Goal: Task Accomplishment & Management: Manage account settings

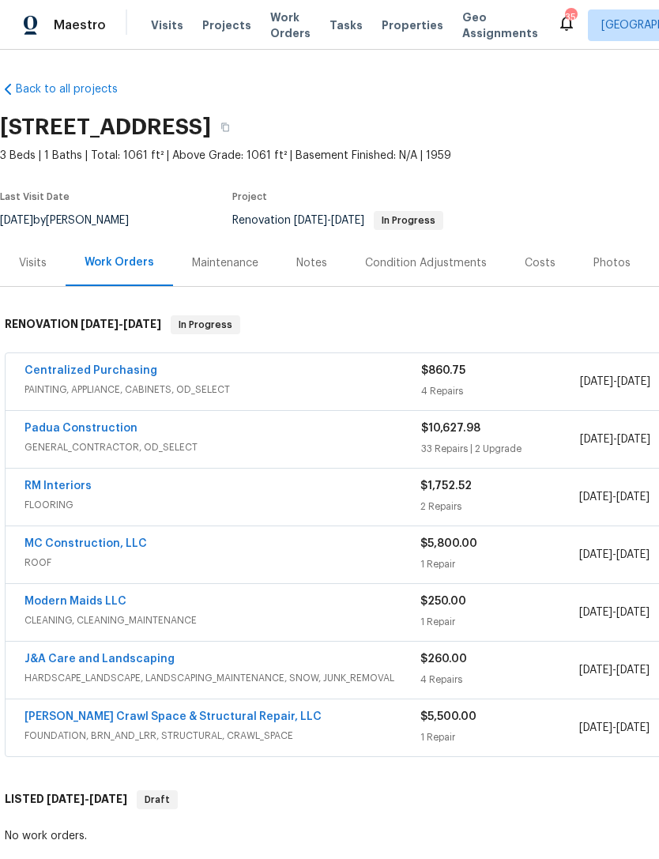
click at [529, 261] on div "Costs" at bounding box center [540, 263] width 31 height 16
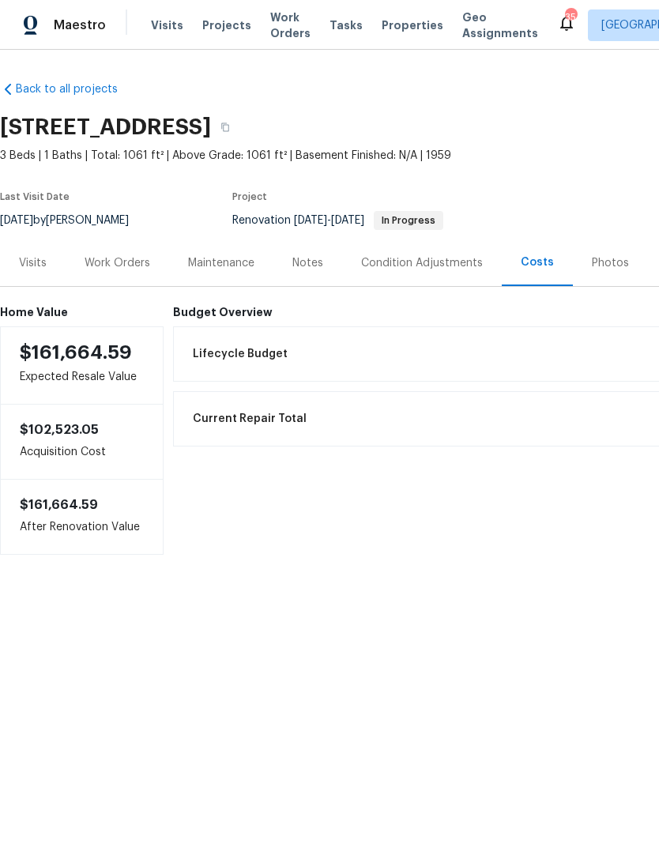
click at [124, 270] on div "Work Orders" at bounding box center [118, 263] width 66 height 16
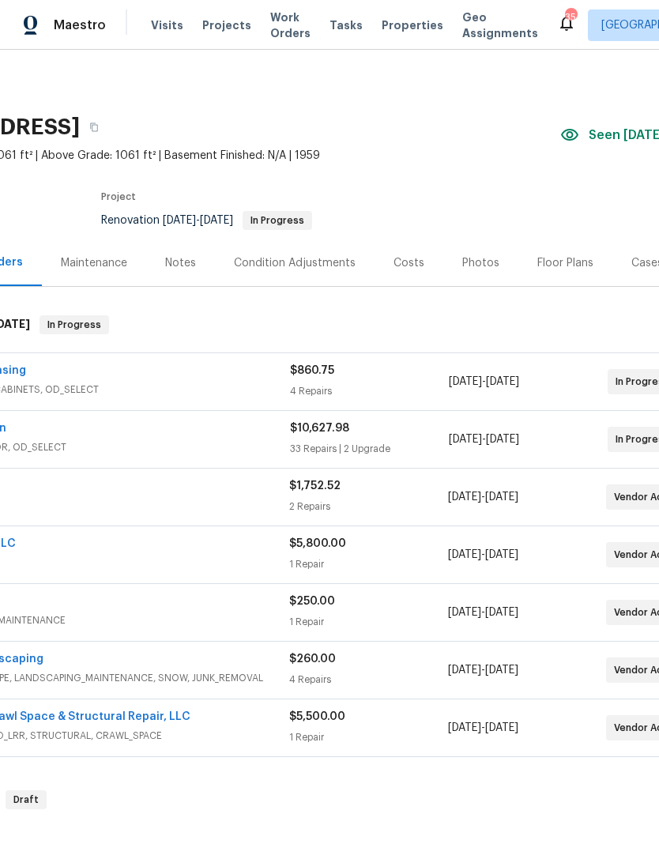
scroll to position [1, 149]
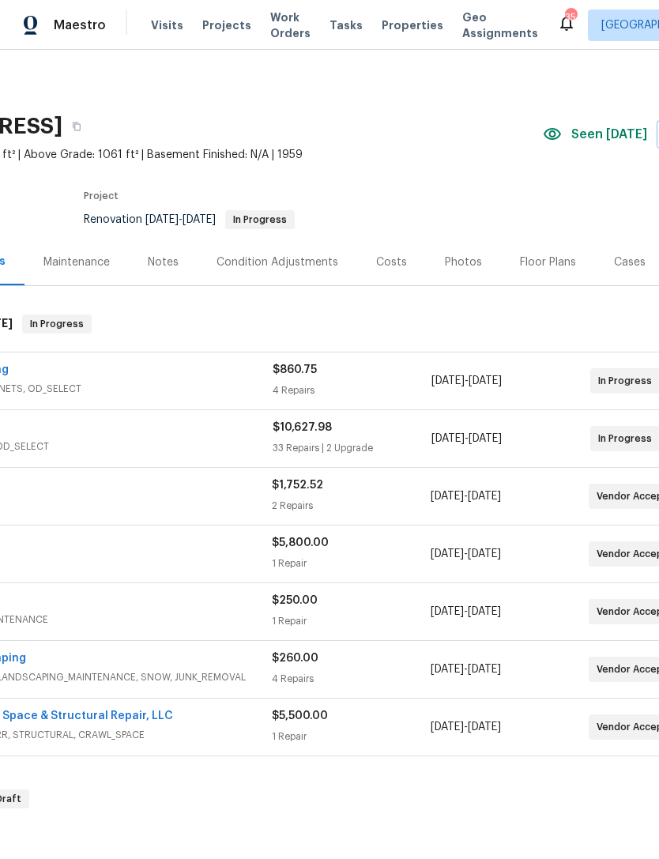
click at [369, 274] on div "Costs" at bounding box center [391, 262] width 69 height 47
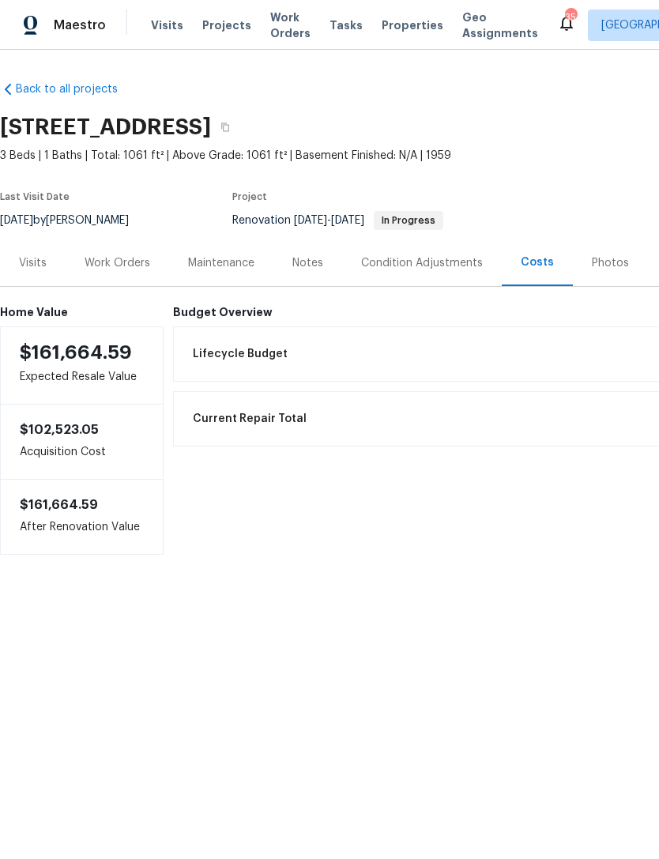
click at [120, 265] on div "Work Orders" at bounding box center [118, 263] width 66 height 16
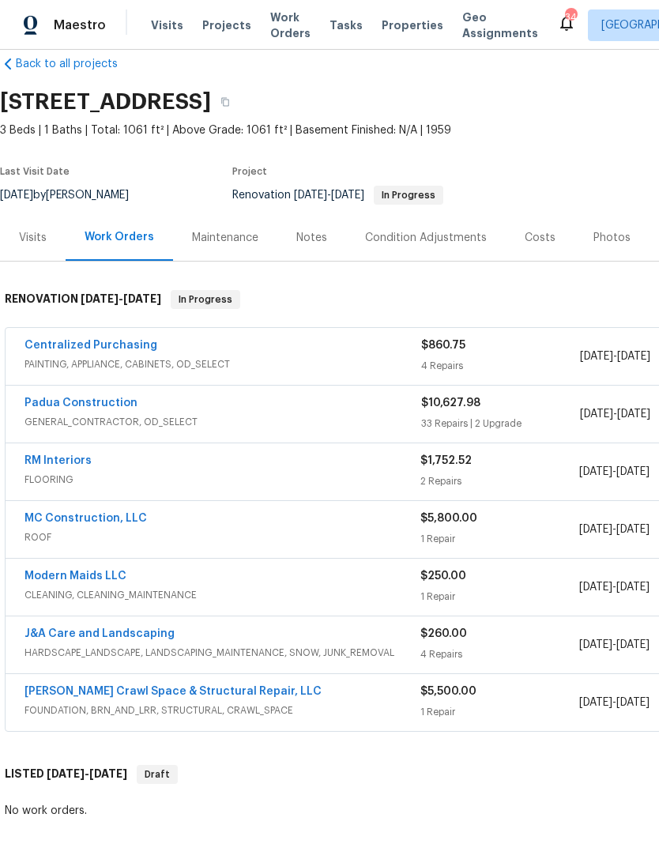
scroll to position [26, 0]
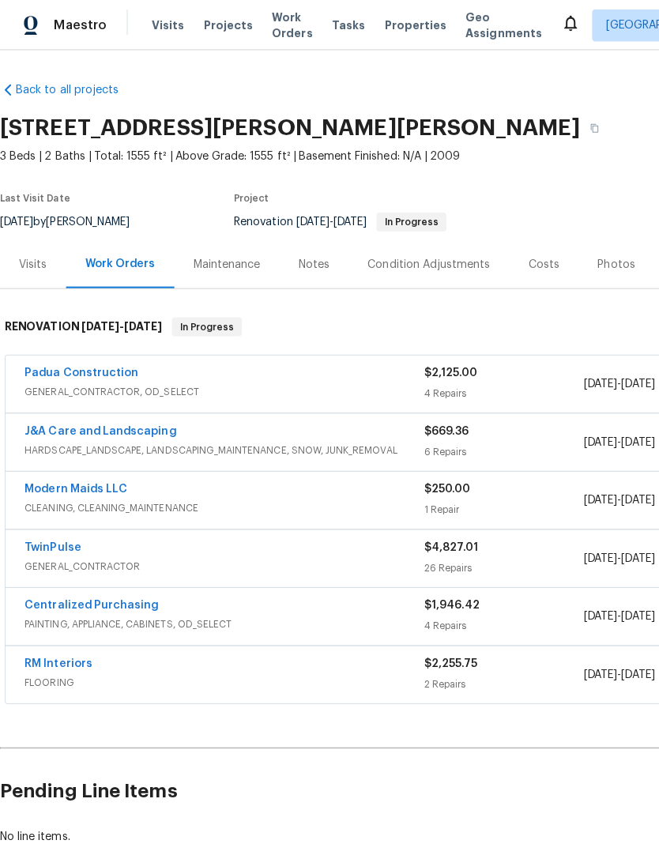
click at [188, 374] on div "Padua Construction" at bounding box center [223, 372] width 397 height 19
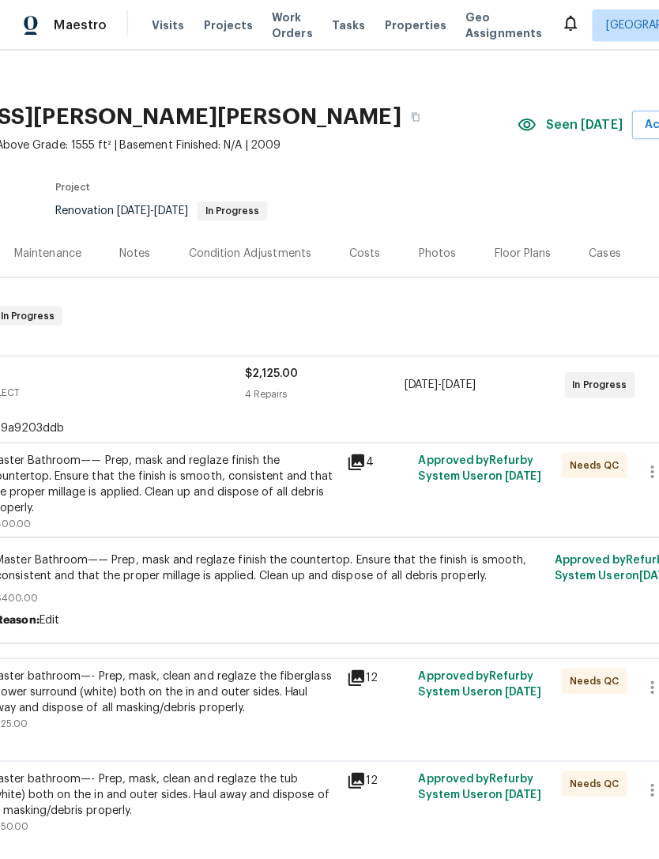
scroll to position [13, 180]
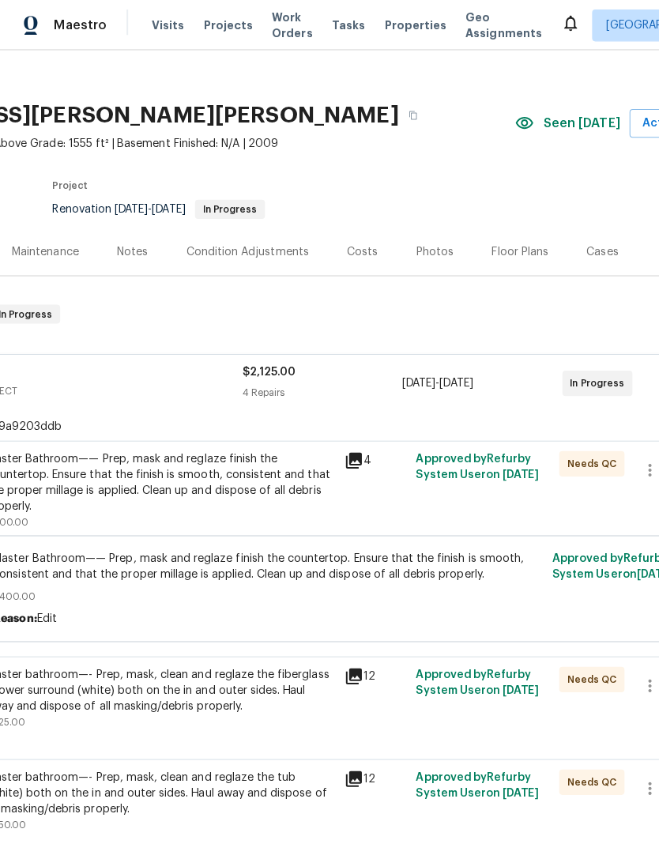
click at [237, 470] on div "Master Bathroom—— Prep, mask and reglaze finish the countertop. Ensure that the…" at bounding box center [160, 479] width 346 height 63
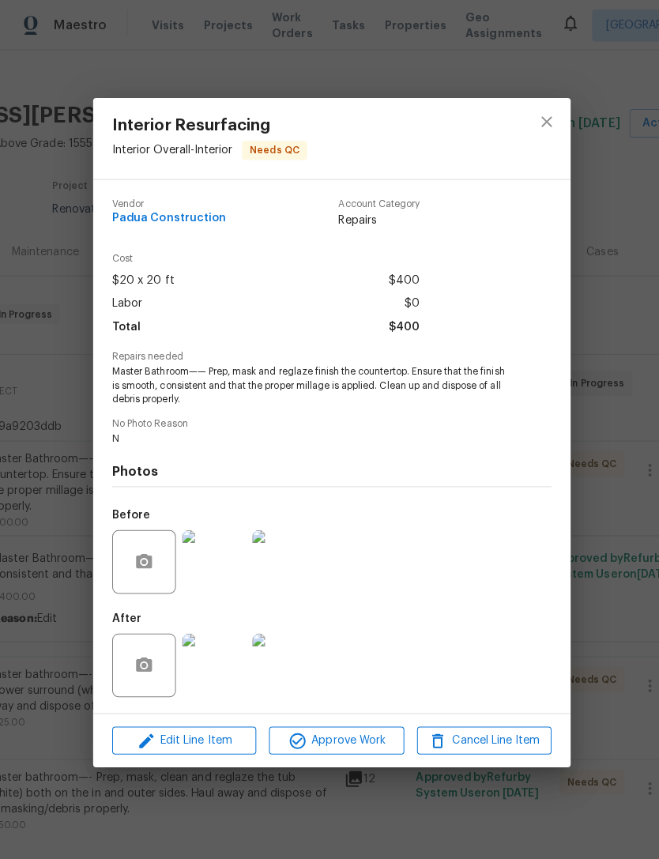
click at [215, 654] on img at bounding box center [212, 660] width 63 height 63
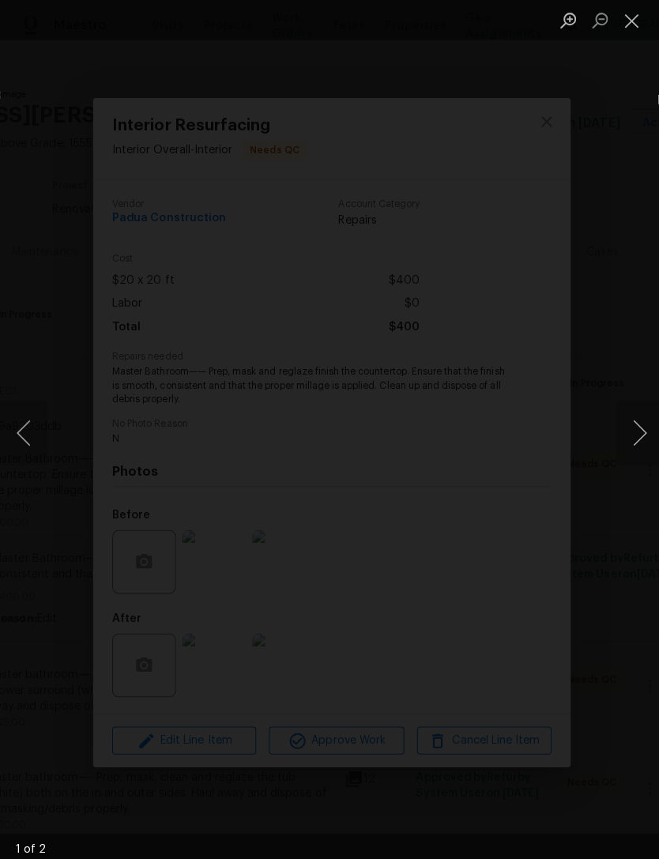
click at [633, 17] on button "Close lightbox" at bounding box center [628, 20] width 32 height 28
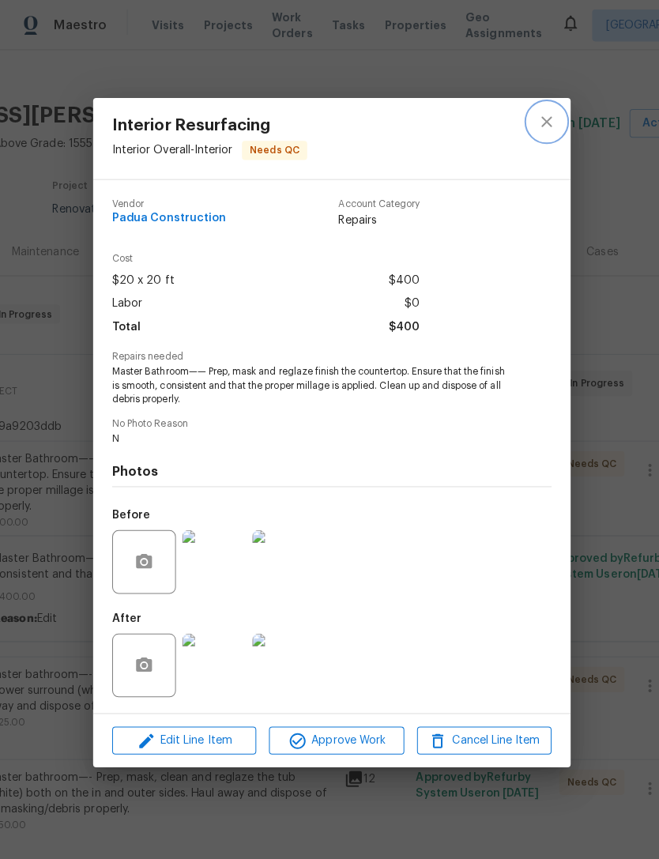
click at [549, 115] on icon "close" at bounding box center [543, 120] width 19 height 19
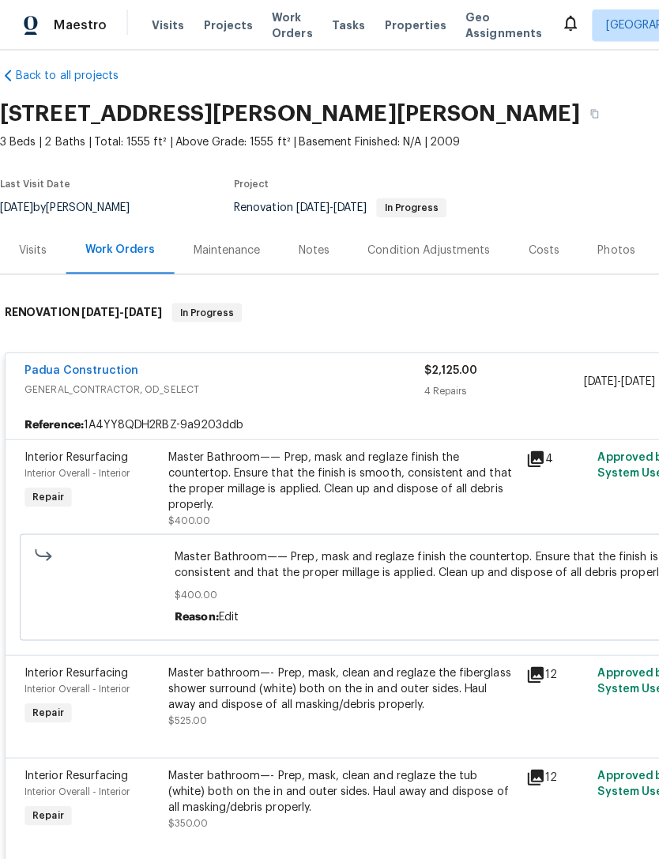
scroll to position [14, 0]
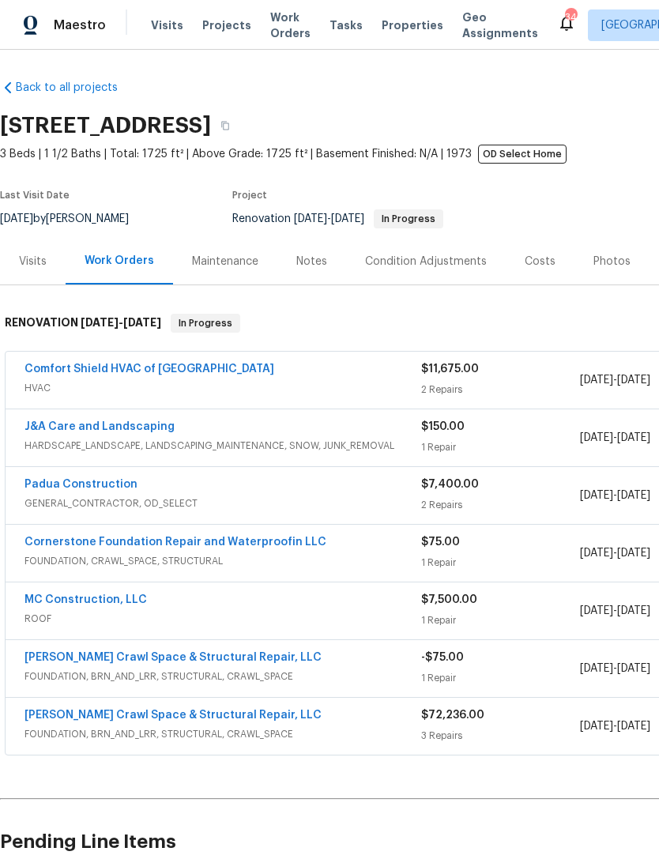
scroll to position [1, 0]
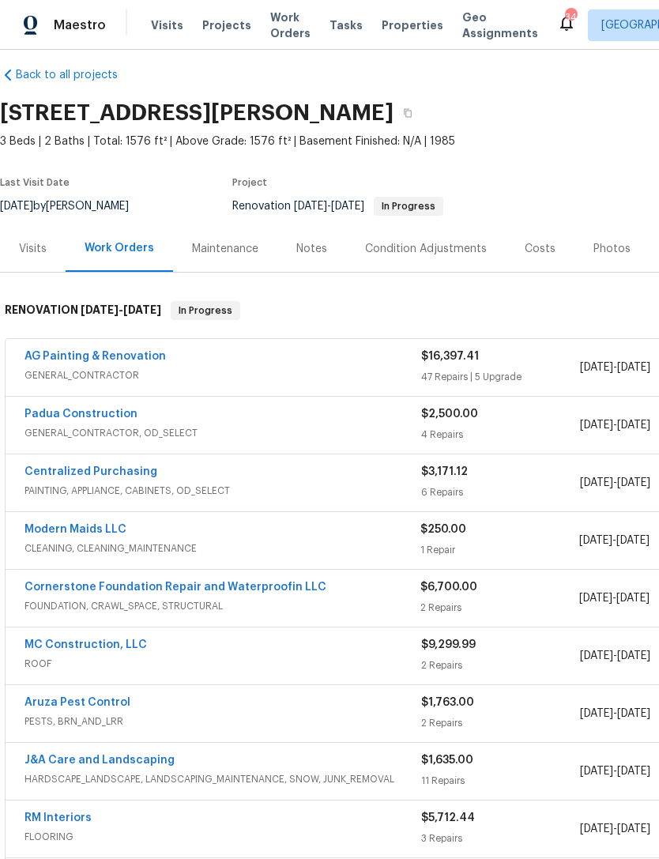
scroll to position [15, 0]
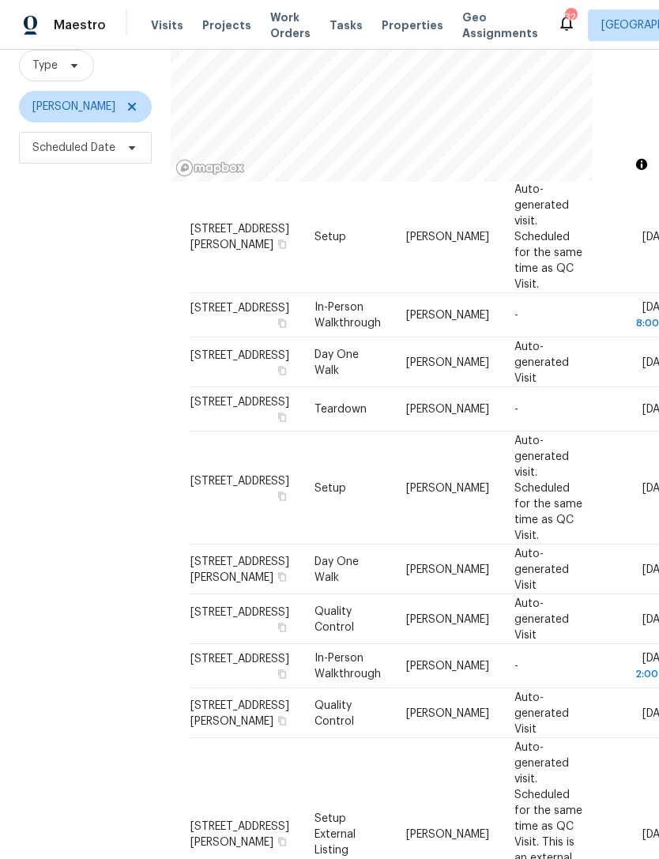
scroll to position [345, 0]
click at [0, 0] on icon at bounding box center [0, 0] width 0 height 0
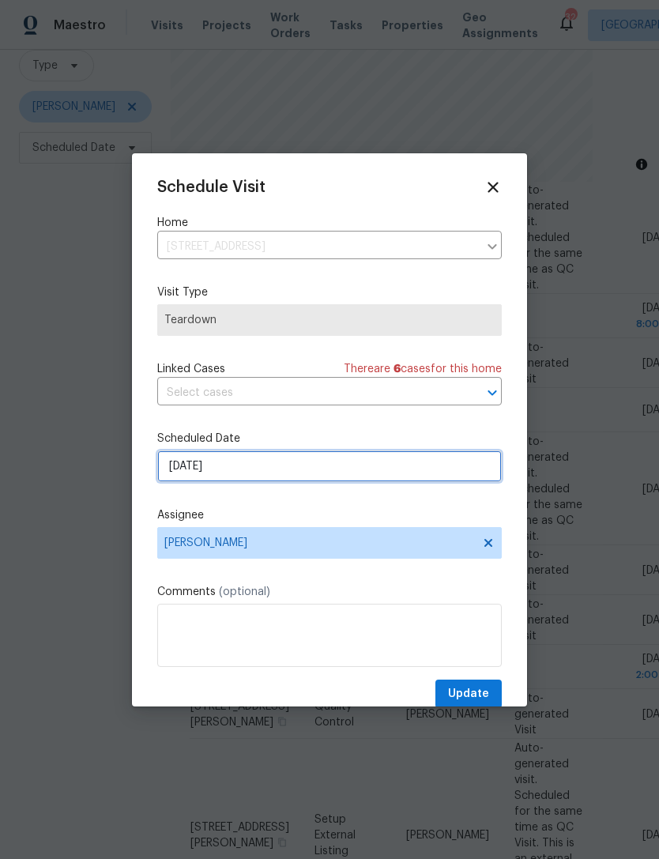
click at [224, 481] on input "8/29/2025" at bounding box center [329, 467] width 345 height 32
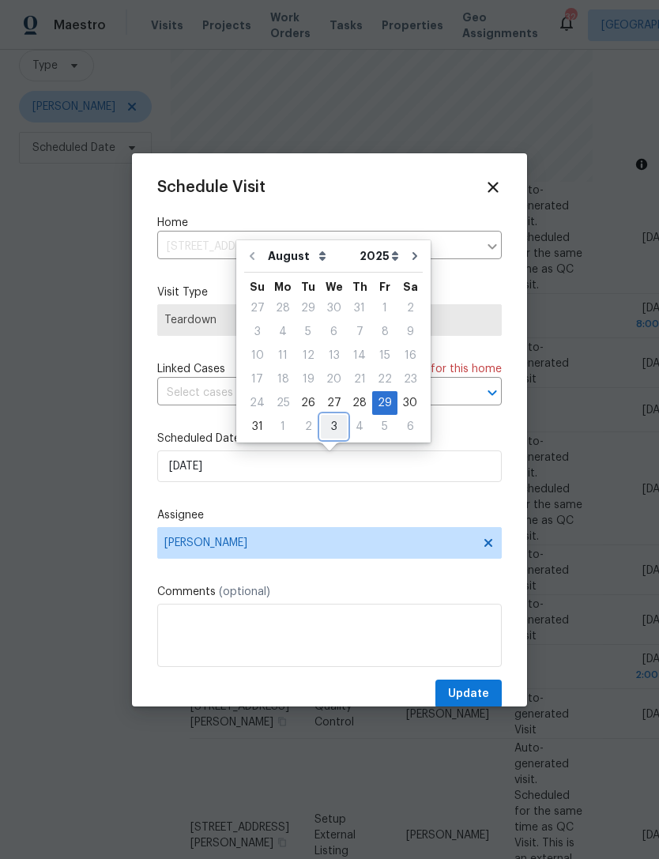
click at [327, 427] on div "3" at bounding box center [334, 427] width 26 height 22
type input "9/3/2025"
select select "8"
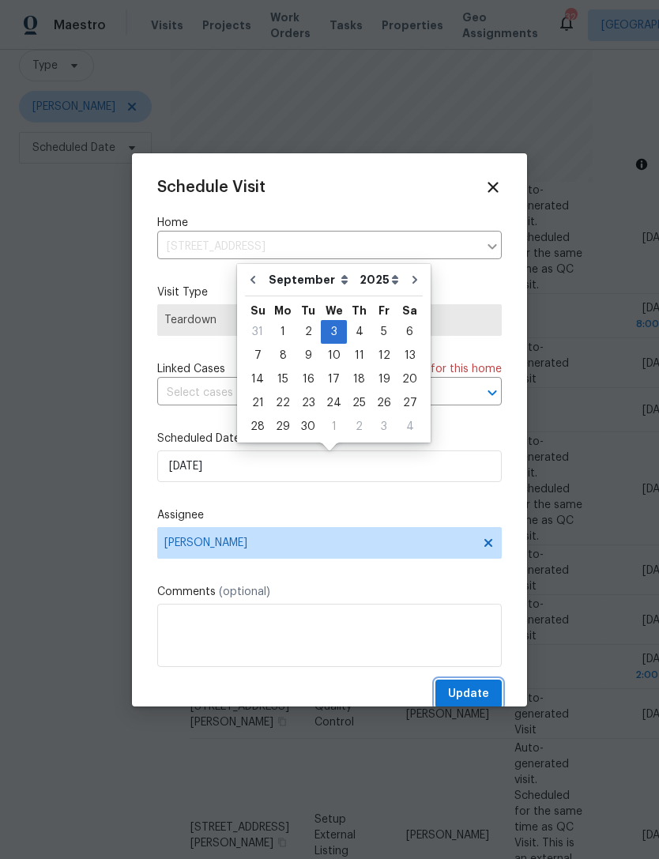
click at [471, 695] on span "Update" at bounding box center [468, 695] width 41 height 20
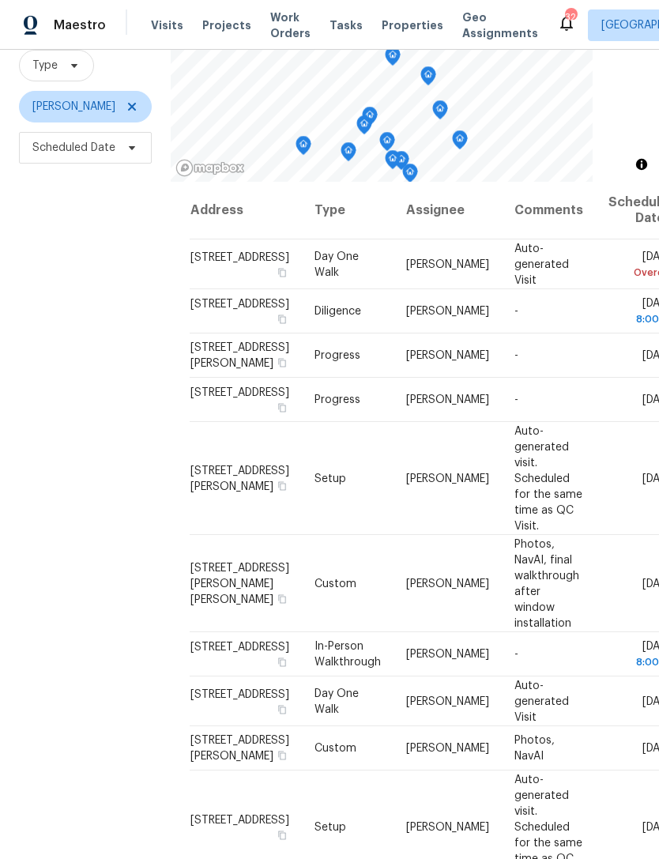
scroll to position [0, 0]
click at [127, 104] on icon at bounding box center [132, 106] width 13 height 13
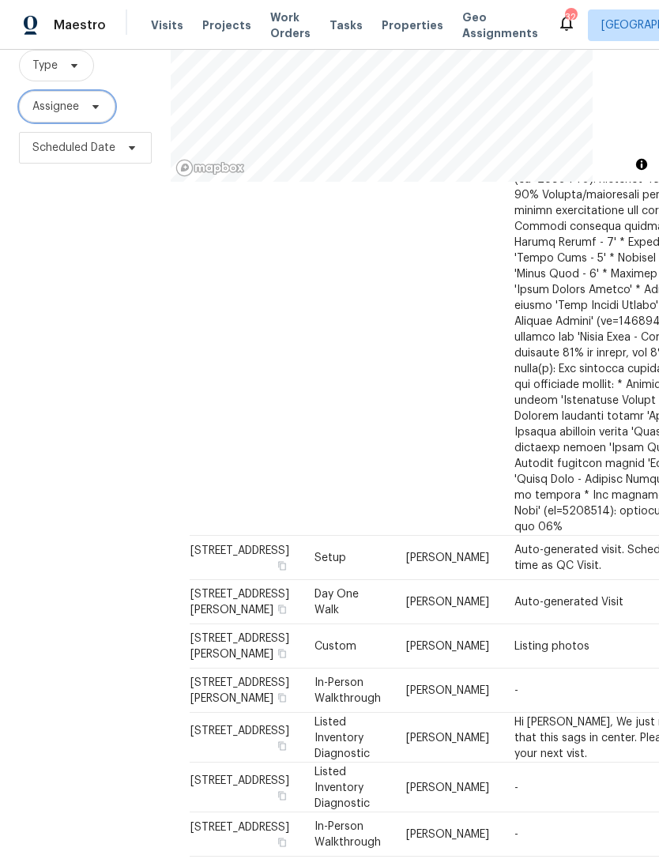
scroll to position [1845, -1]
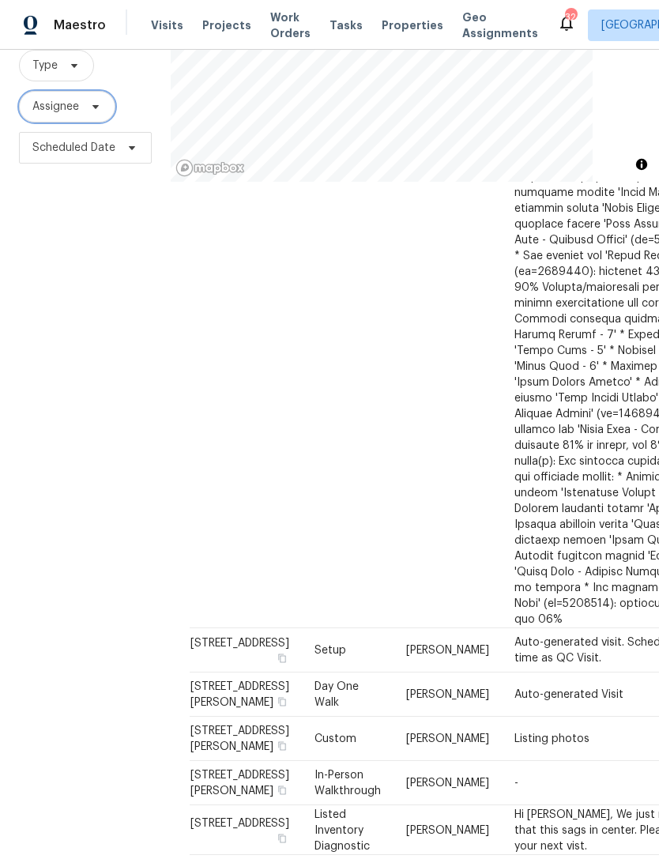
click at [60, 99] on span "Assignee" at bounding box center [55, 107] width 47 height 16
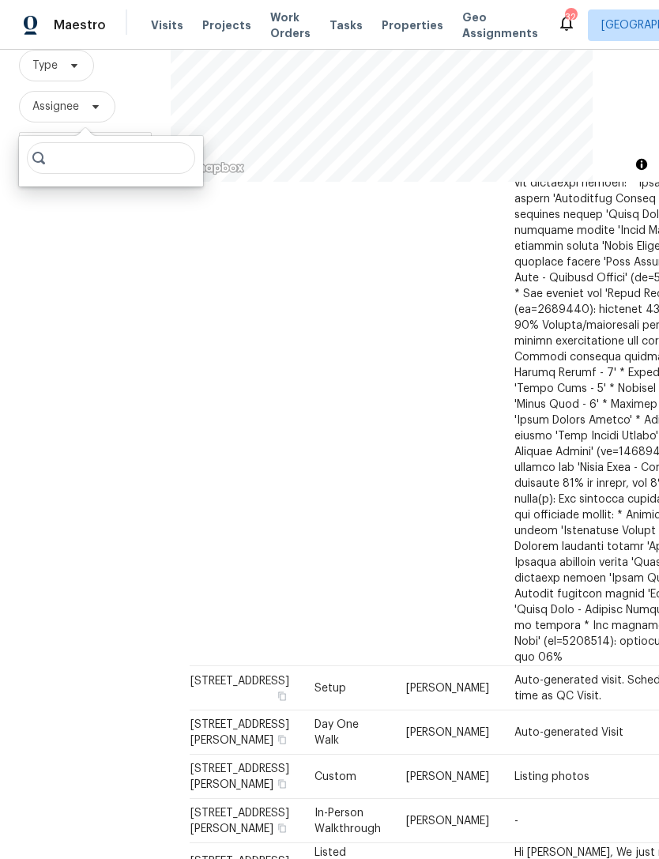
scroll to position [1741, 0]
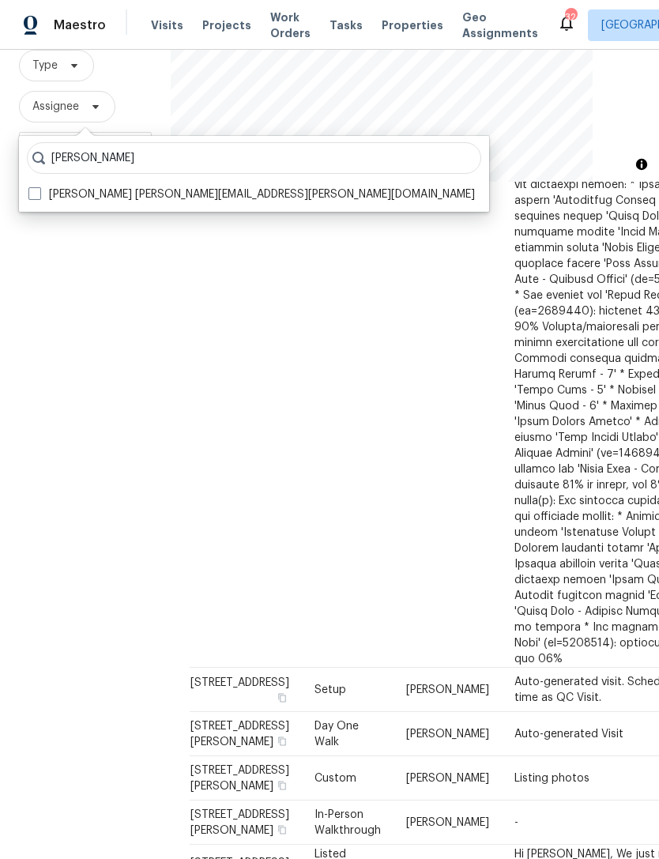
type input "Preston sexton"
click at [67, 187] on label "Preston Sexton preston.sexton@opendoor.com" at bounding box center [251, 195] width 447 height 16
click at [39, 187] on input "Preston Sexton preston.sexton@opendoor.com" at bounding box center [33, 192] width 10 height 10
checkbox input "true"
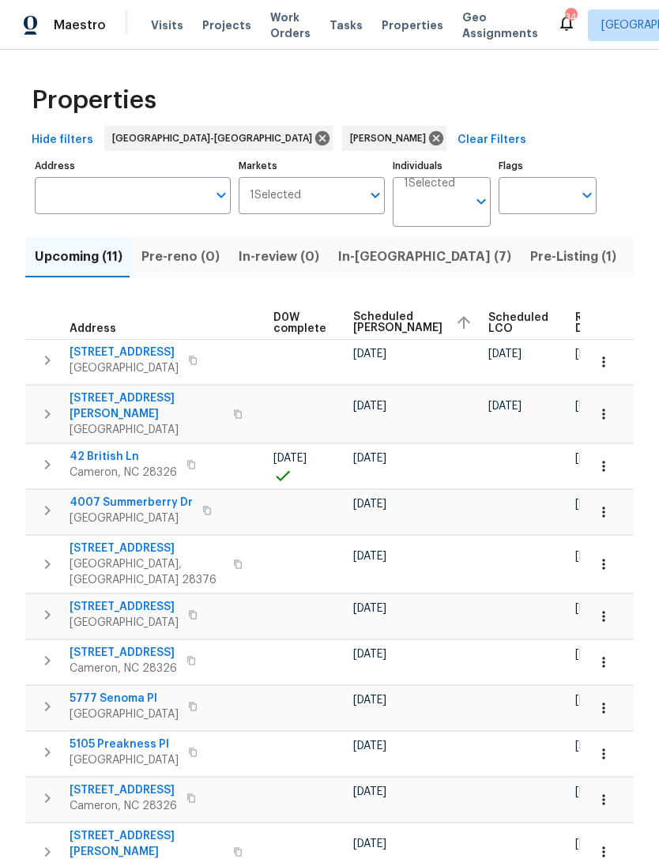
scroll to position [0, 417]
click at [608, 460] on icon "button" at bounding box center [604, 466] width 16 height 16
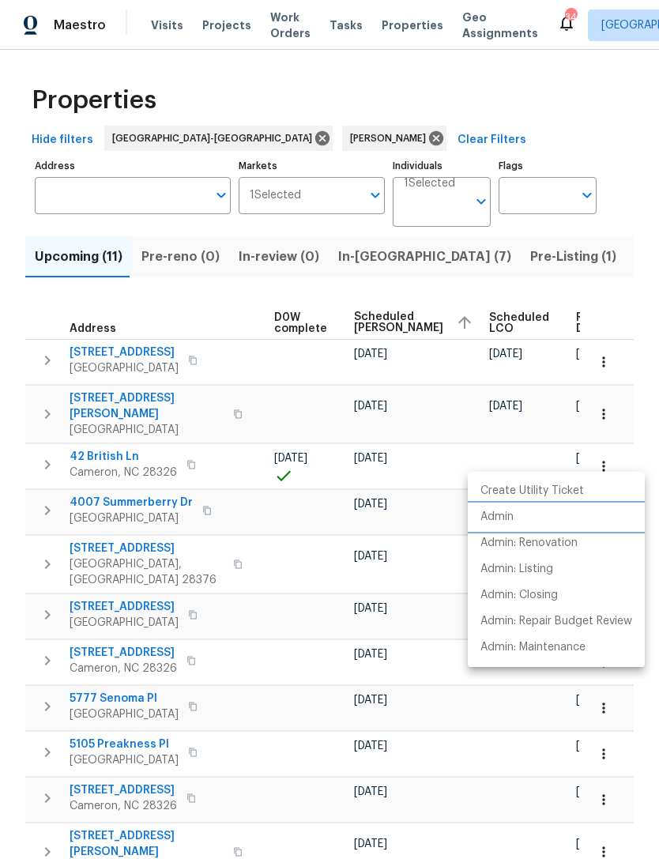
click at [504, 520] on p "Admin" at bounding box center [497, 517] width 33 height 17
click at [615, 307] on div at bounding box center [329, 429] width 659 height 859
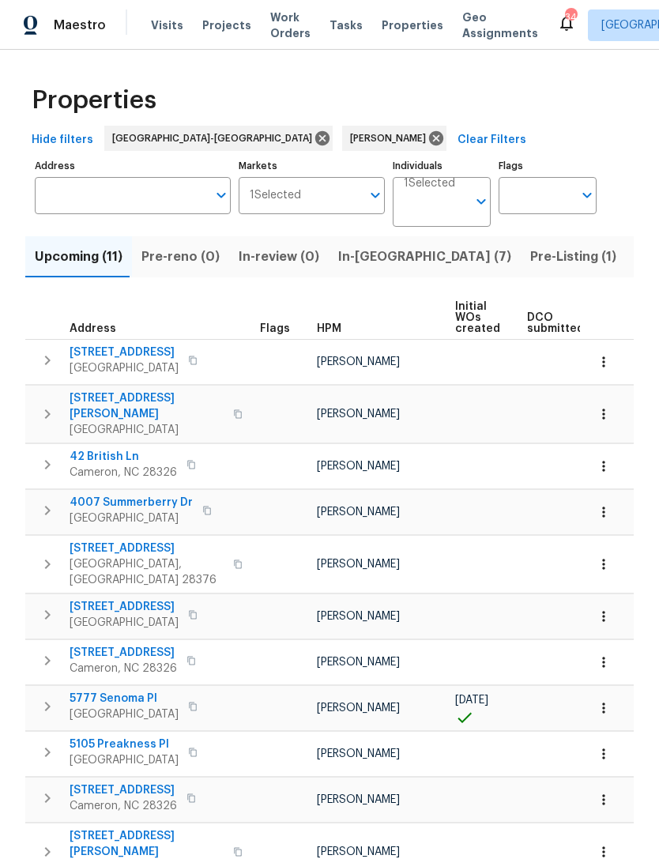
scroll to position [0, 0]
click at [188, 460] on icon "button" at bounding box center [191, 464] width 9 height 9
click at [191, 460] on icon "button" at bounding box center [191, 464] width 9 height 9
click at [190, 454] on button "button" at bounding box center [191, 465] width 19 height 22
click at [190, 460] on icon "button" at bounding box center [191, 464] width 9 height 9
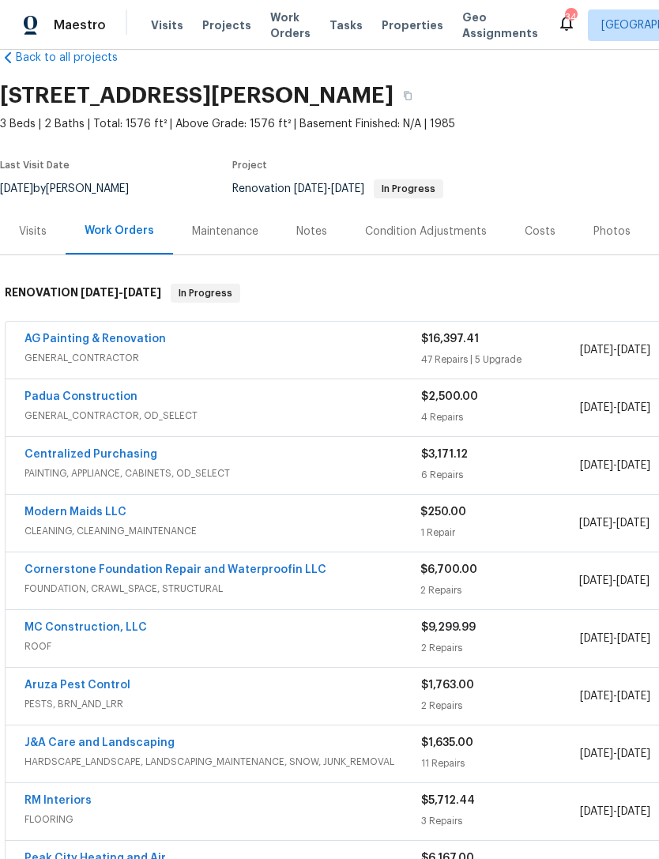
scroll to position [32, 0]
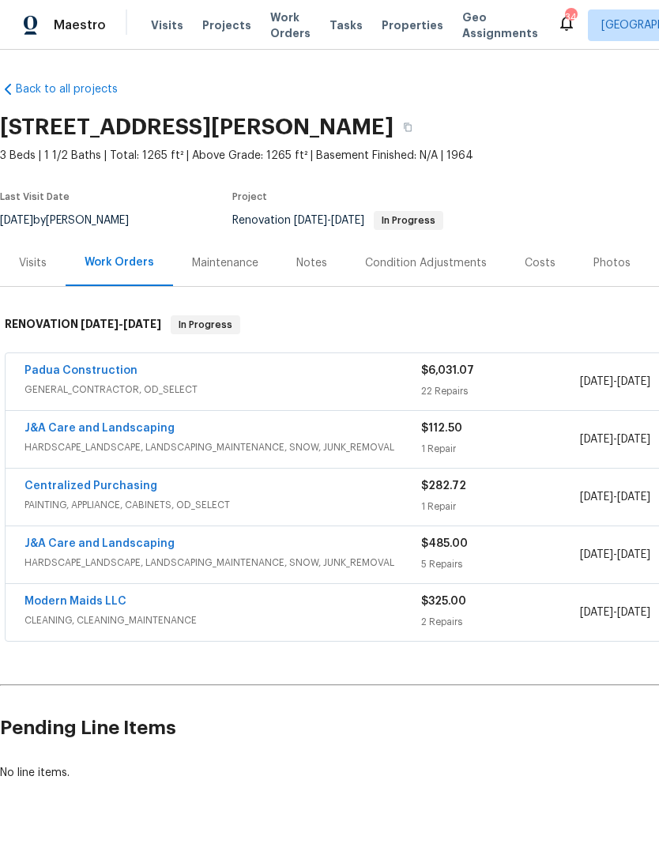
click at [79, 368] on link "Padua Construction" at bounding box center [81, 370] width 113 height 11
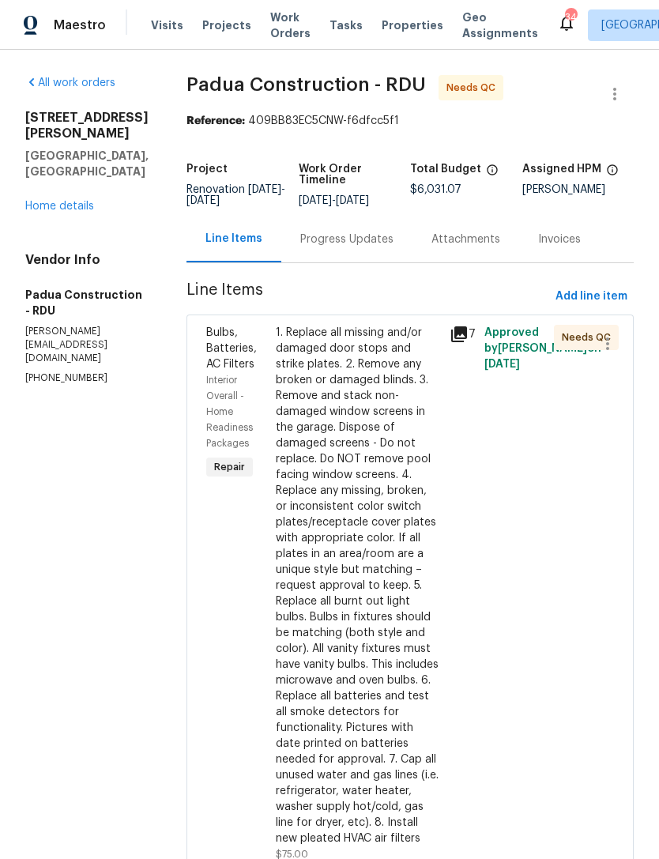
click at [338, 488] on div "1. Replace all missing and/or damaged door stops and strike plates. 2. Remove a…" at bounding box center [358, 586] width 164 height 522
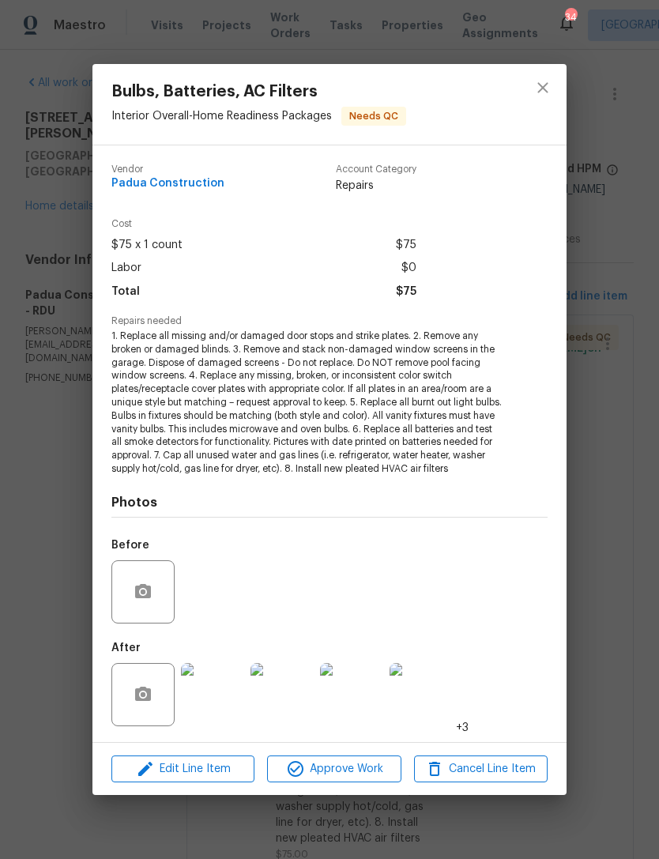
click at [210, 700] on img at bounding box center [212, 694] width 63 height 63
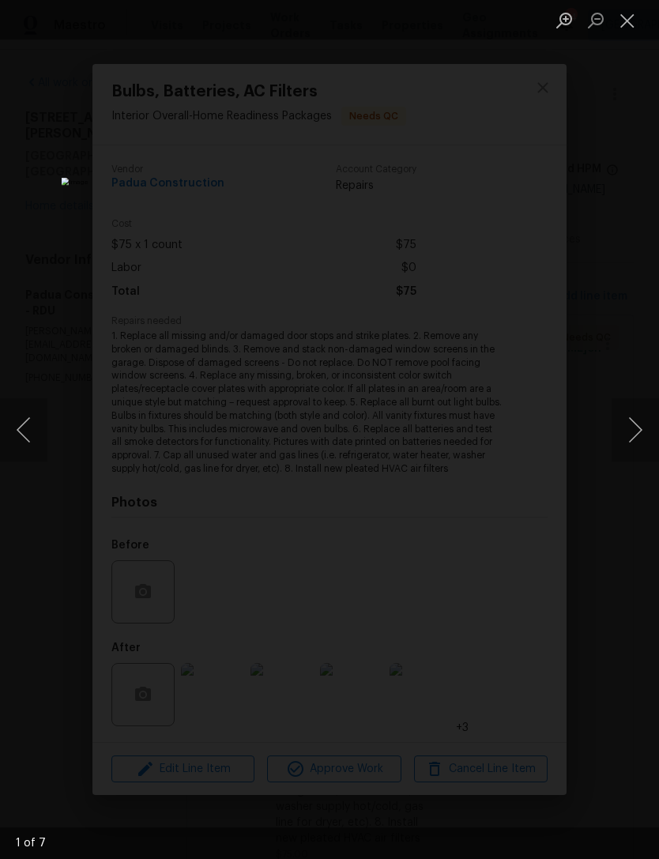
click at [638, 427] on button "Next image" at bounding box center [635, 429] width 47 height 63
click at [639, 428] on button "Next image" at bounding box center [635, 429] width 47 height 63
click at [638, 428] on button "Next image" at bounding box center [635, 429] width 47 height 63
click at [632, 19] on button "Close lightbox" at bounding box center [628, 20] width 32 height 28
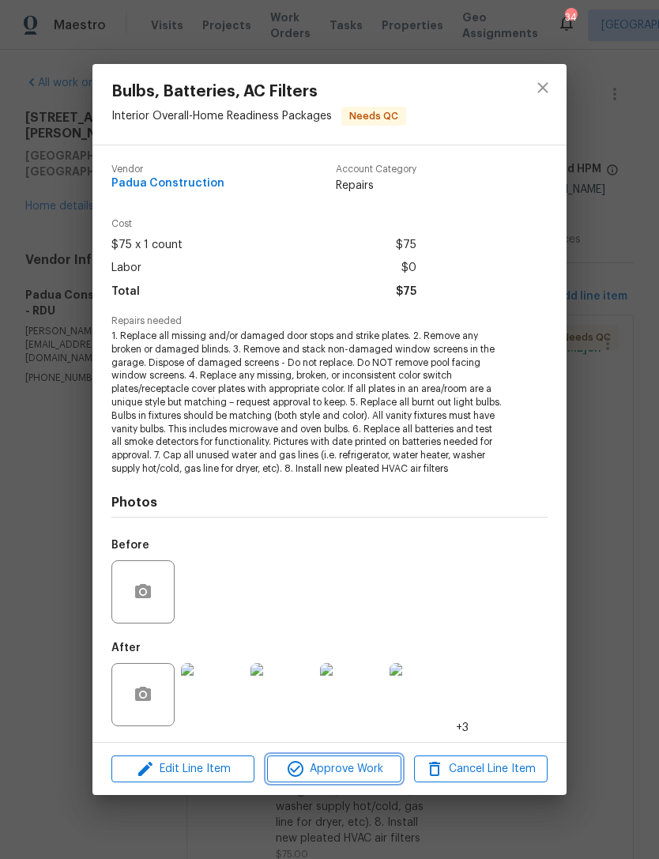
click at [352, 769] on span "Approve Work" at bounding box center [334, 770] width 124 height 20
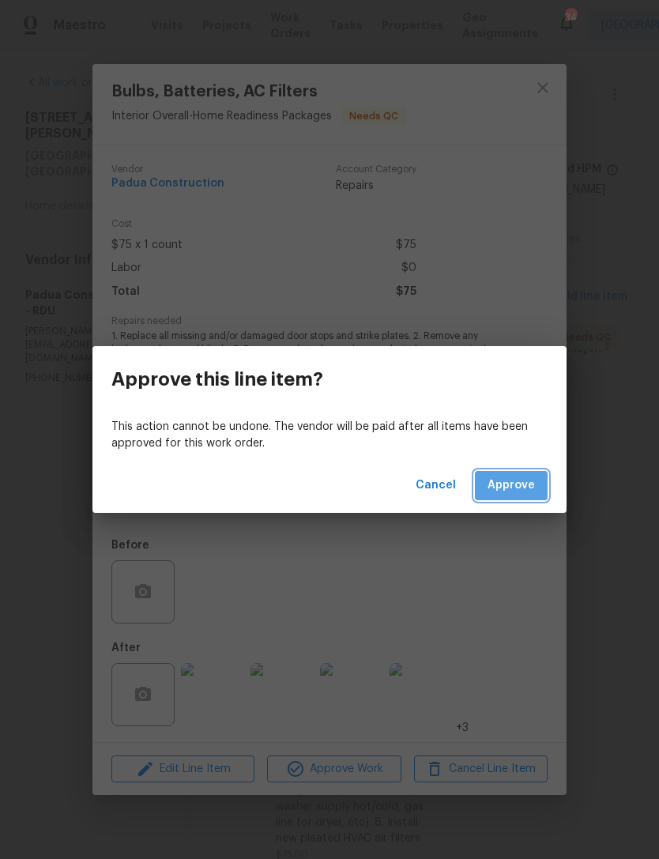
click at [519, 478] on span "Approve" at bounding box center [511, 486] width 47 height 20
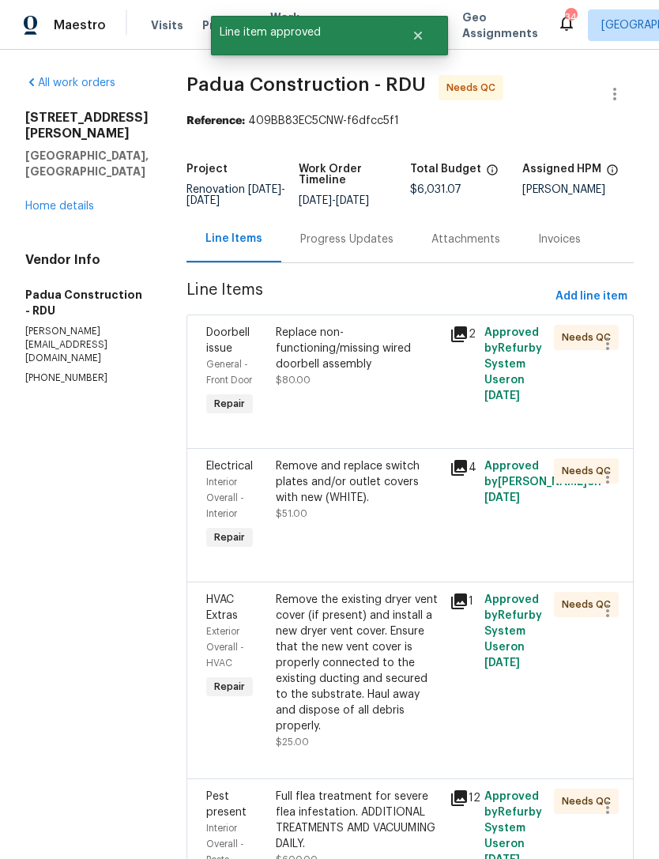
click at [341, 368] on div "Replace non-functioning/missing wired doorbell assembly $80.00" at bounding box center [358, 356] width 164 height 63
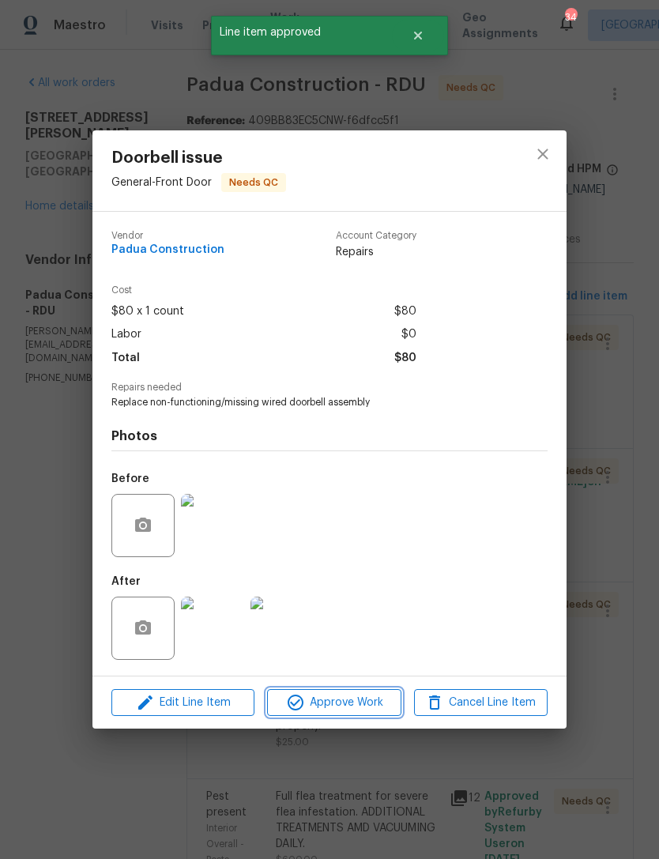
click at [326, 700] on span "Approve Work" at bounding box center [334, 703] width 124 height 20
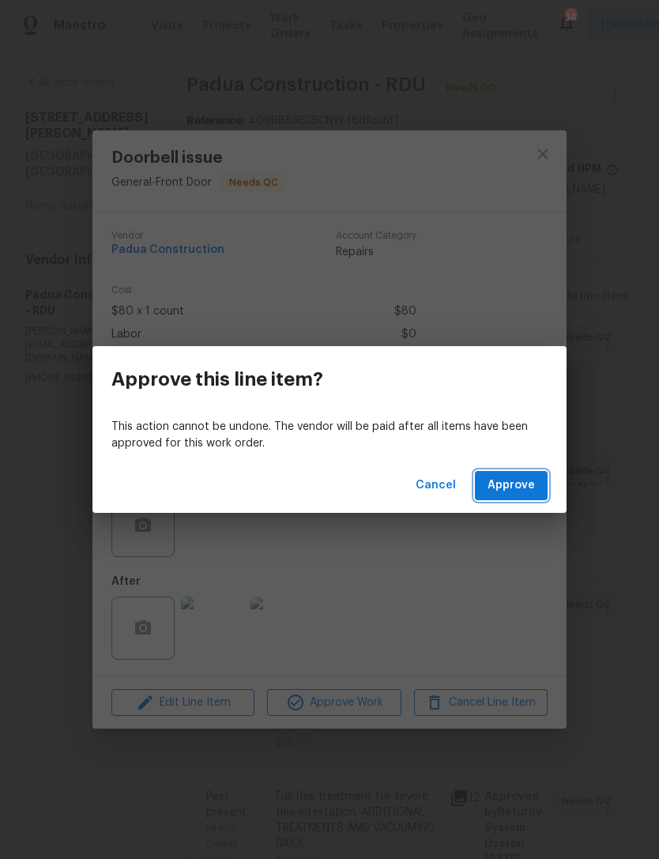
click at [519, 484] on span "Approve" at bounding box center [511, 486] width 47 height 20
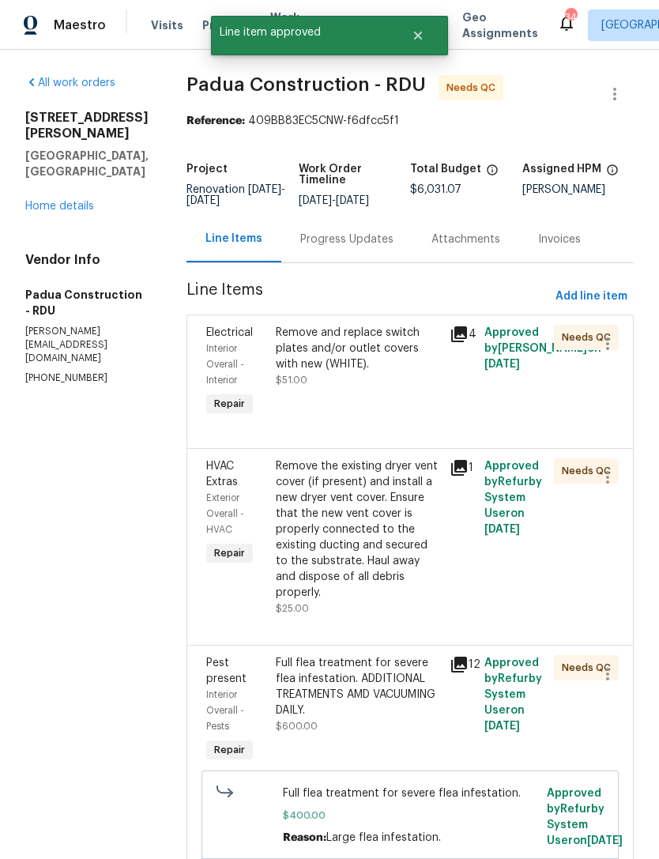
click at [345, 388] on div "Remove and replace switch plates and/or outlet covers with new (WHITE). $51.00" at bounding box center [358, 356] width 164 height 63
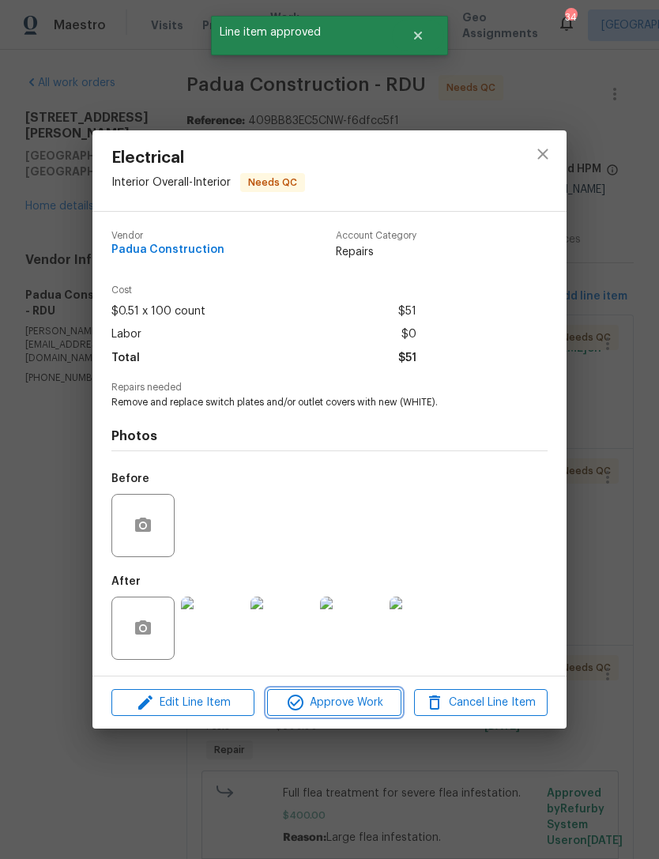
click at [334, 699] on span "Approve Work" at bounding box center [334, 703] width 124 height 20
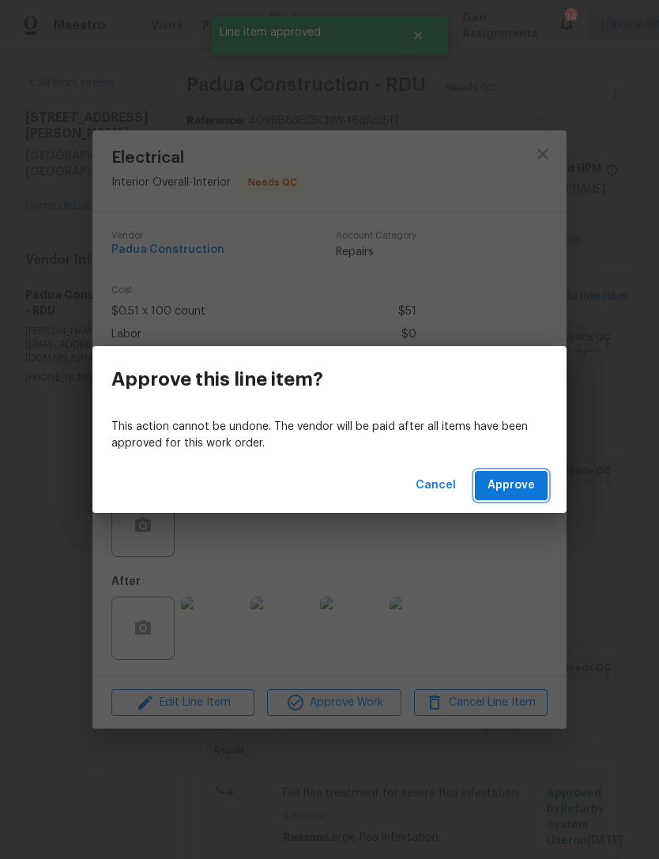
click at [522, 484] on span "Approve" at bounding box center [511, 486] width 47 height 20
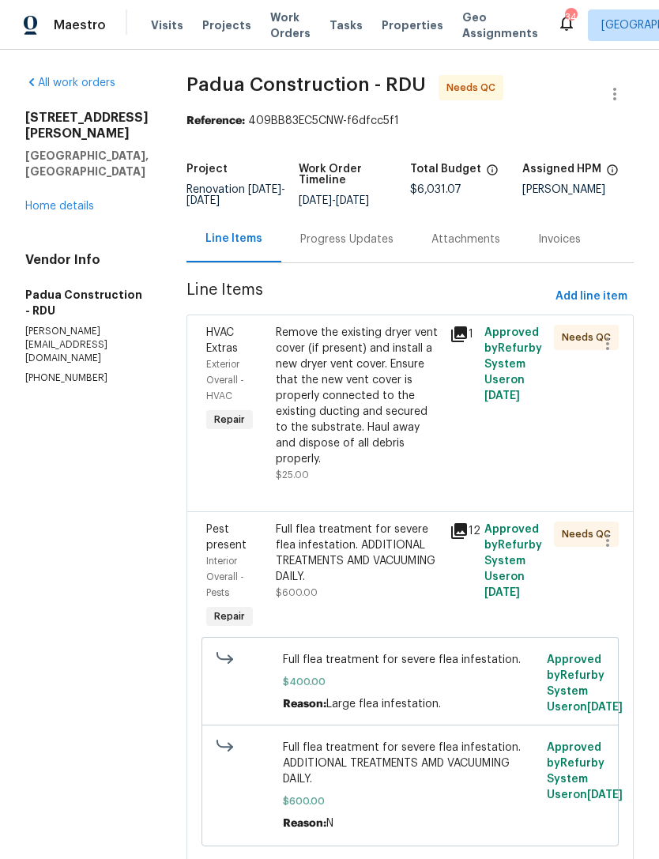
click at [338, 398] on div "Remove the existing dryer vent cover (if present) and install a new dryer vent …" at bounding box center [358, 396] width 164 height 142
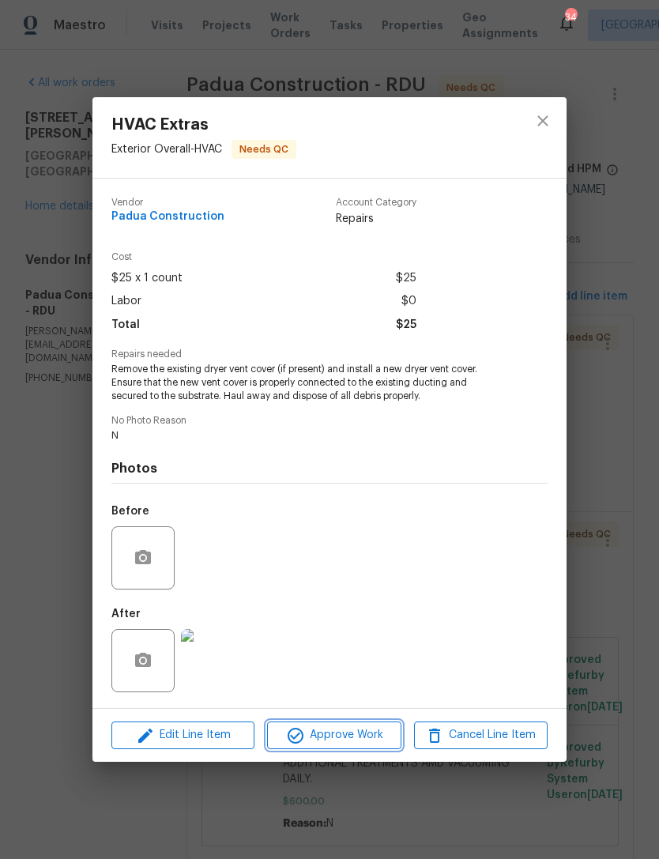
click at [341, 739] on span "Approve Work" at bounding box center [334, 736] width 124 height 20
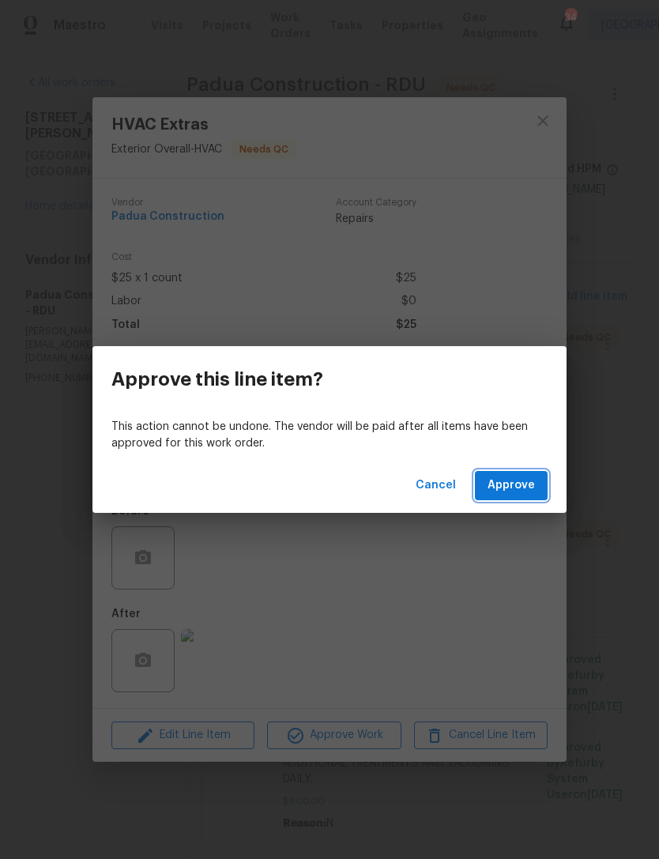
click at [521, 491] on span "Approve" at bounding box center [511, 486] width 47 height 20
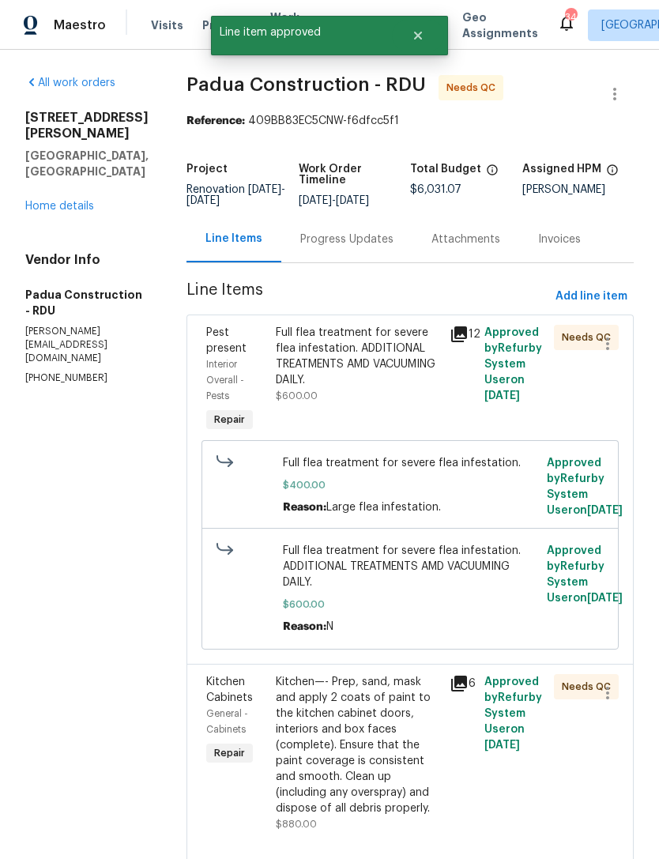
click at [351, 372] on div "Full flea treatment for severe flea infestation. ADDITIONAL TREATMENTS AMD VACU…" at bounding box center [358, 356] width 164 height 63
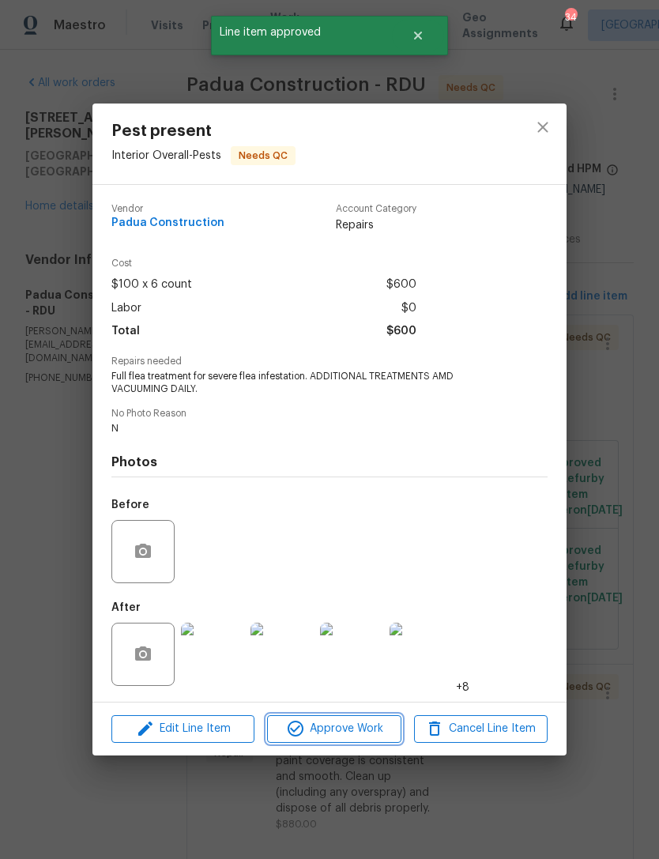
click at [348, 730] on span "Approve Work" at bounding box center [334, 729] width 124 height 20
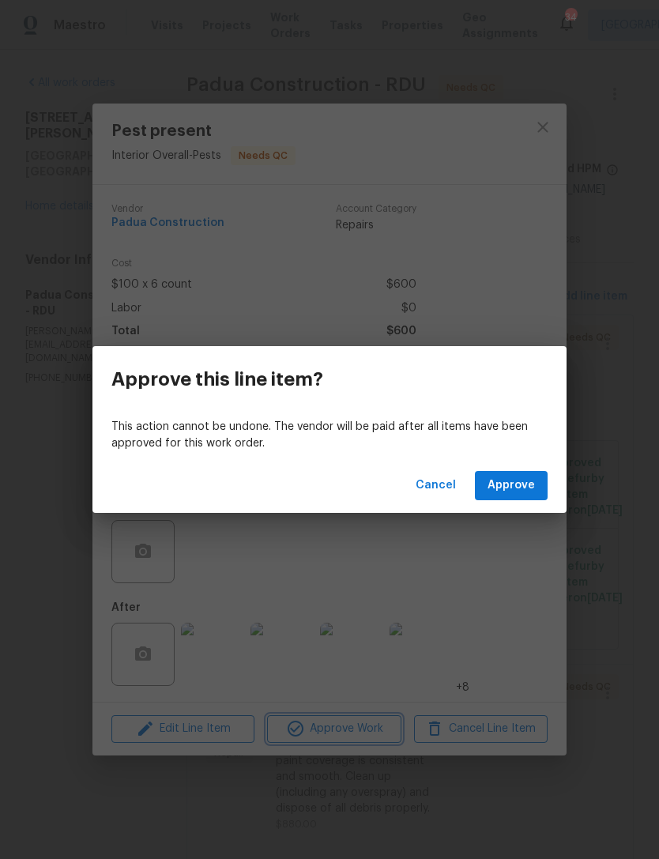
click at [217, 666] on div "Approve this line item? This action cannot be undone. The vendor will be paid a…" at bounding box center [329, 429] width 659 height 859
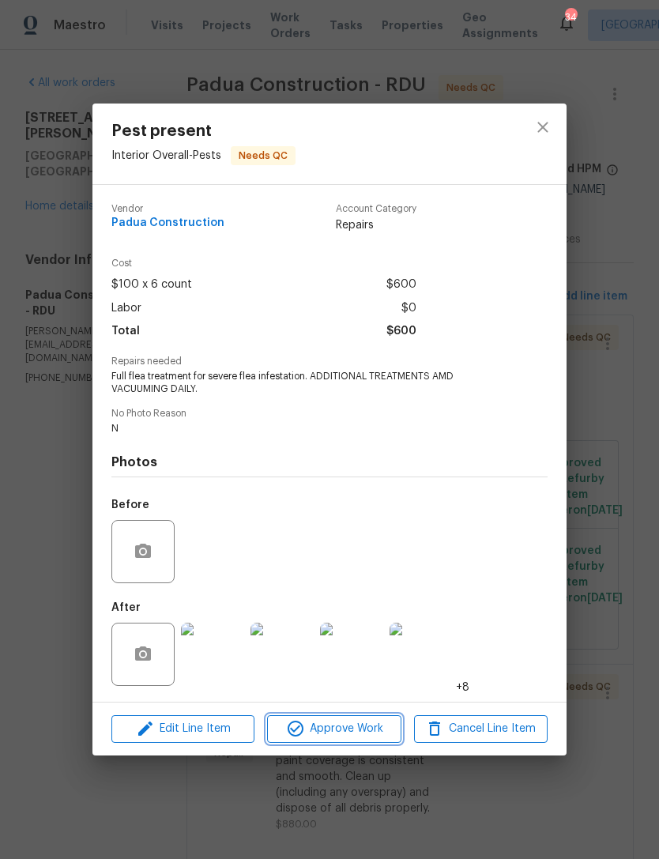
click at [345, 734] on span "Approve Work" at bounding box center [334, 729] width 124 height 20
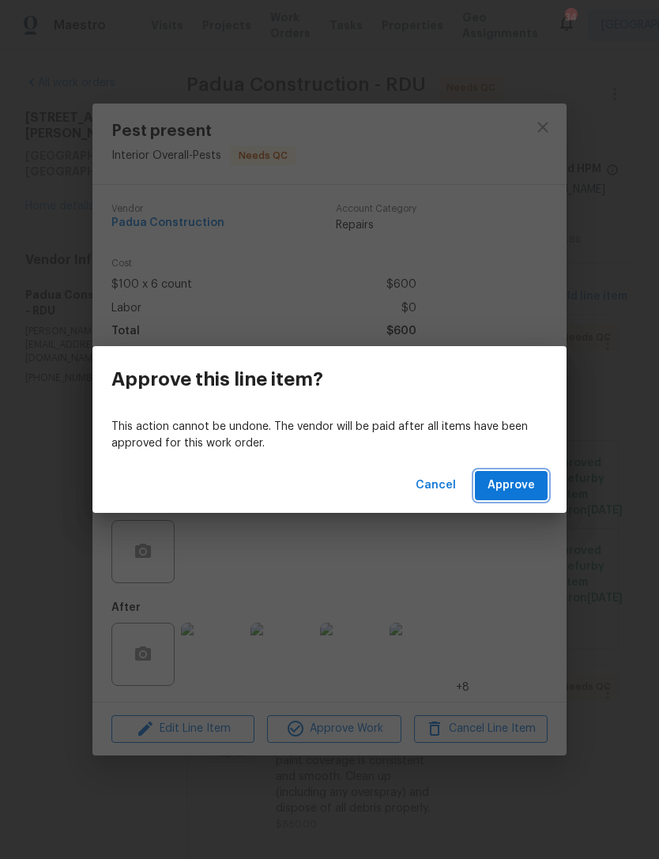
click at [517, 495] on span "Approve" at bounding box center [511, 486] width 47 height 20
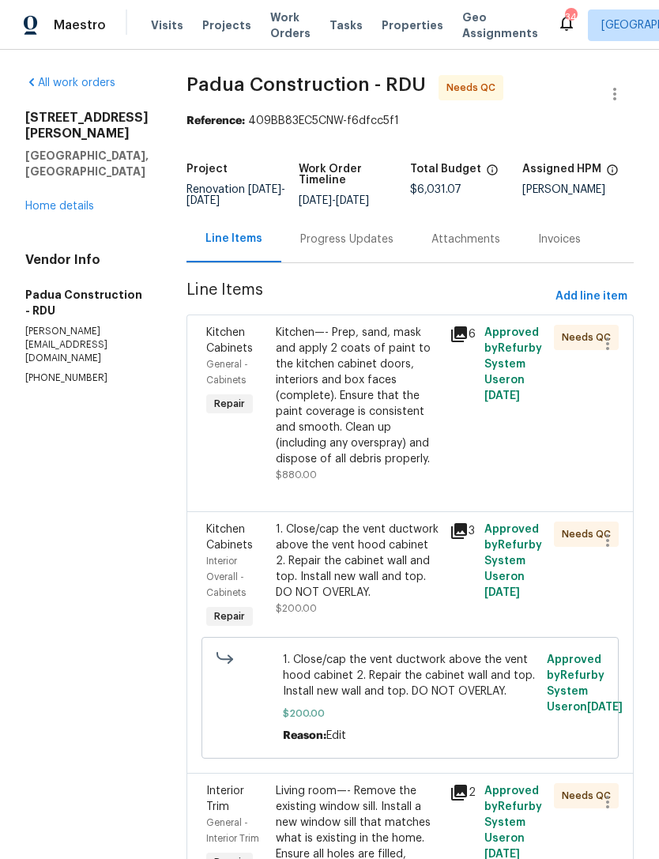
click at [349, 405] on div "Kitchen—- Prep, sand, mask and apply 2 coats of paint to the kitchen cabinet do…" at bounding box center [358, 396] width 164 height 142
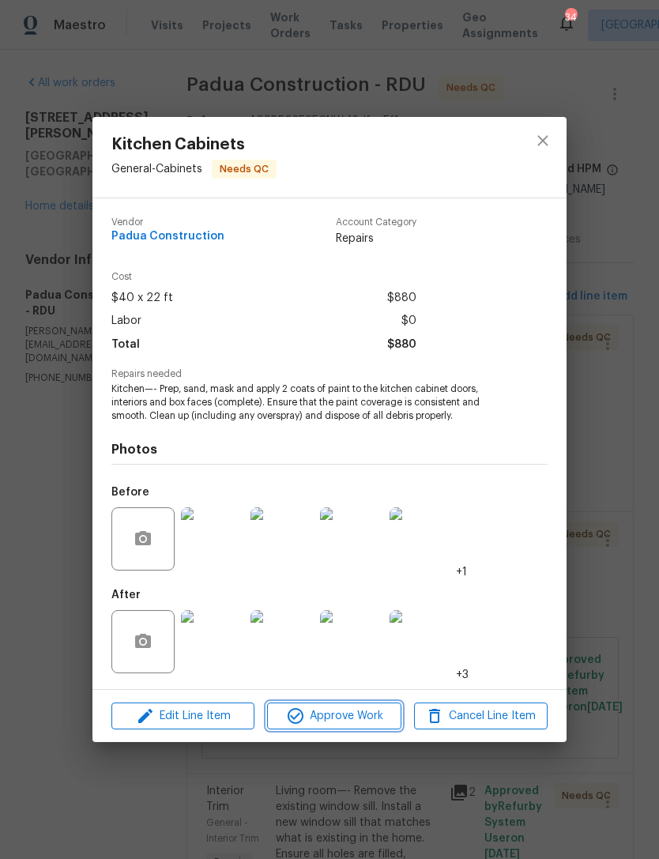
click at [345, 713] on span "Approve Work" at bounding box center [334, 717] width 124 height 20
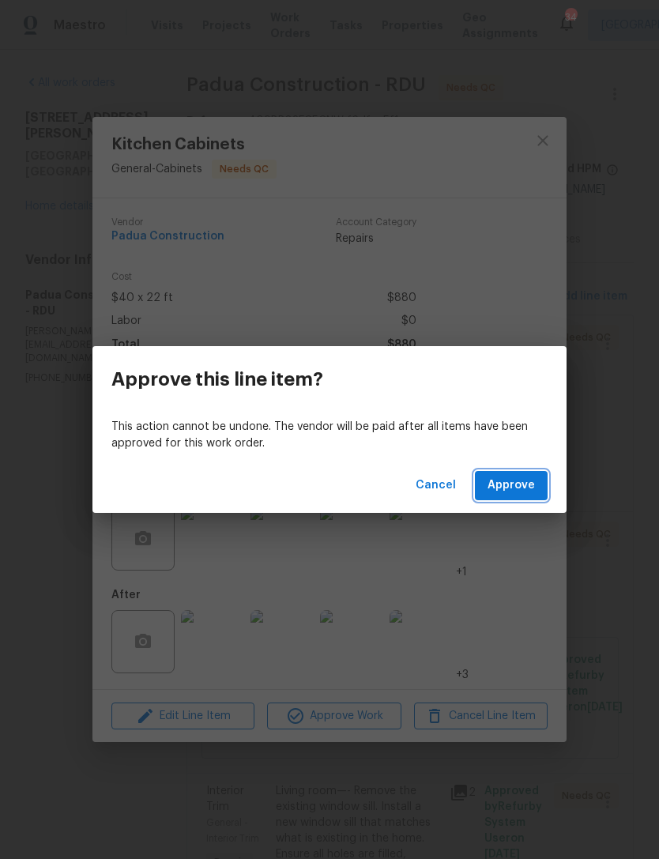
click at [534, 483] on span "Approve" at bounding box center [511, 486] width 47 height 20
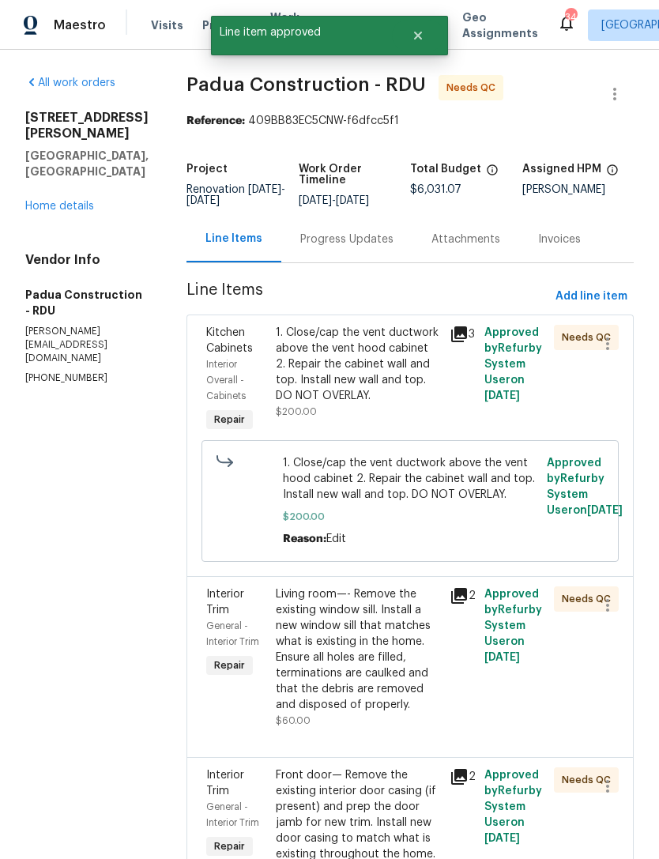
click at [451, 334] on icon at bounding box center [459, 334] width 16 height 16
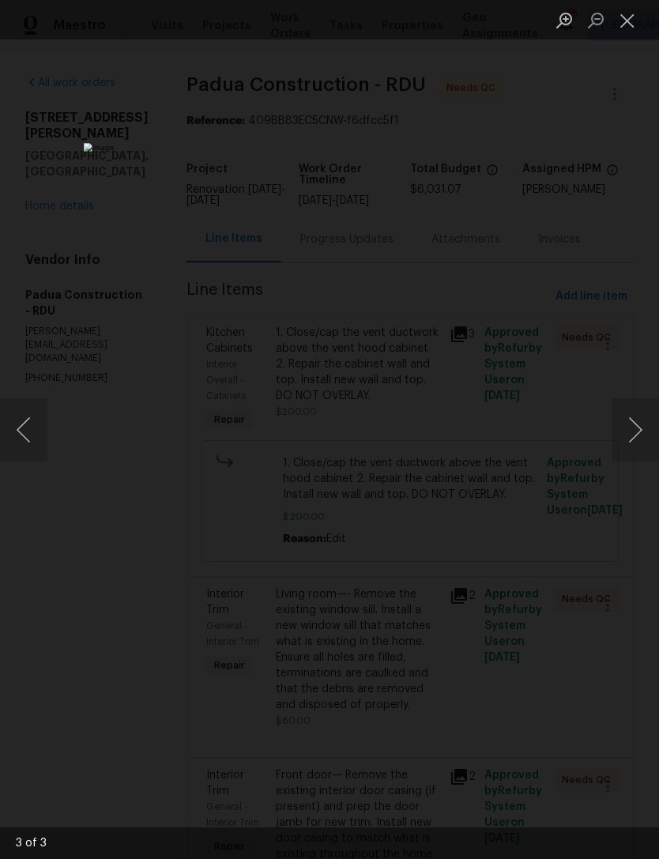
click at [635, 25] on button "Close lightbox" at bounding box center [628, 20] width 32 height 28
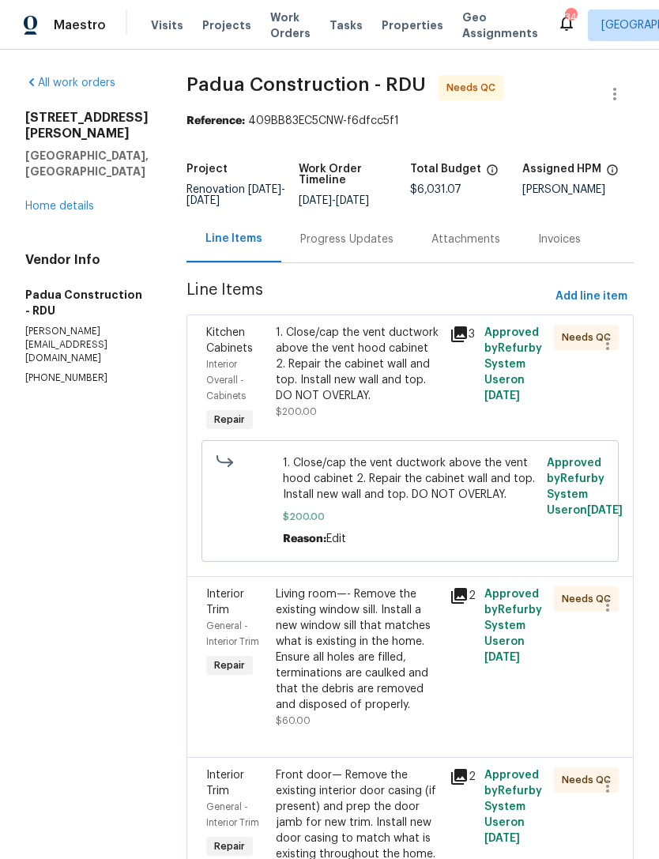
click at [347, 365] on div "1. Close/cap the vent ductwork above the vent hood cabinet 2. Repair the cabine…" at bounding box center [358, 364] width 164 height 79
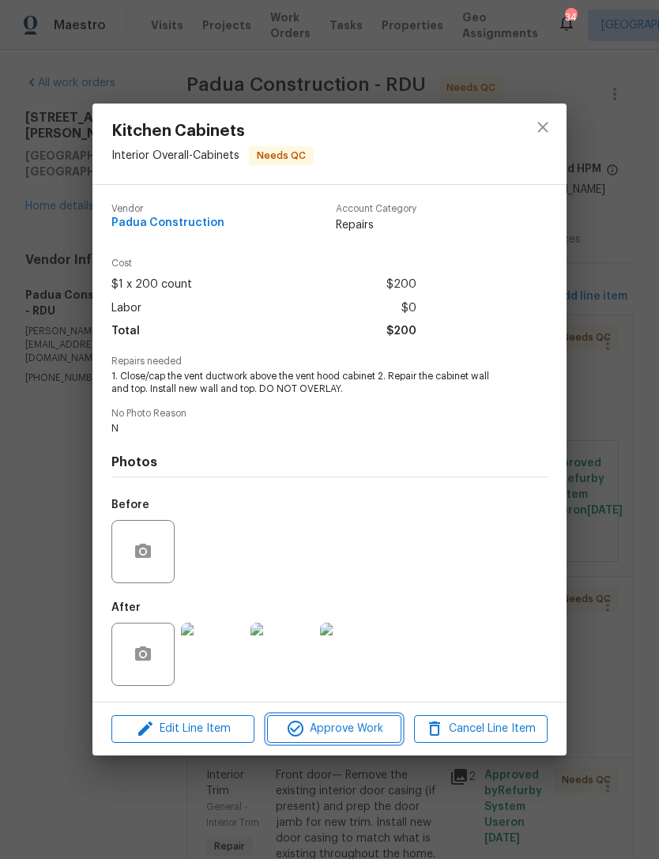
click at [345, 732] on span "Approve Work" at bounding box center [334, 729] width 124 height 20
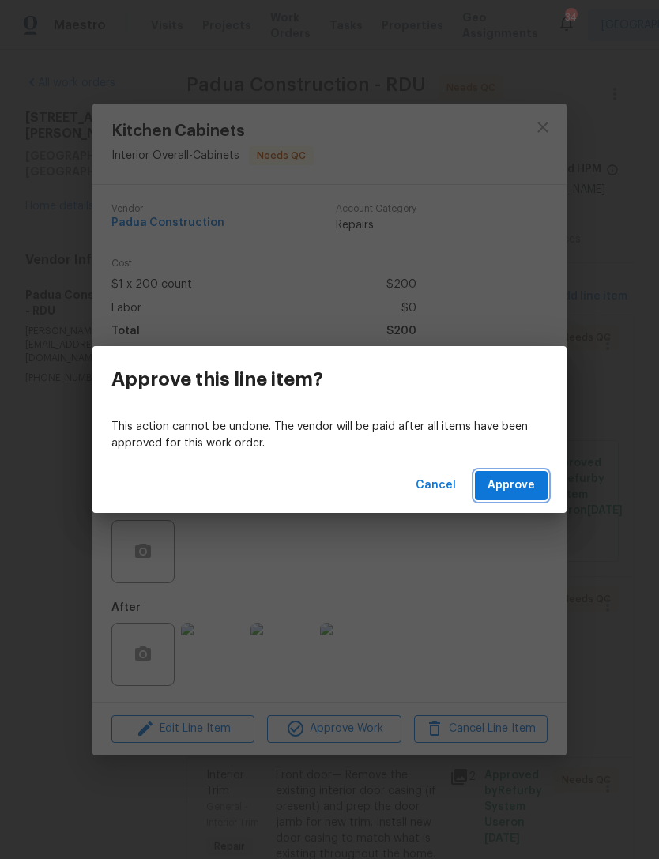
click at [505, 489] on span "Approve" at bounding box center [511, 486] width 47 height 20
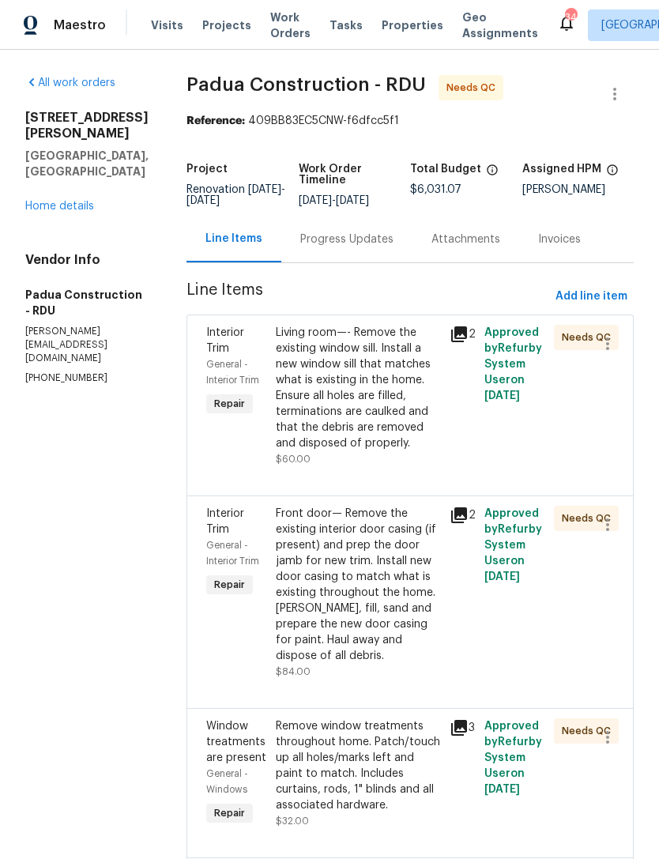
click at [316, 397] on div "Living room—- Remove the existing window sill. Install a new window sill that m…" at bounding box center [358, 388] width 164 height 126
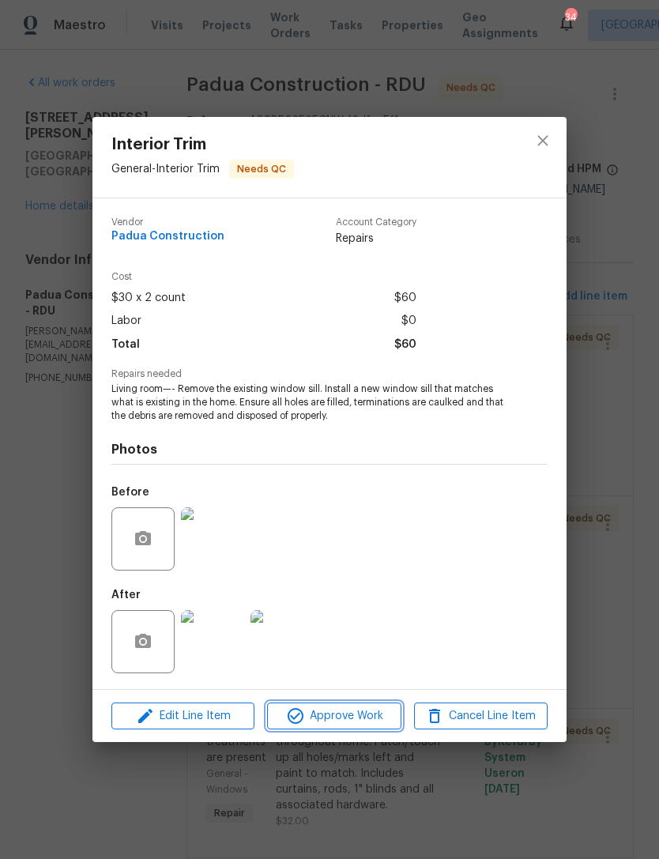
click at [348, 719] on span "Approve Work" at bounding box center [334, 717] width 124 height 20
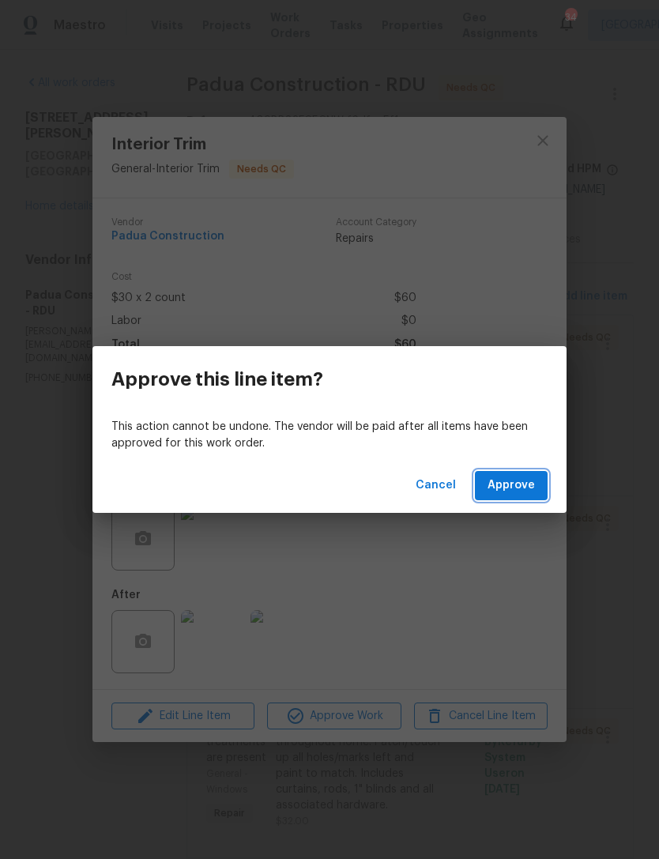
click at [519, 486] on span "Approve" at bounding box center [511, 486] width 47 height 20
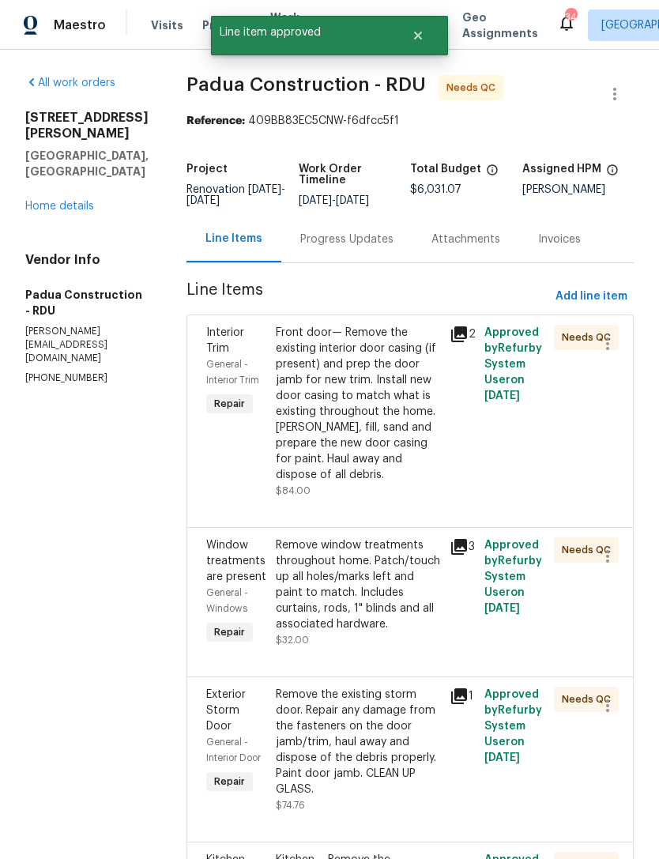
click at [345, 418] on div "Front door— Remove the existing interior door casing (if present) and prep the …" at bounding box center [358, 404] width 164 height 158
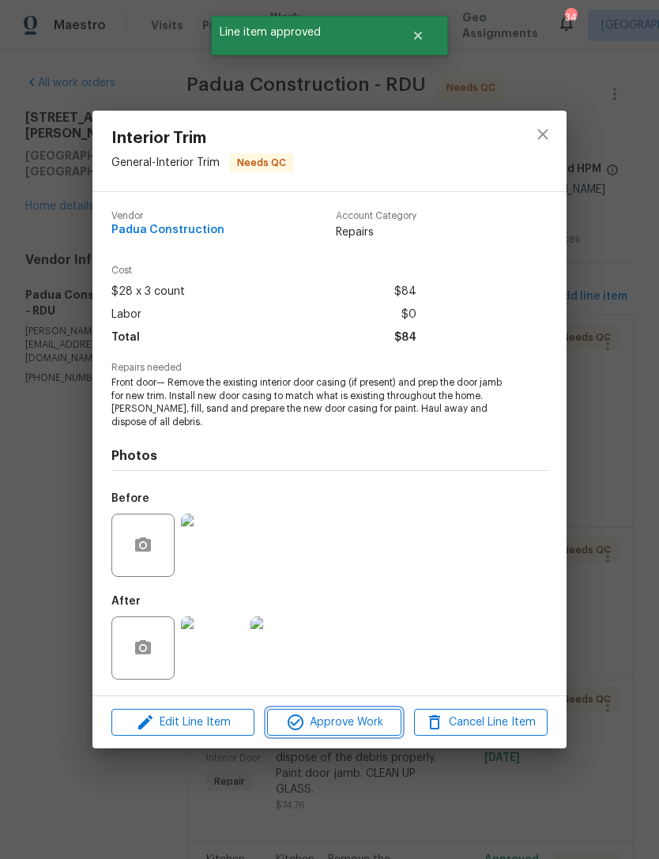
click at [356, 724] on span "Approve Work" at bounding box center [334, 723] width 124 height 20
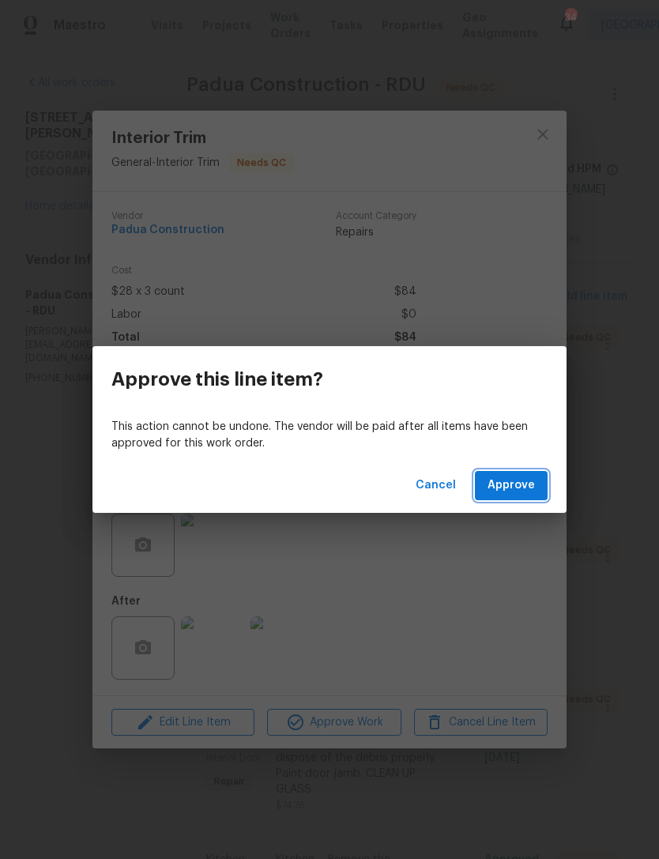
click at [533, 485] on span "Approve" at bounding box center [511, 486] width 47 height 20
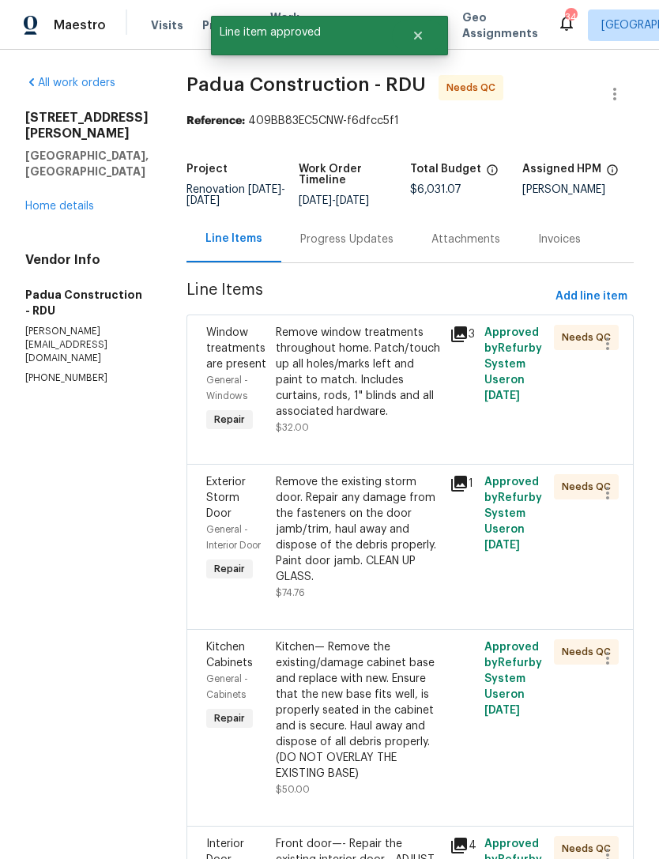
click at [335, 389] on div "Remove window treatments throughout home. Patch/touch up all holes/marks left a…" at bounding box center [358, 372] width 164 height 95
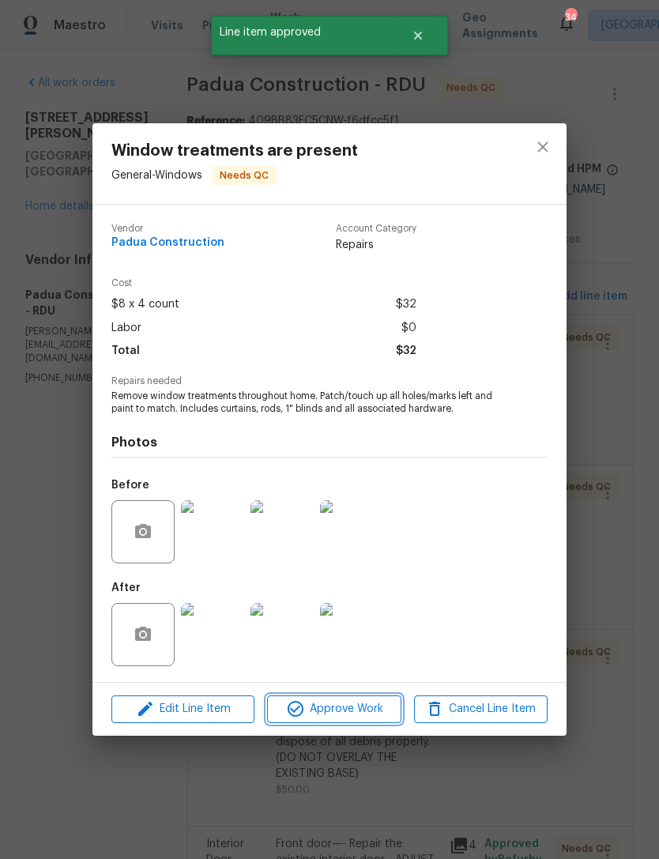
click at [366, 707] on span "Approve Work" at bounding box center [334, 710] width 124 height 20
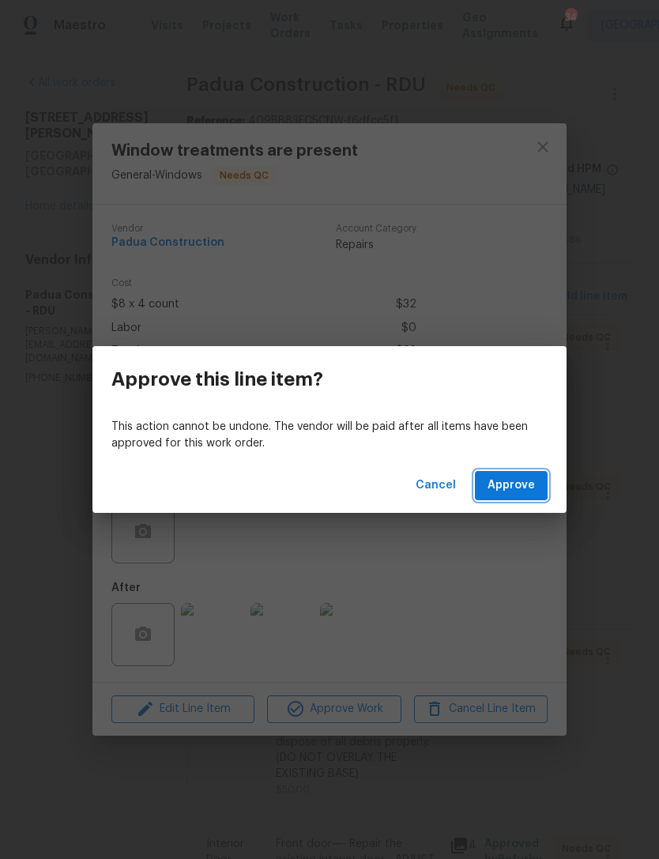
click at [526, 483] on span "Approve" at bounding box center [511, 486] width 47 height 20
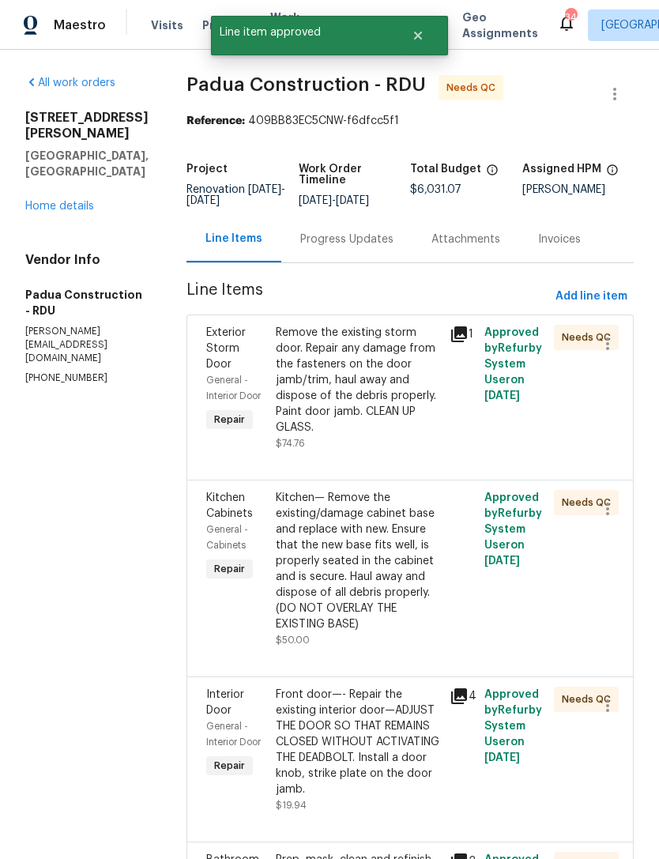
click at [344, 383] on div "Remove the existing storm door. Repair any damage from the fasteners on the doo…" at bounding box center [358, 380] width 164 height 111
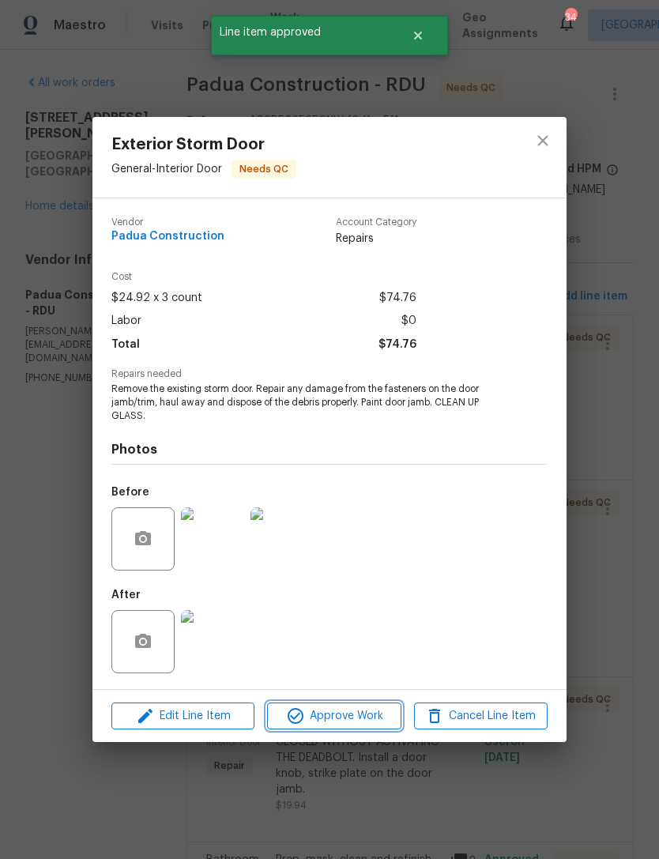
click at [354, 720] on span "Approve Work" at bounding box center [334, 717] width 124 height 20
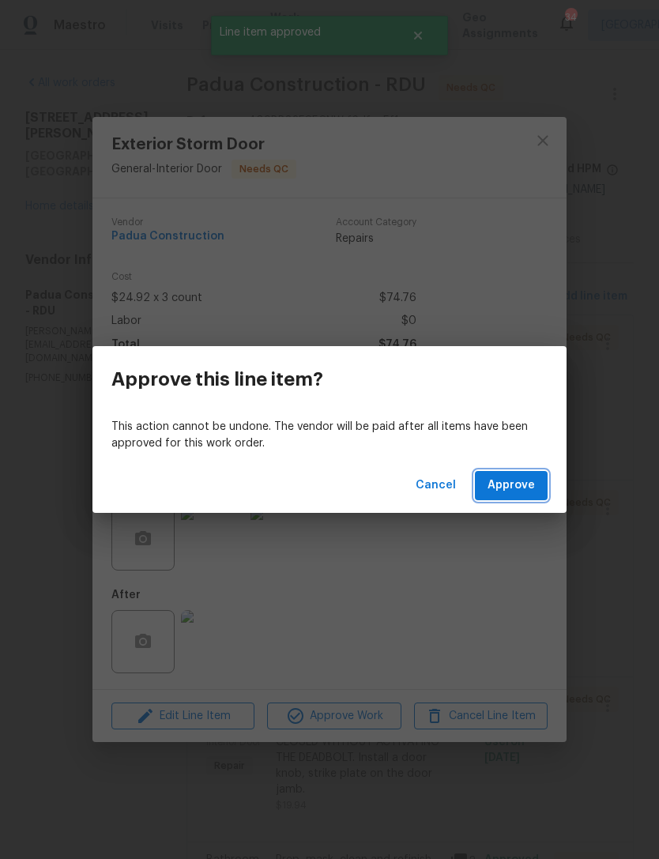
click at [519, 488] on span "Approve" at bounding box center [511, 486] width 47 height 20
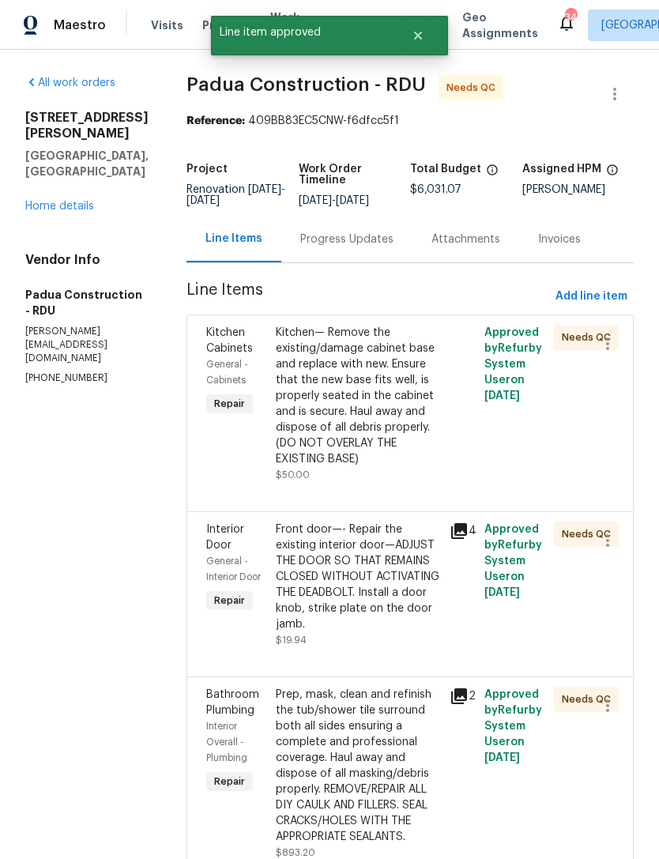
click at [322, 387] on div "Kitchen— Remove the existing/damage cabinet base and replace with new. Ensure t…" at bounding box center [358, 396] width 164 height 142
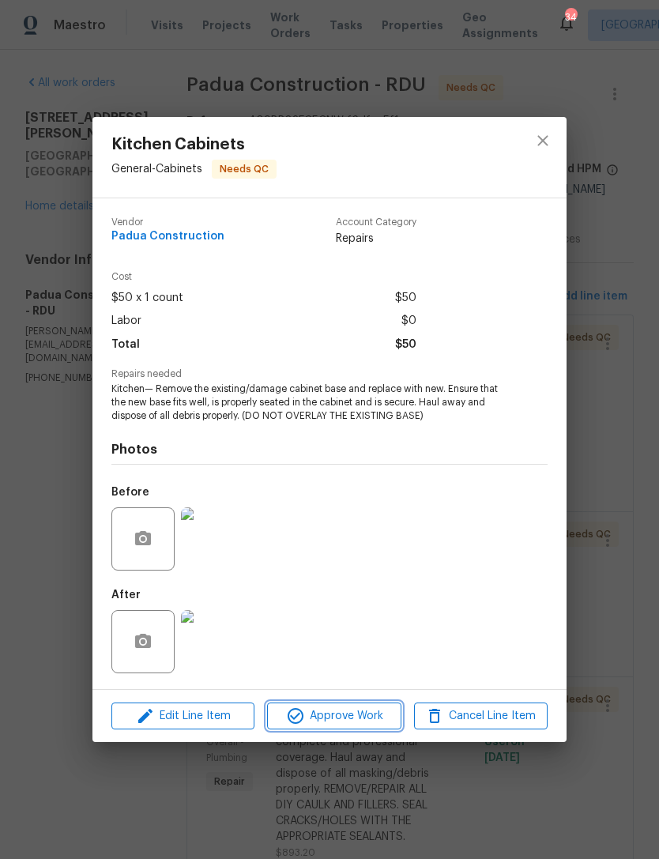
click at [342, 713] on span "Approve Work" at bounding box center [334, 717] width 124 height 20
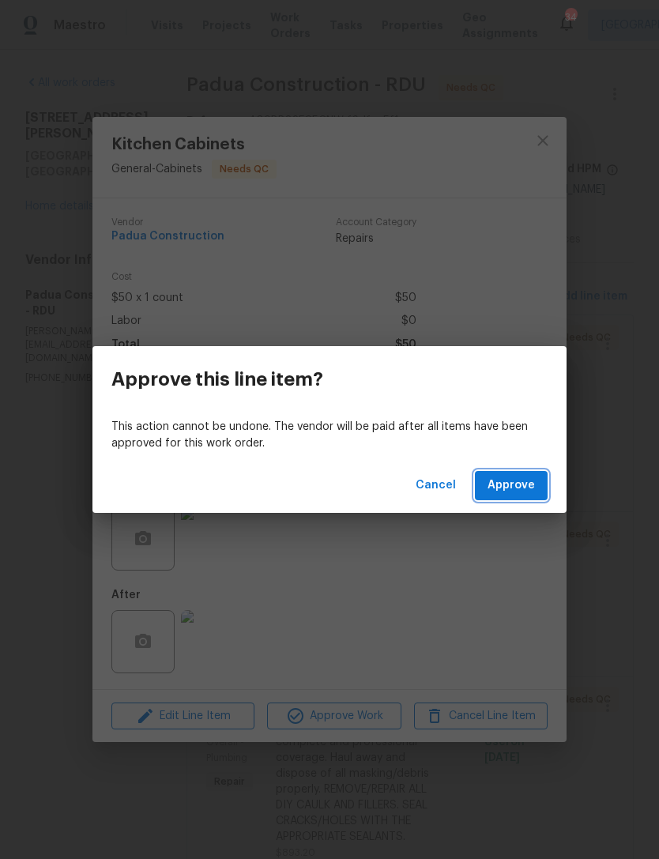
click at [507, 482] on span "Approve" at bounding box center [511, 486] width 47 height 20
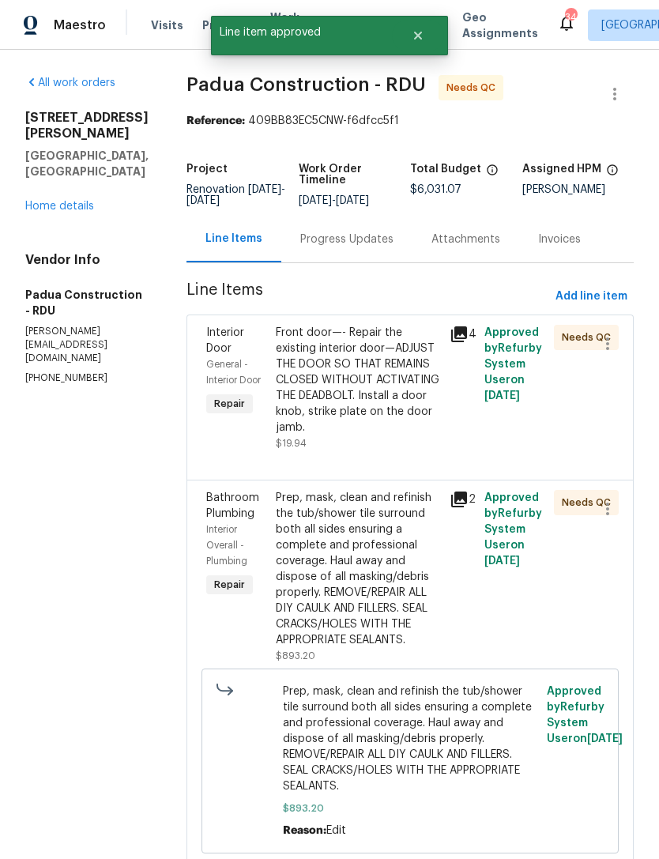
click at [334, 395] on div "Front door—- Repair the existing interior door—ADJUST THE DOOR SO THAT REMAINS …" at bounding box center [358, 380] width 164 height 111
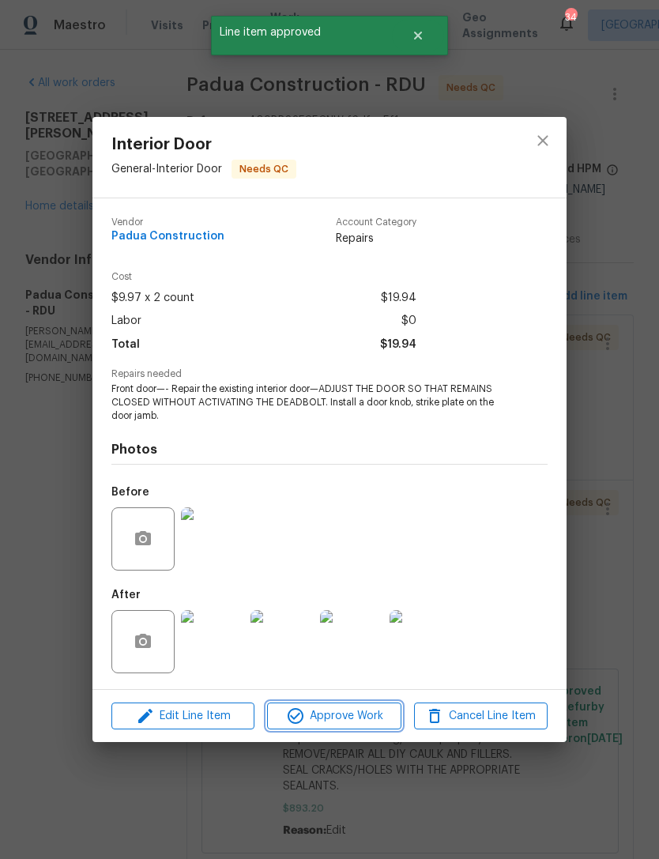
click at [367, 709] on span "Approve Work" at bounding box center [334, 717] width 124 height 20
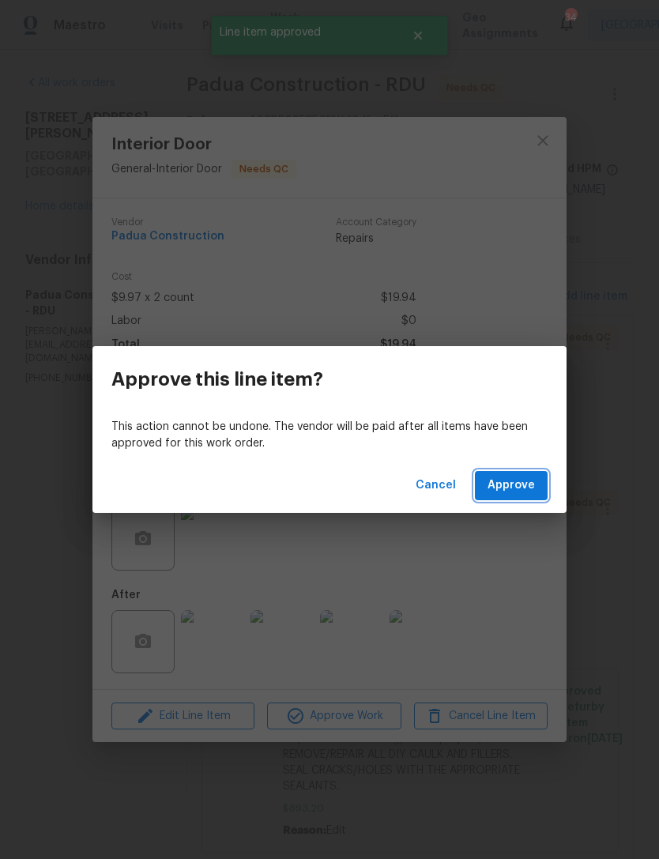
click at [521, 485] on span "Approve" at bounding box center [511, 486] width 47 height 20
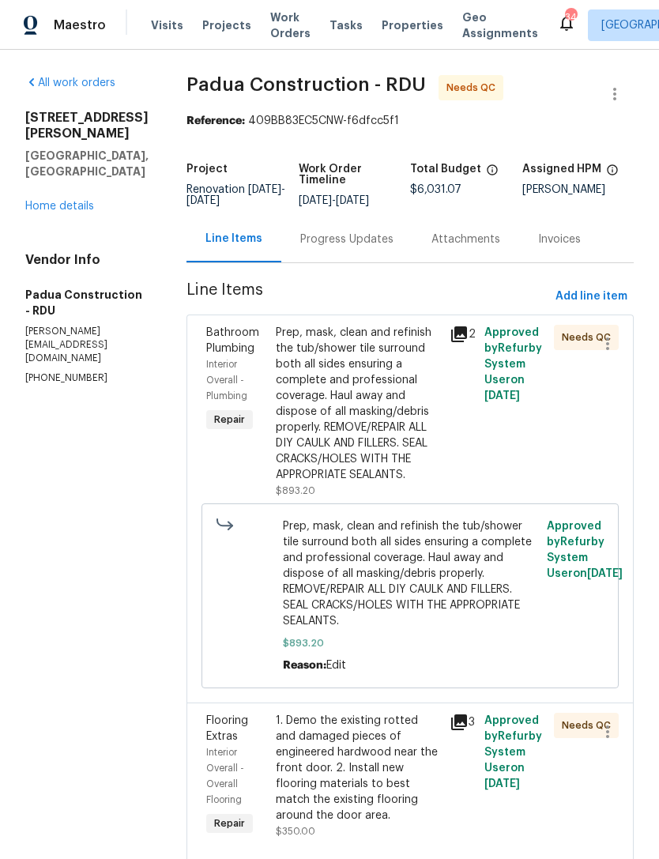
click at [337, 385] on div "Prep, mask, clean and refinish the tub/shower tile surround both all sides ensu…" at bounding box center [358, 404] width 164 height 158
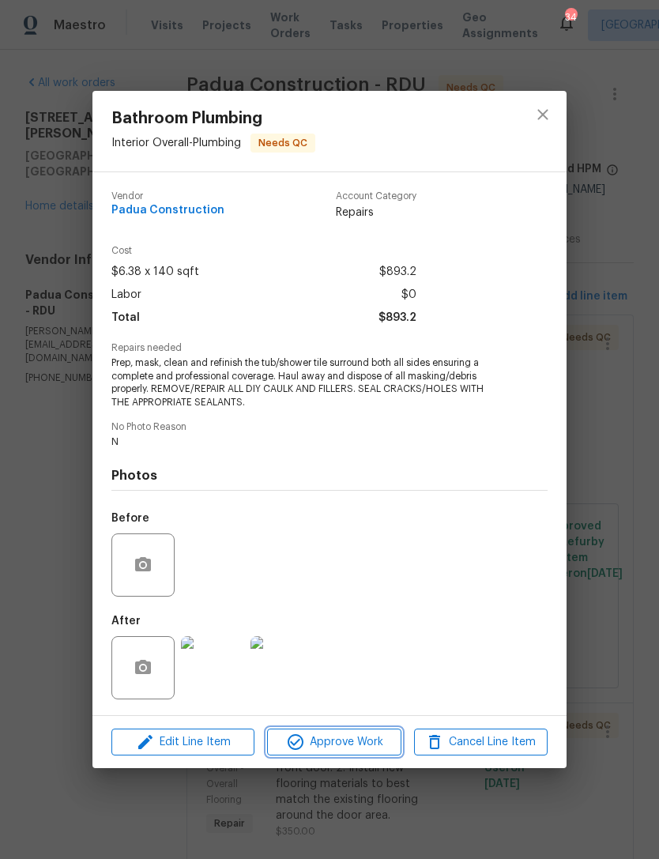
click at [342, 746] on span "Approve Work" at bounding box center [334, 743] width 124 height 20
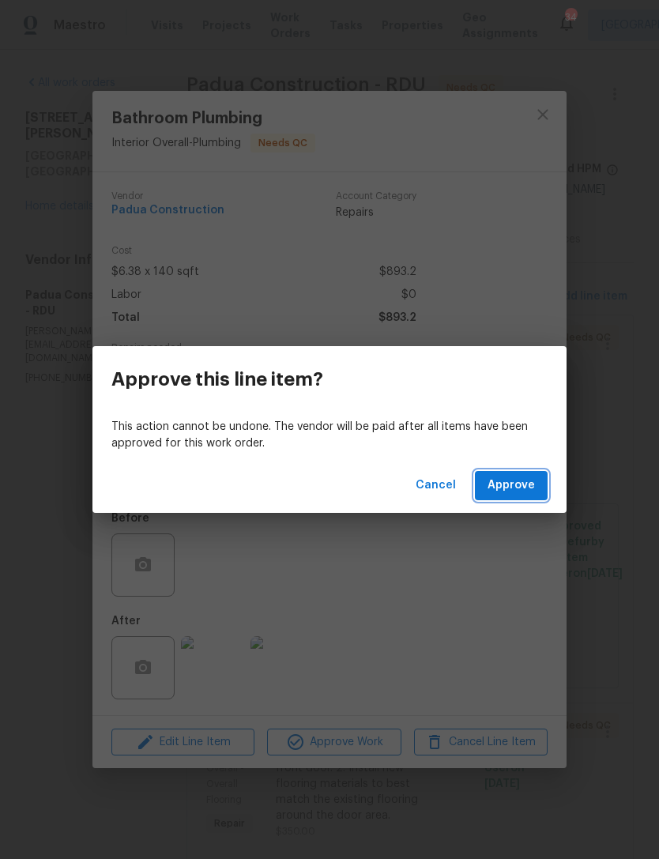
click at [515, 489] on span "Approve" at bounding box center [511, 486] width 47 height 20
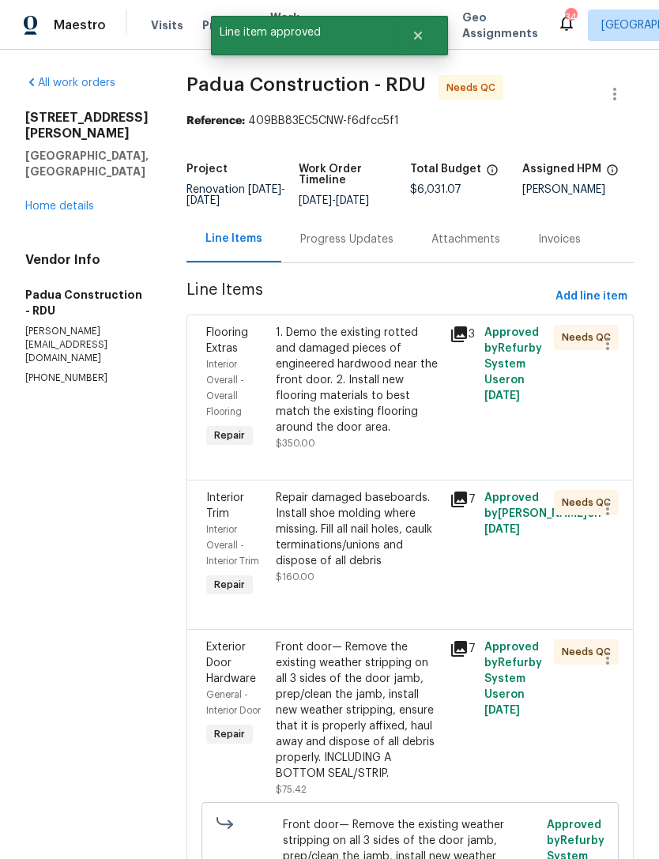
click at [332, 405] on div "1. Demo the existing rotted and damaged pieces of engineered hardwood near the …" at bounding box center [358, 380] width 164 height 111
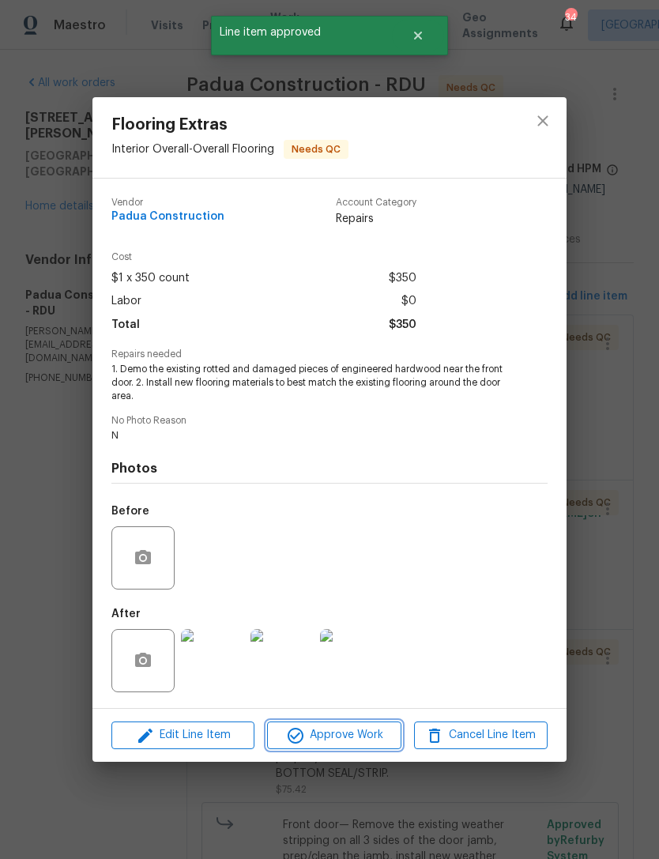
click at [347, 736] on span "Approve Work" at bounding box center [334, 736] width 124 height 20
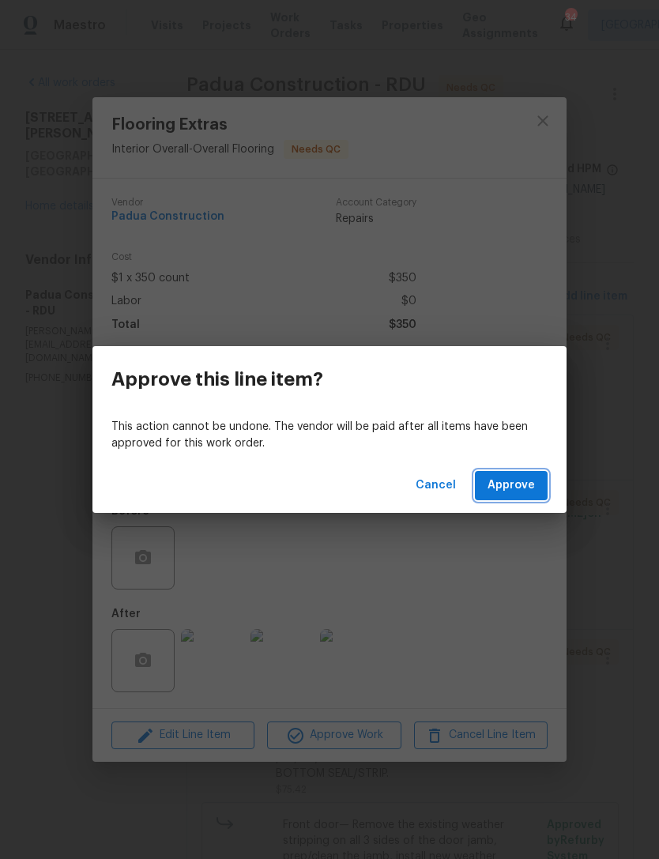
click at [525, 481] on span "Approve" at bounding box center [511, 486] width 47 height 20
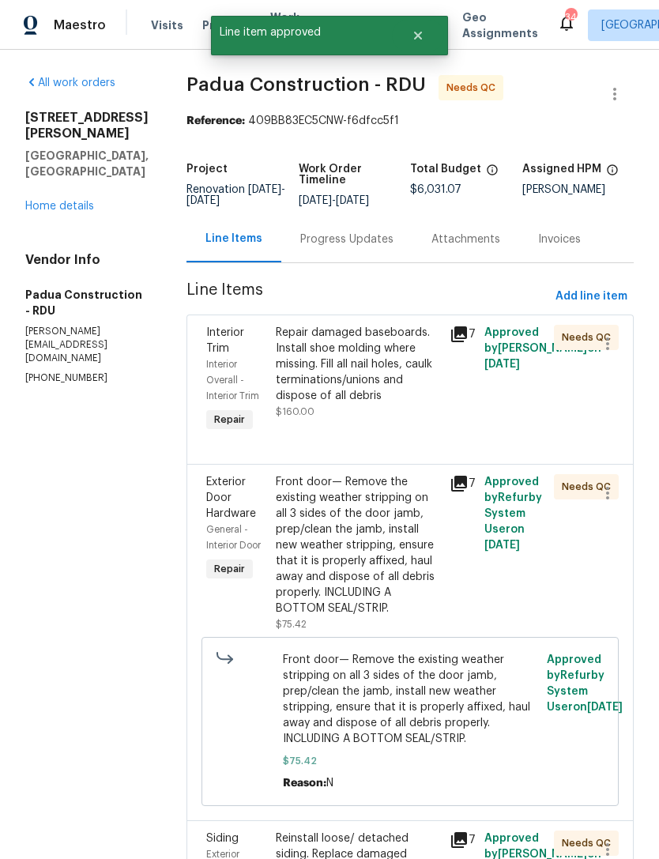
click at [333, 372] on div "Repair damaged baseboards. Install shoe molding where missing. Fill all nail ho…" at bounding box center [358, 364] width 164 height 79
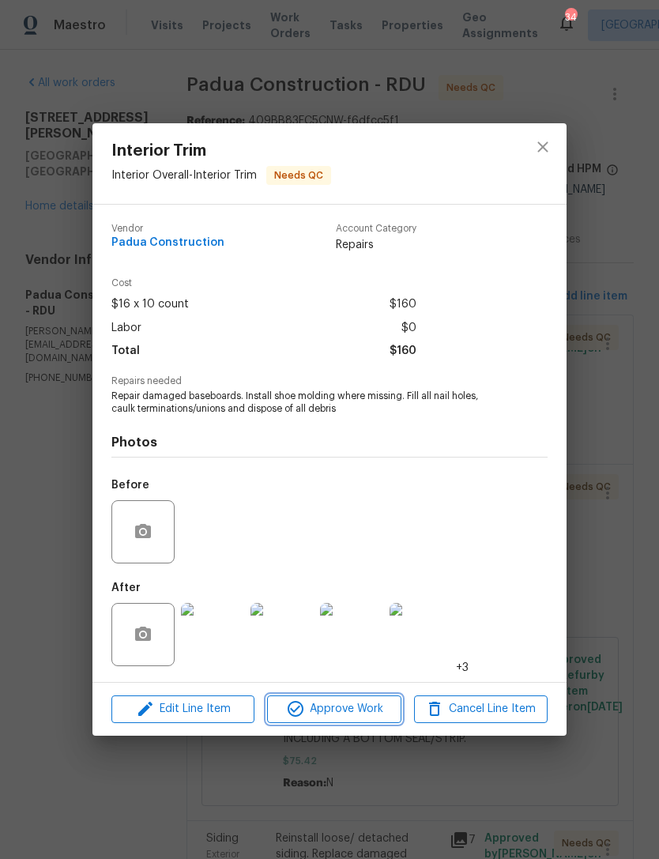
click at [361, 705] on span "Approve Work" at bounding box center [334, 710] width 124 height 20
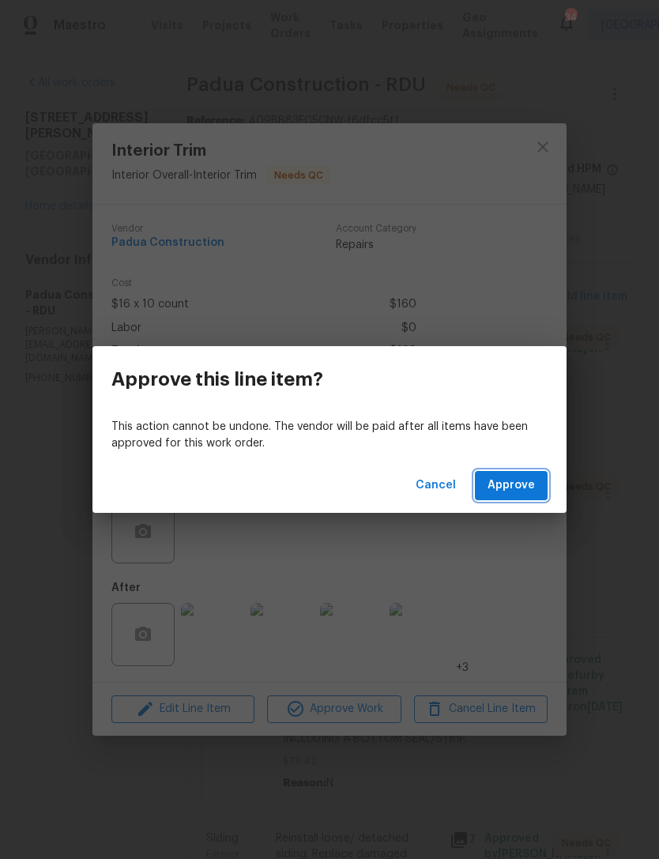
click at [506, 479] on span "Approve" at bounding box center [511, 486] width 47 height 20
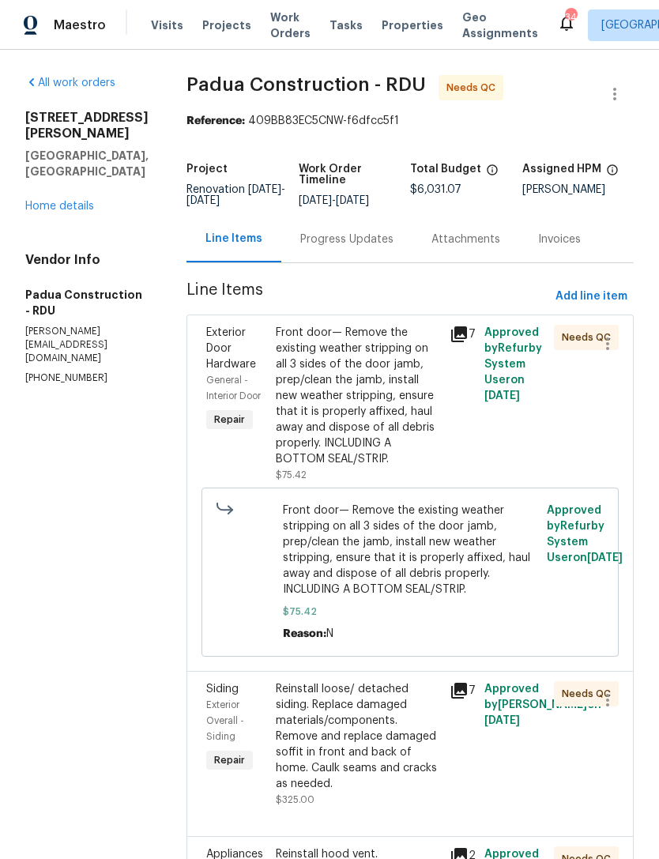
click at [340, 383] on div "Front door— Remove the existing weather stripping on all 3 sides of the door ja…" at bounding box center [358, 396] width 164 height 142
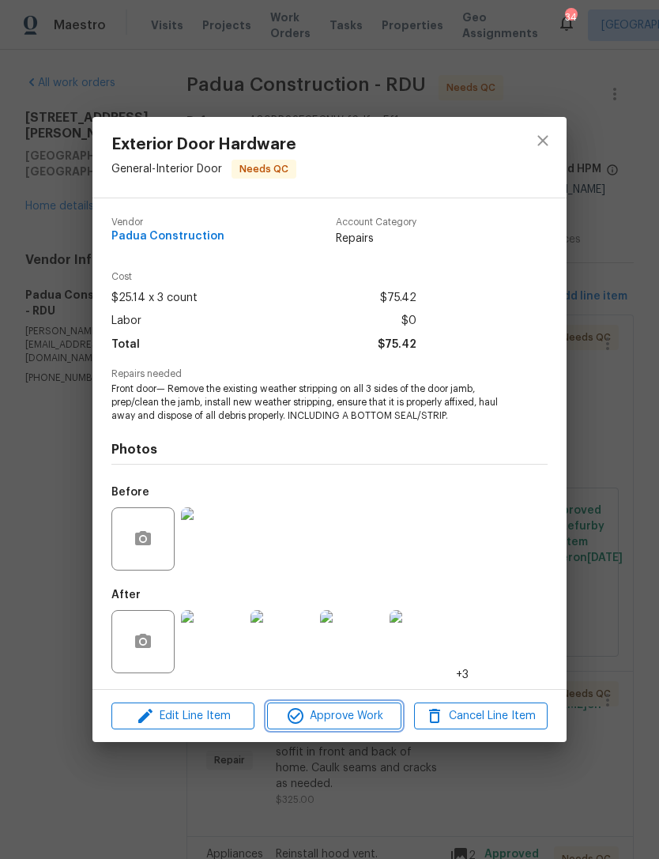
click at [354, 715] on span "Approve Work" at bounding box center [334, 717] width 124 height 20
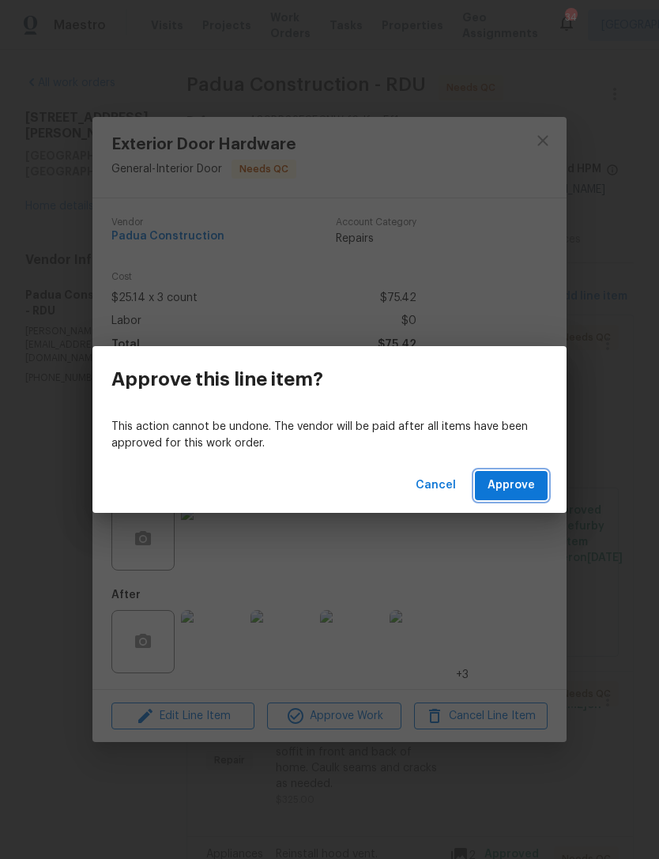
click at [511, 485] on span "Approve" at bounding box center [511, 486] width 47 height 20
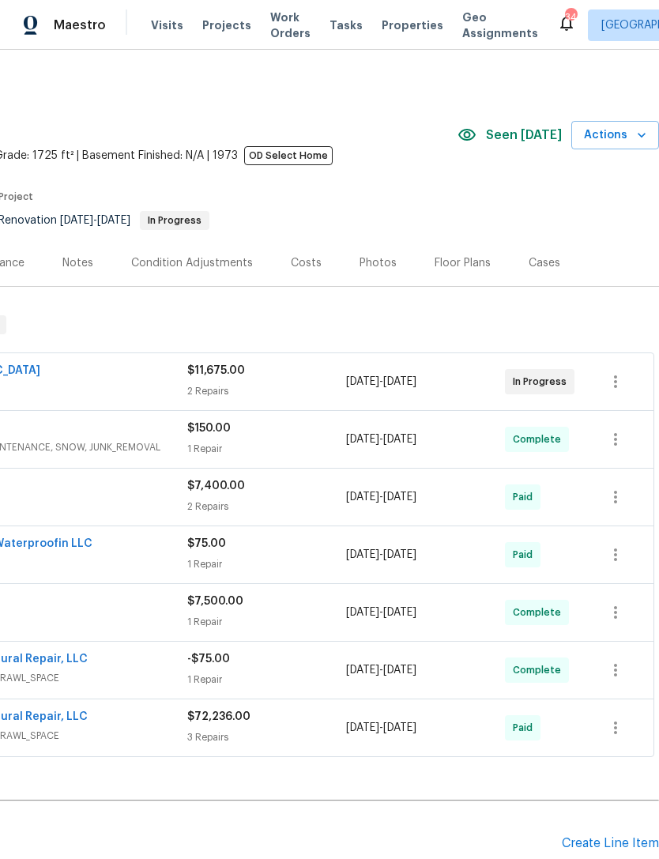
scroll to position [0, 234]
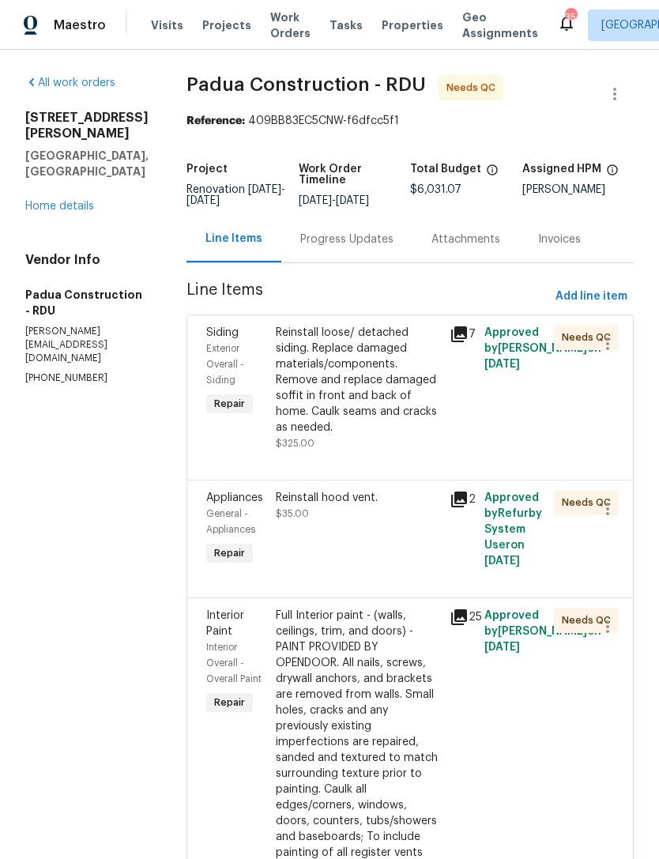
click at [338, 379] on div "Reinstall loose/ detached siding. Replace damaged materials/components. Remove …" at bounding box center [358, 380] width 164 height 111
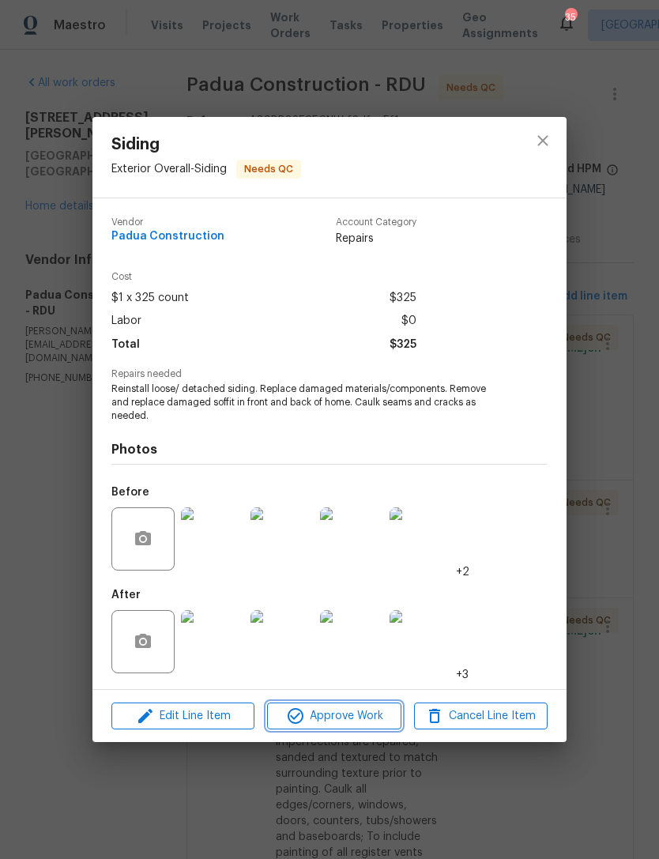
click at [330, 711] on span "Approve Work" at bounding box center [334, 717] width 124 height 20
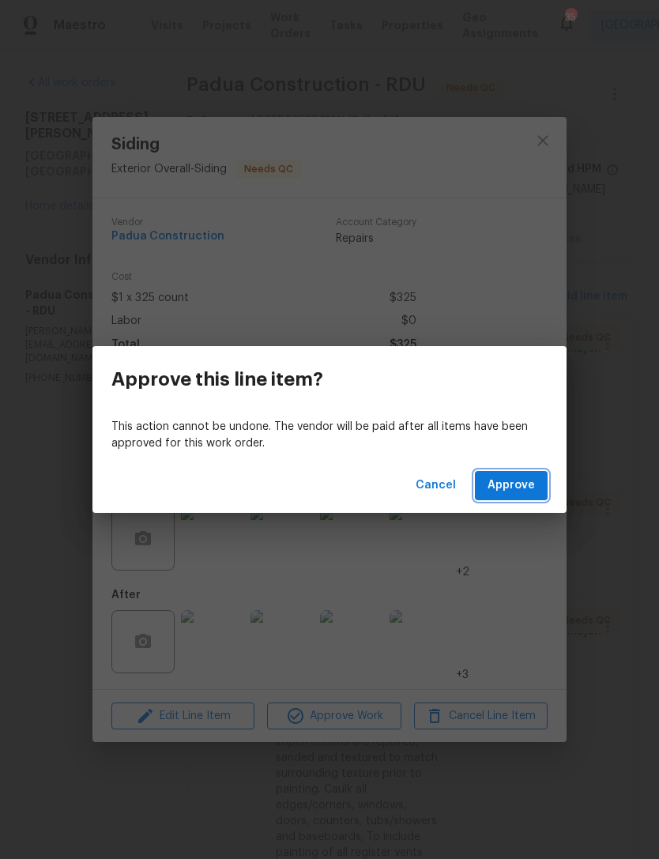
click at [509, 492] on span "Approve" at bounding box center [511, 486] width 47 height 20
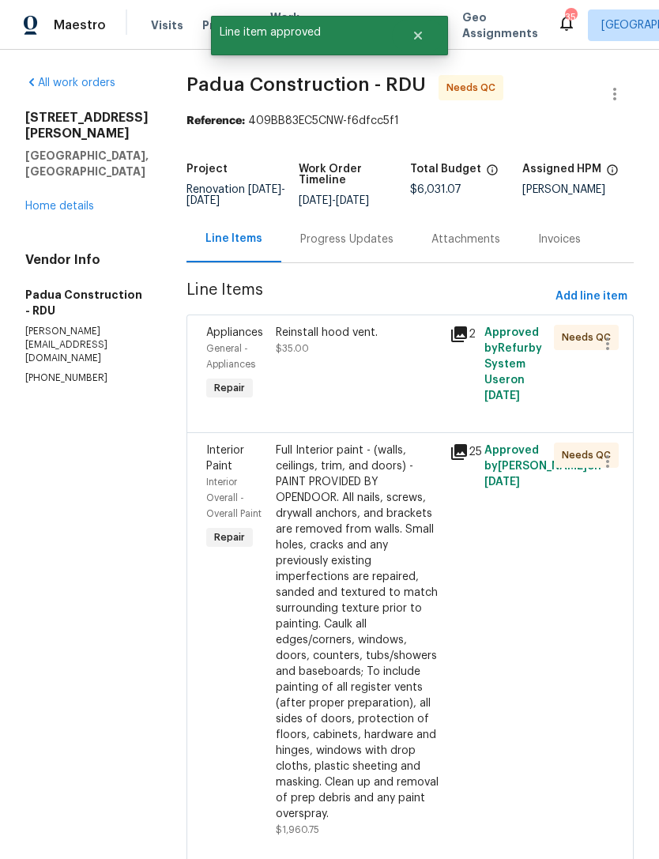
click at [341, 383] on div "Reinstall hood vent. $35.00" at bounding box center [358, 364] width 174 height 89
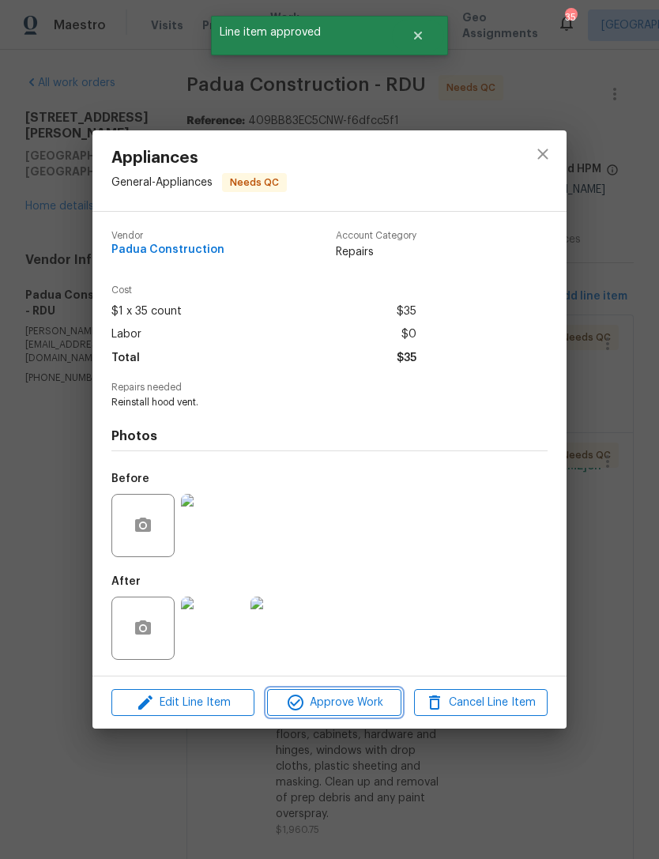
click at [339, 703] on span "Approve Work" at bounding box center [334, 703] width 124 height 20
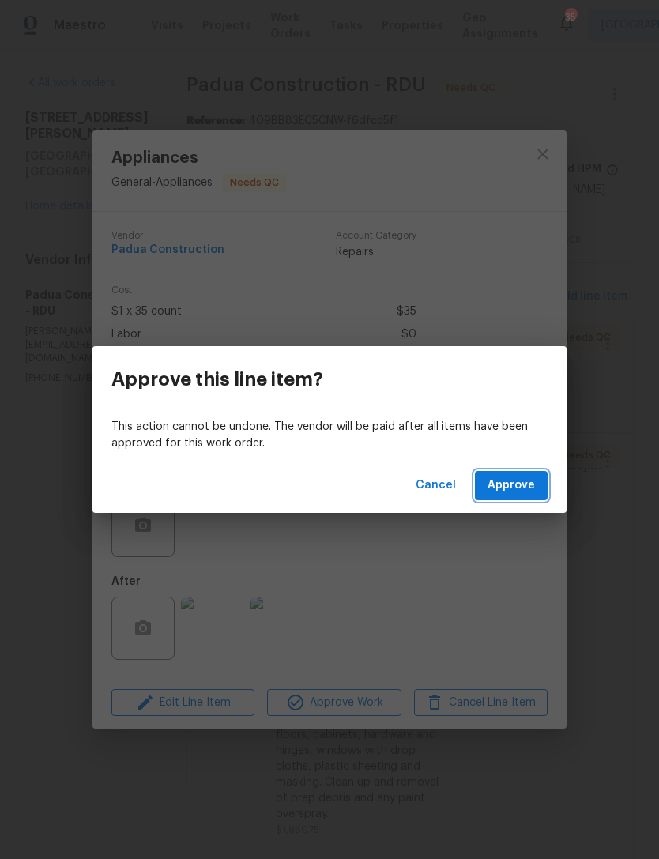
click at [526, 480] on span "Approve" at bounding box center [511, 486] width 47 height 20
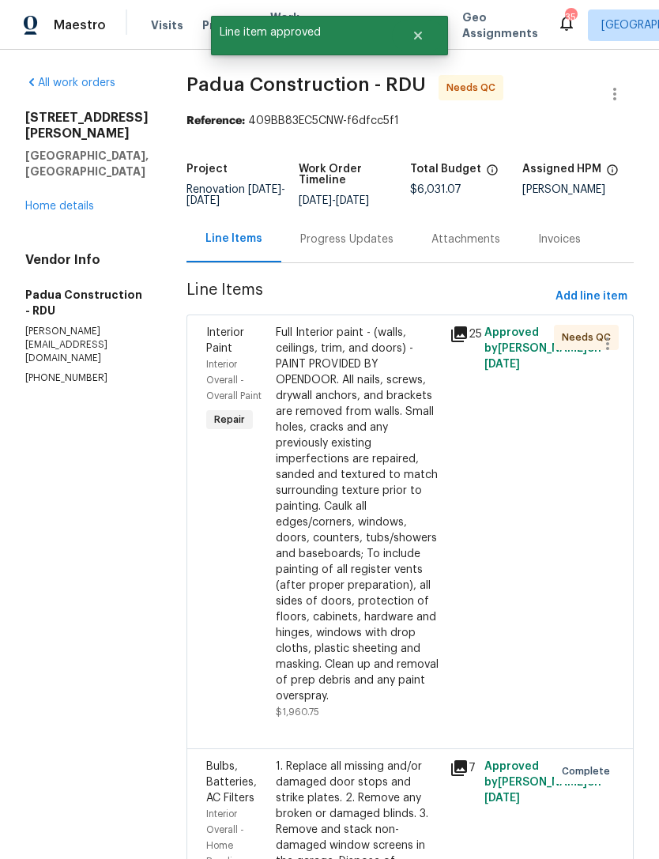
click at [341, 498] on div "Full Interior paint - (walls, ceilings, trim, and doors) - PAINT PROVIDED BY OP…" at bounding box center [358, 514] width 164 height 379
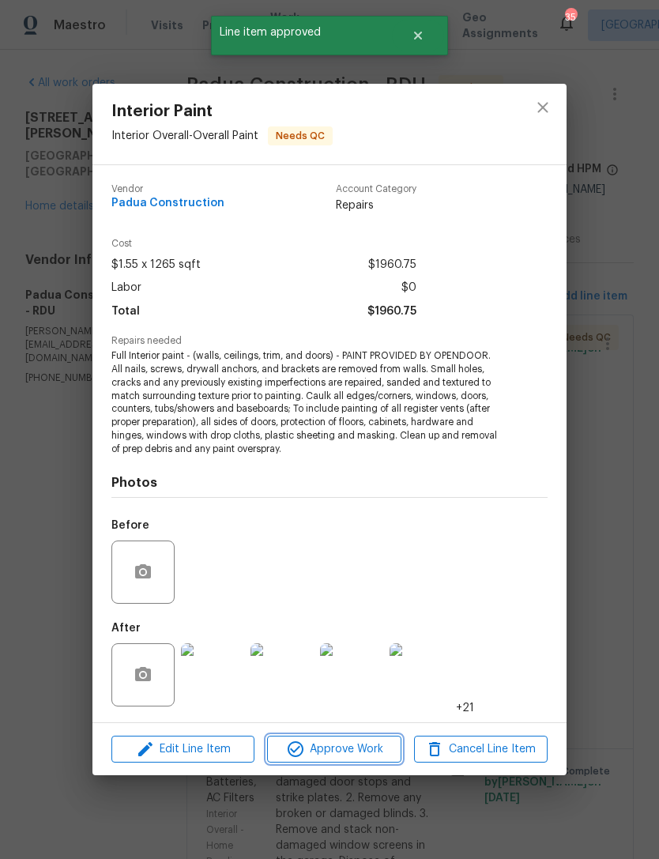
click at [348, 747] on span "Approve Work" at bounding box center [334, 750] width 124 height 20
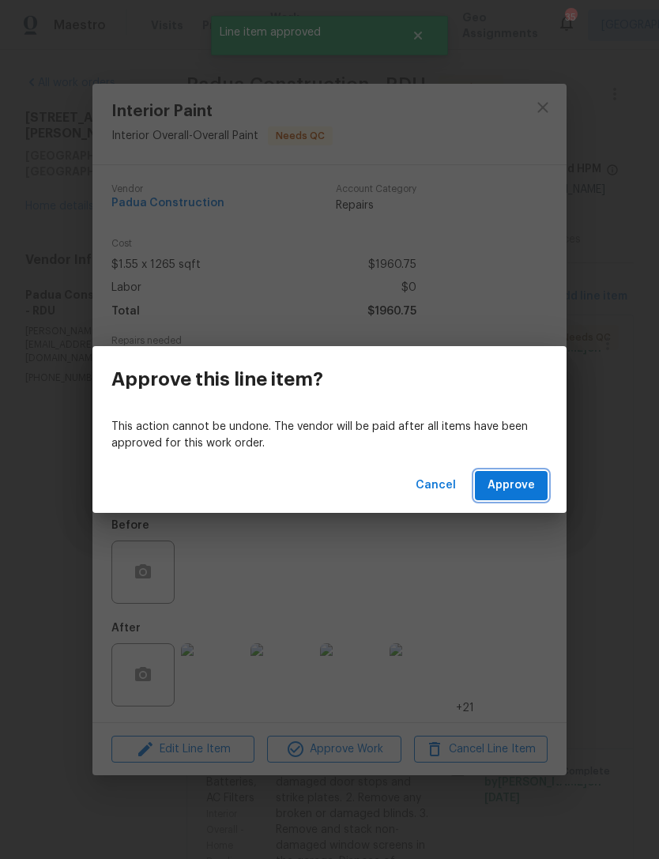
click at [501, 484] on span "Approve" at bounding box center [511, 486] width 47 height 20
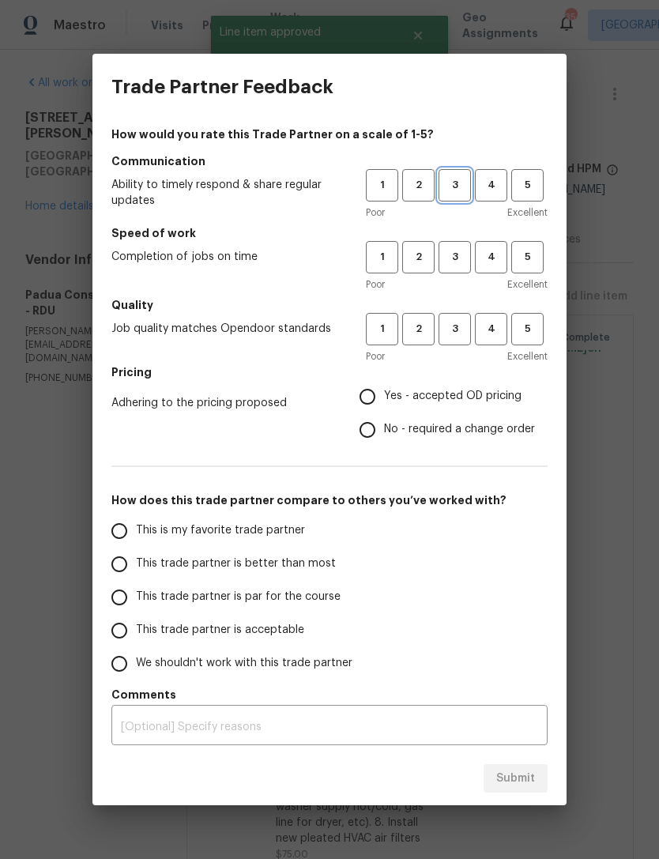
click at [451, 189] on span "3" at bounding box center [454, 185] width 29 height 18
click at [461, 252] on span "3" at bounding box center [454, 257] width 29 height 18
click at [460, 330] on span "3" at bounding box center [454, 329] width 29 height 18
click at [382, 400] on input "Yes - accepted OD pricing" at bounding box center [367, 396] width 33 height 33
radio input "true"
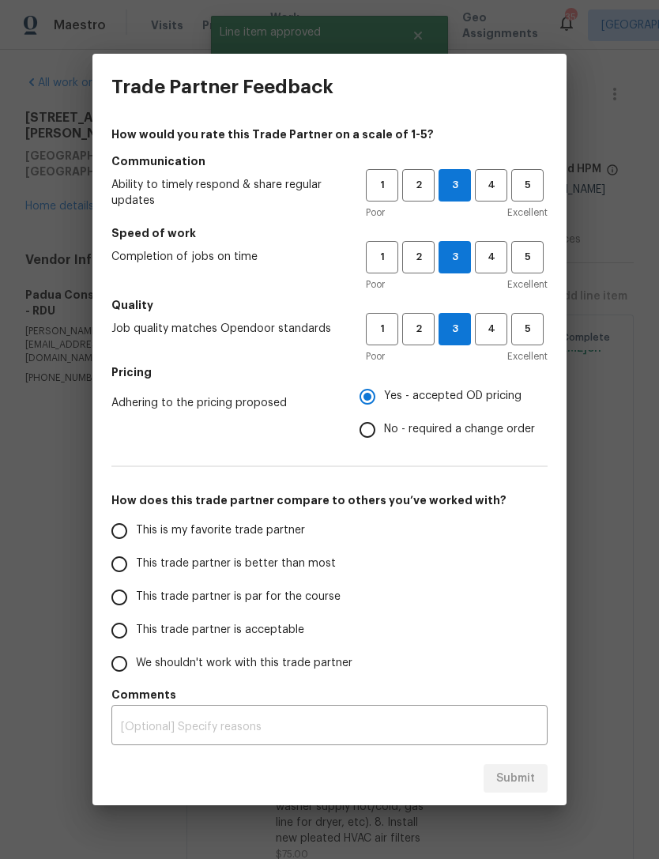
click at [206, 632] on span "This trade partner is acceptable" at bounding box center [220, 630] width 168 height 17
click at [136, 632] on input "This trade partner is acceptable" at bounding box center [119, 630] width 33 height 33
click at [519, 779] on span "Submit" at bounding box center [515, 779] width 39 height 20
radio input "true"
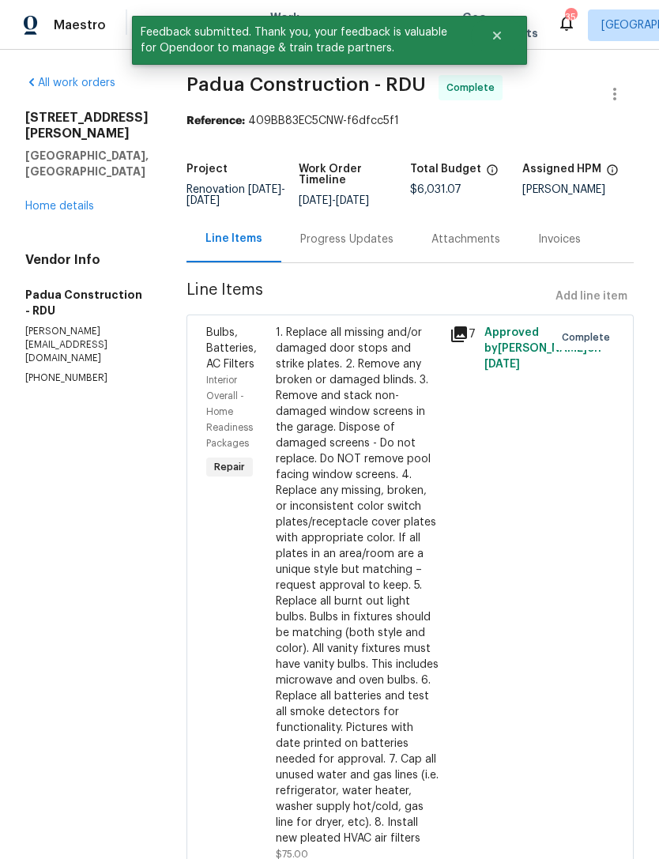
click at [62, 212] on link "Home details" at bounding box center [59, 206] width 69 height 11
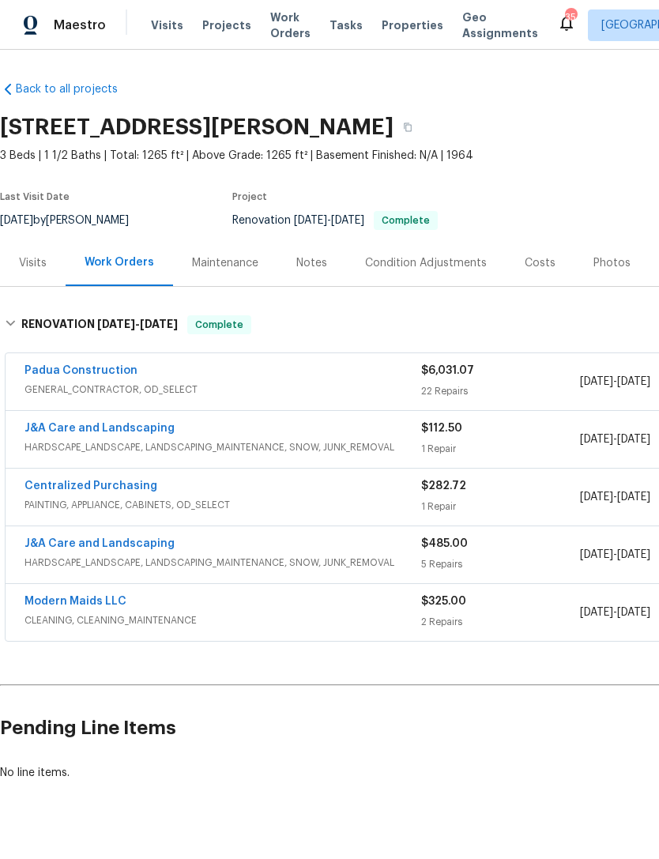
click at [107, 366] on link "Padua Construction" at bounding box center [81, 370] width 113 height 11
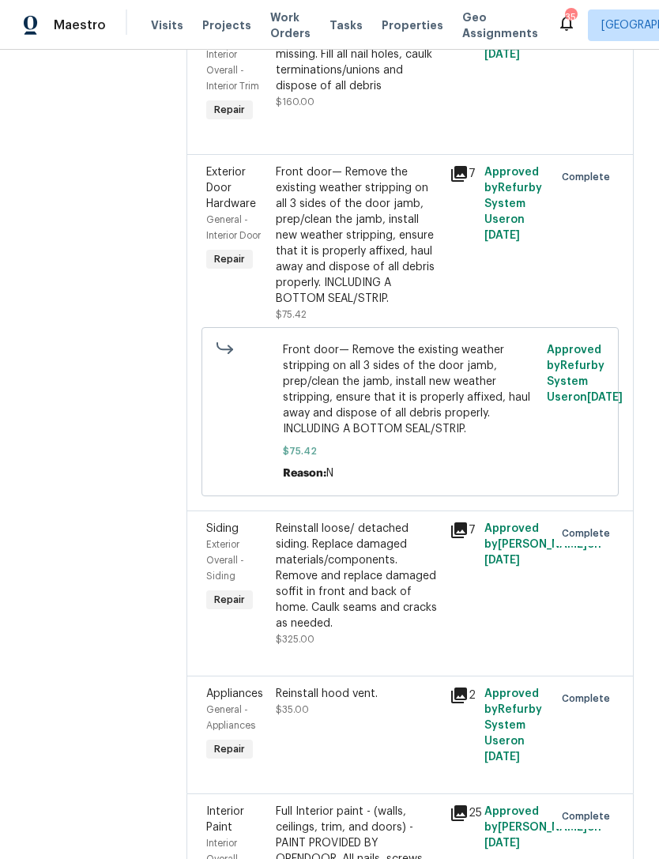
scroll to position [3781, 0]
click at [452, 522] on icon at bounding box center [459, 530] width 16 height 16
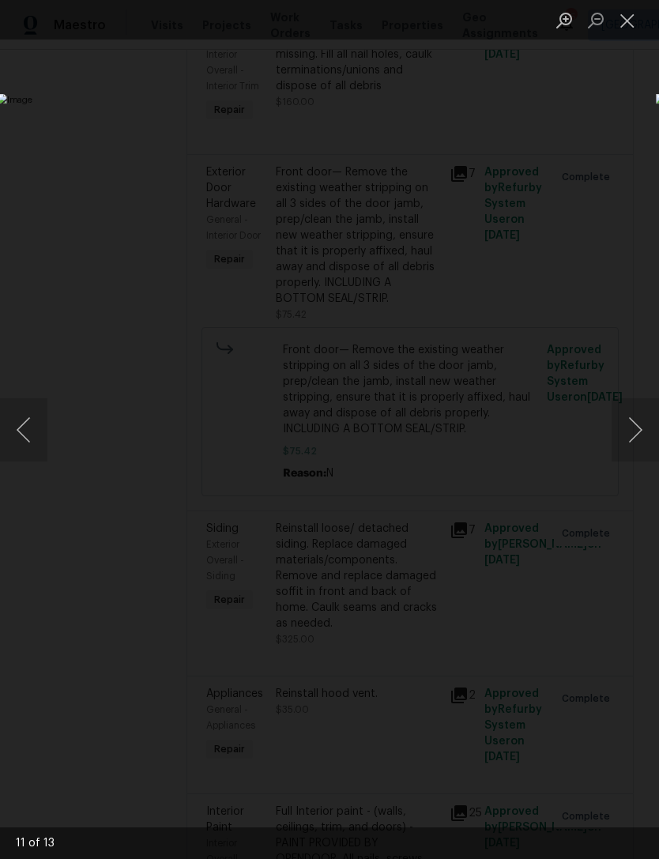
click at [625, 32] on button "Close lightbox" at bounding box center [628, 20] width 32 height 28
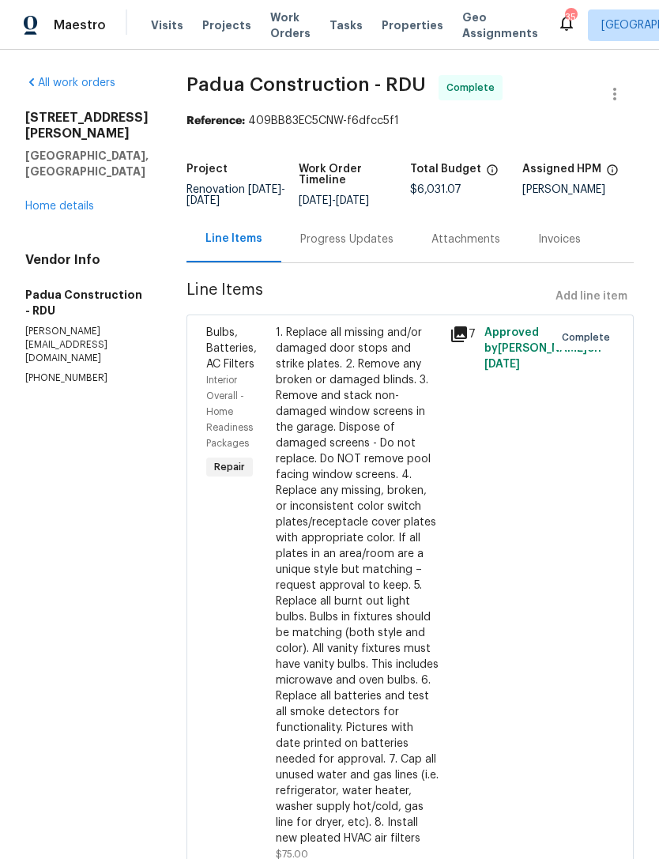
scroll to position [0, 0]
click at [55, 212] on link "Home details" at bounding box center [59, 206] width 69 height 11
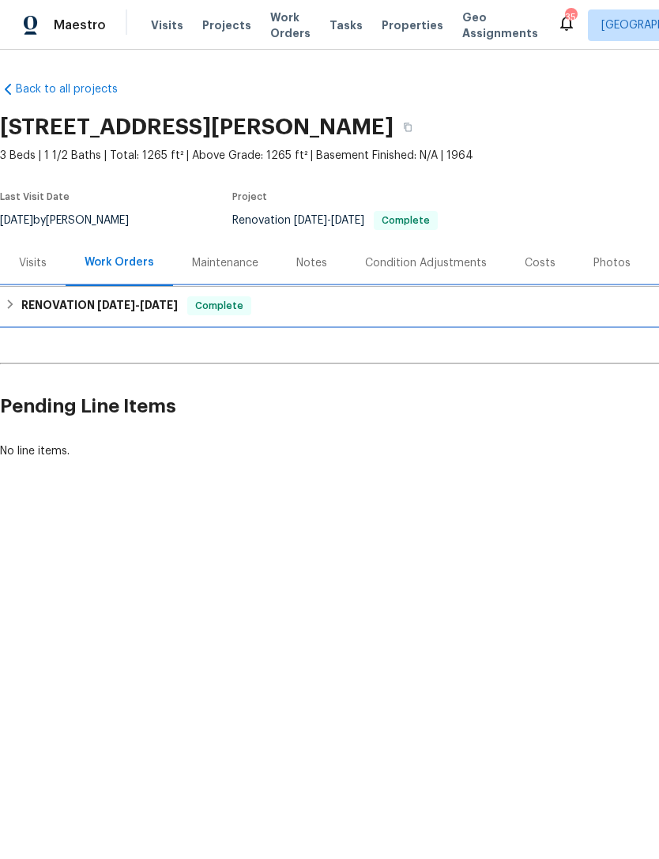
click at [68, 306] on h6 "RENOVATION 7/31/25 - 8/26/25" at bounding box center [99, 305] width 157 height 19
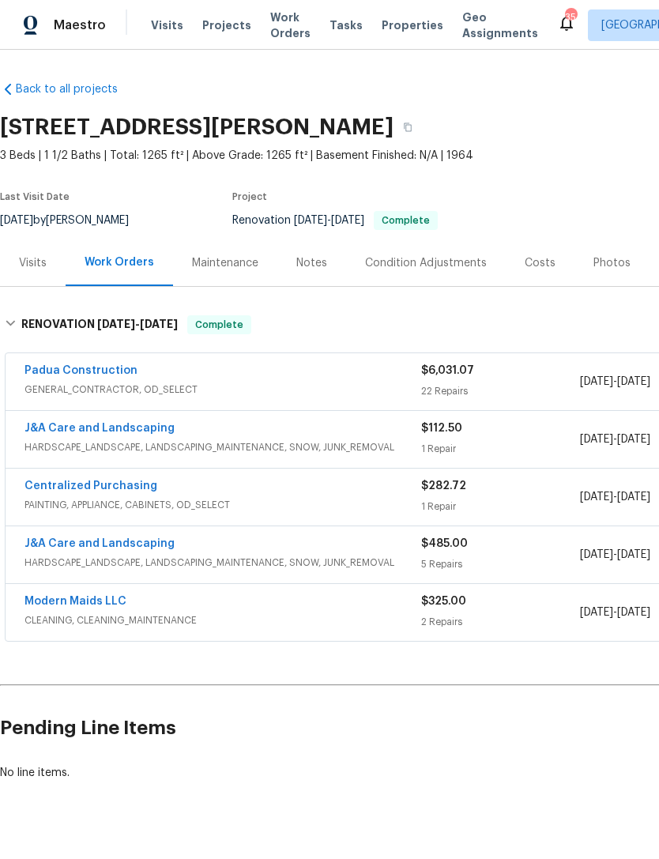
click at [122, 546] on link "J&A Care and Landscaping" at bounding box center [100, 543] width 150 height 11
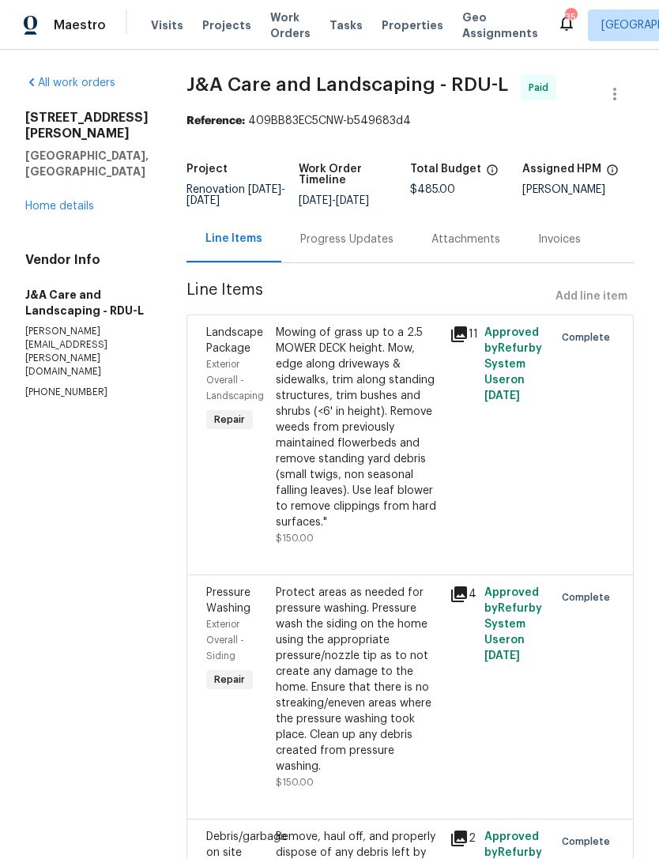
click at [430, 422] on div "Mowing of grass up to a 2.5 MOWER DECK height. Mow, edge along driveways & side…" at bounding box center [358, 428] width 164 height 206
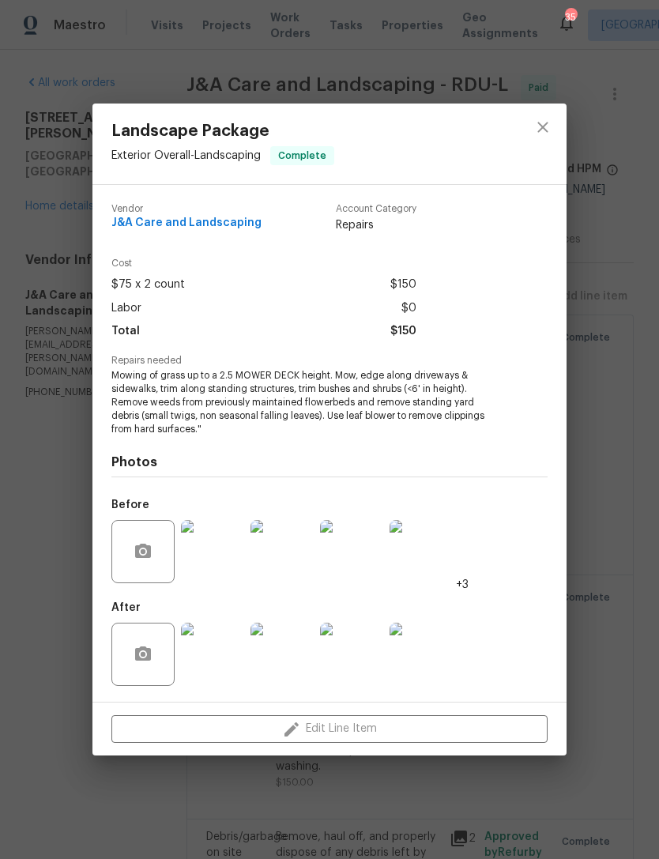
click at [194, 649] on img at bounding box center [212, 654] width 63 height 63
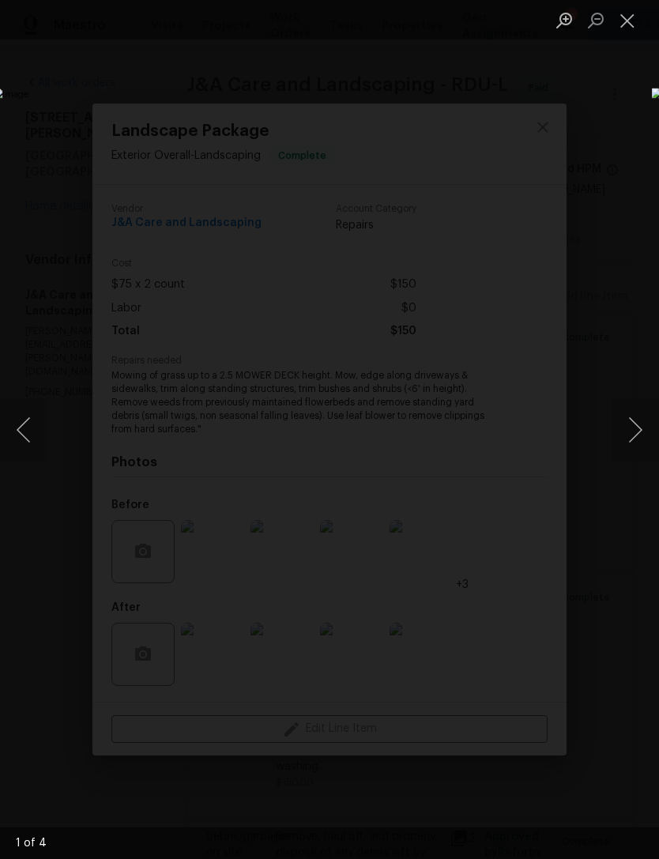
click at [647, 421] on button "Next image" at bounding box center [635, 429] width 47 height 63
click at [646, 421] on button "Next image" at bounding box center [635, 429] width 47 height 63
click at [643, 421] on button "Next image" at bounding box center [635, 429] width 47 height 63
click at [642, 421] on button "Next image" at bounding box center [635, 429] width 47 height 63
click at [649, 421] on button "Next image" at bounding box center [635, 429] width 47 height 63
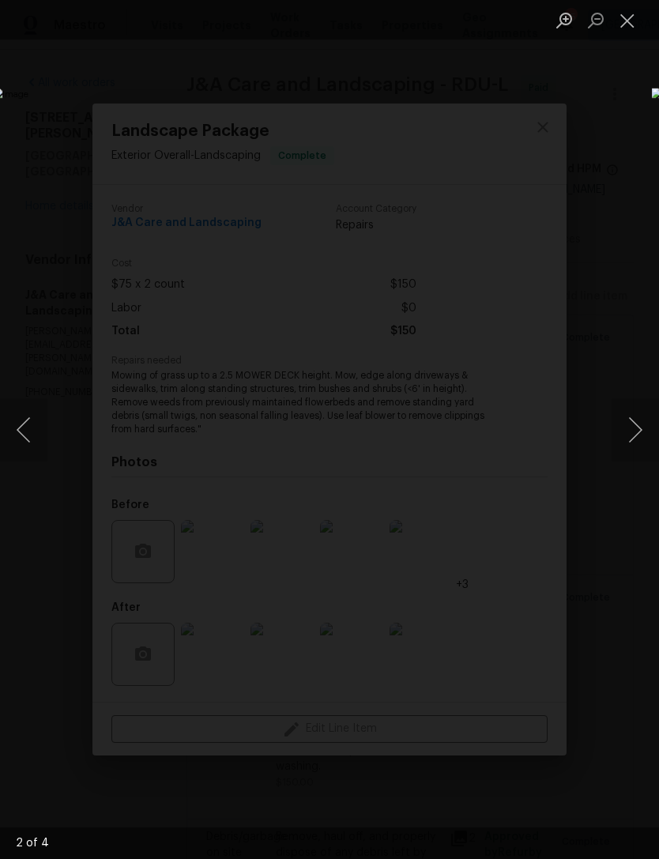
click at [627, 17] on button "Close lightbox" at bounding box center [628, 20] width 32 height 28
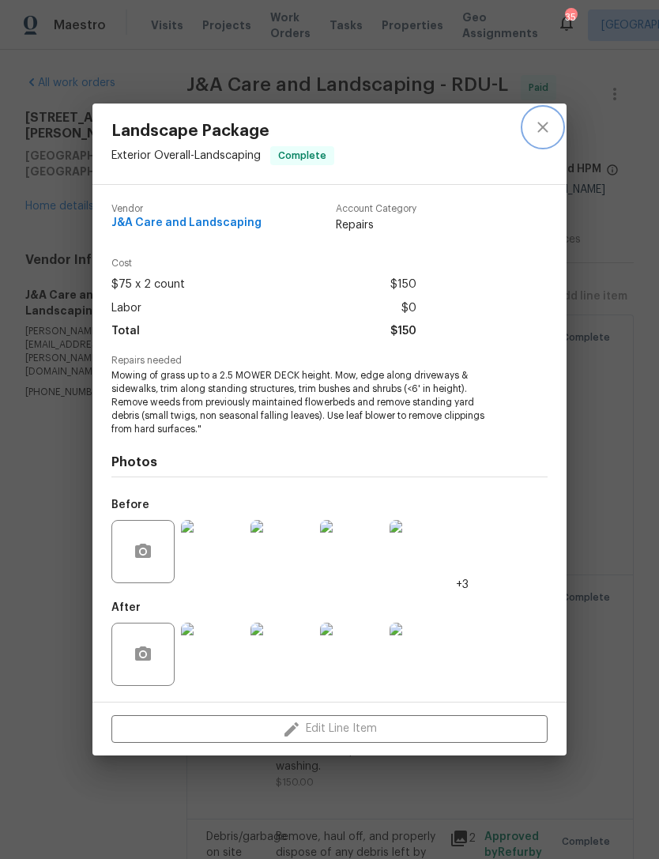
click at [543, 130] on icon "close" at bounding box center [543, 127] width 19 height 19
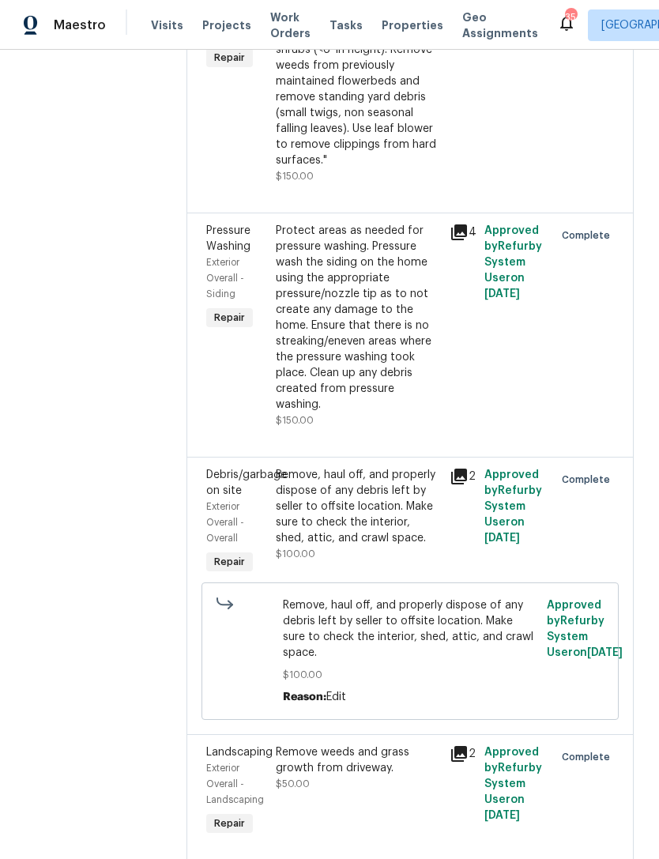
scroll to position [354, 0]
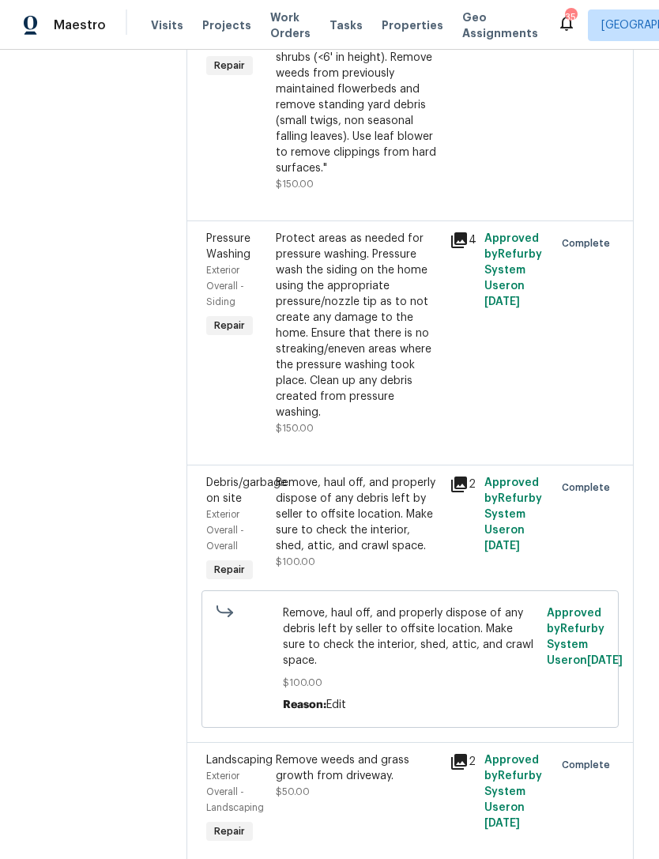
click at [371, 399] on div "Protect areas as needed for pressure washing. Pressure wash the siding on the h…" at bounding box center [358, 326] width 164 height 190
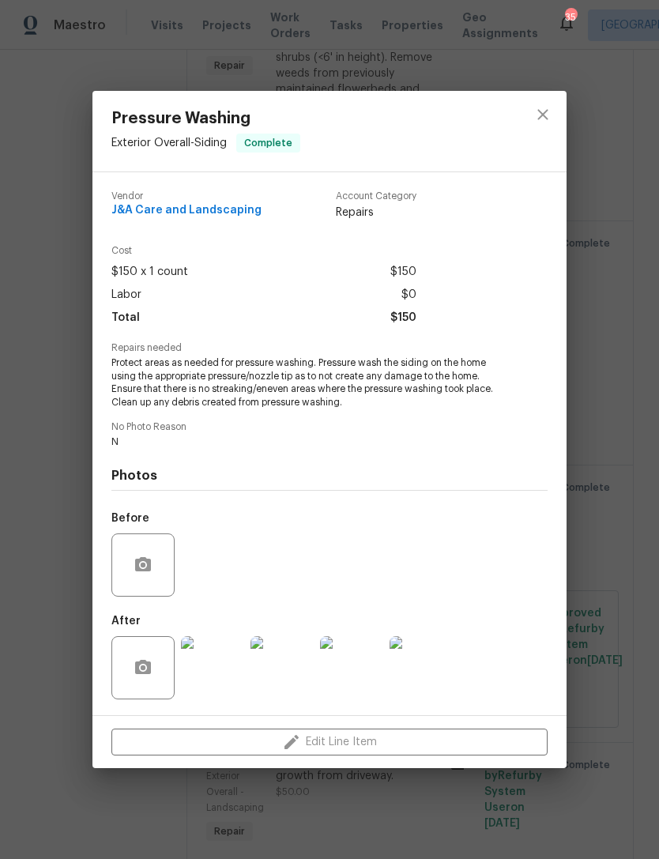
click at [280, 668] on img at bounding box center [282, 667] width 63 height 63
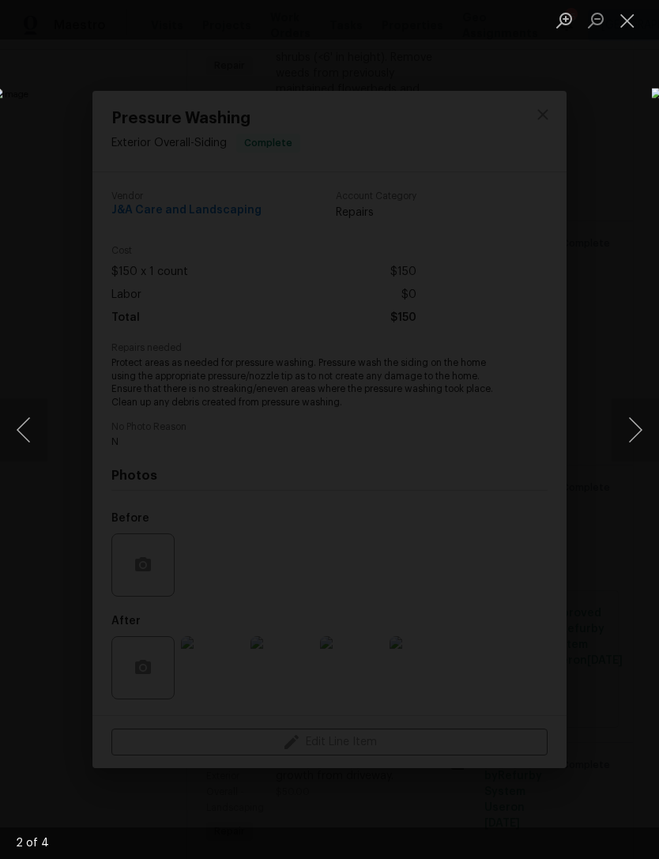
click at [627, 28] on button "Close lightbox" at bounding box center [628, 20] width 32 height 28
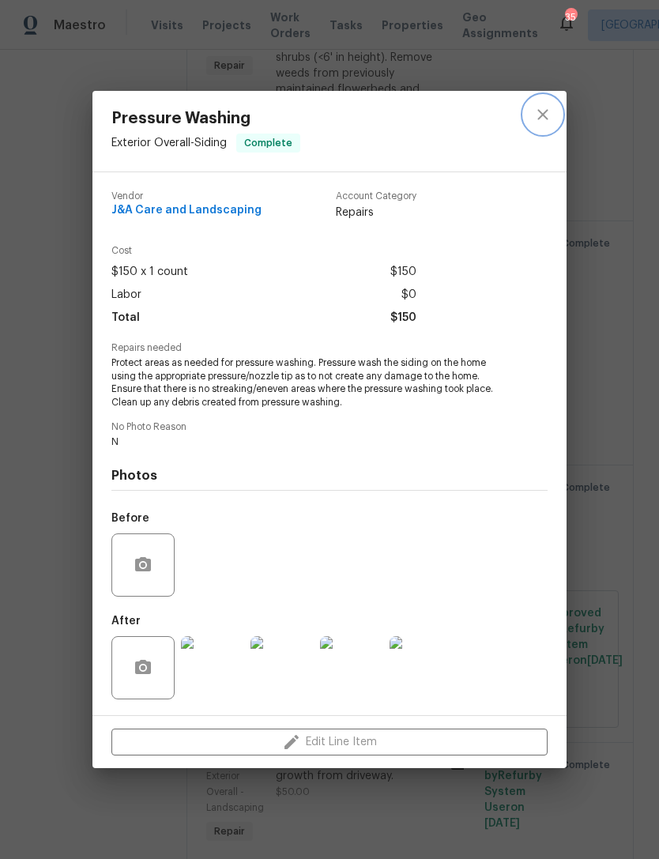
click at [545, 105] on icon "close" at bounding box center [543, 114] width 19 height 19
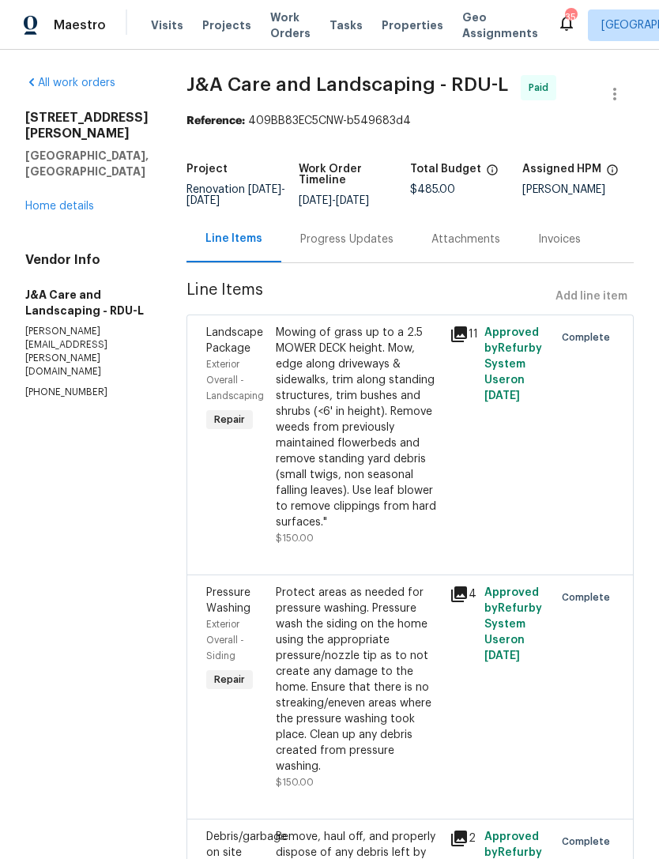
scroll to position [0, 0]
click at [69, 201] on link "Home details" at bounding box center [59, 206] width 69 height 11
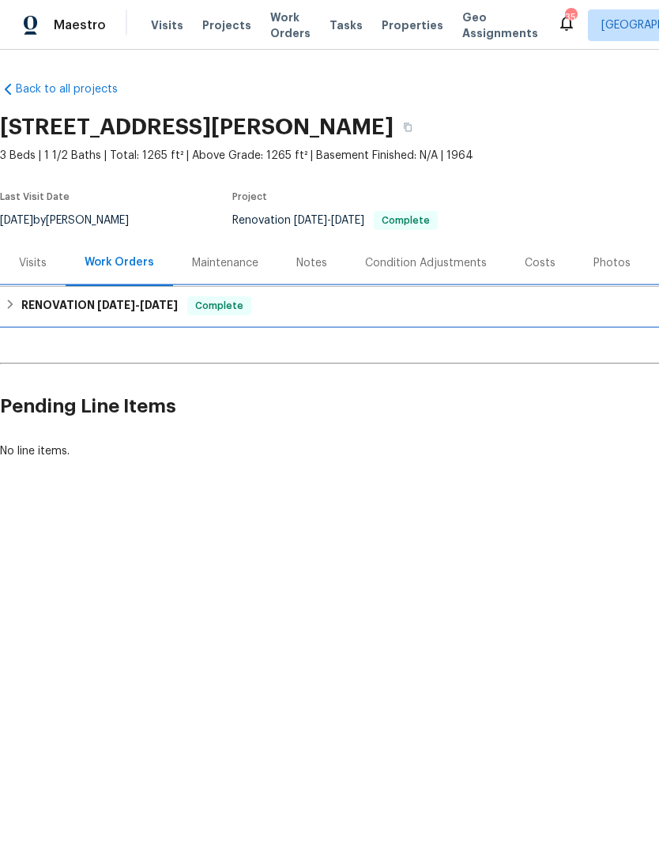
click at [115, 306] on span "7/31/25" at bounding box center [116, 305] width 38 height 11
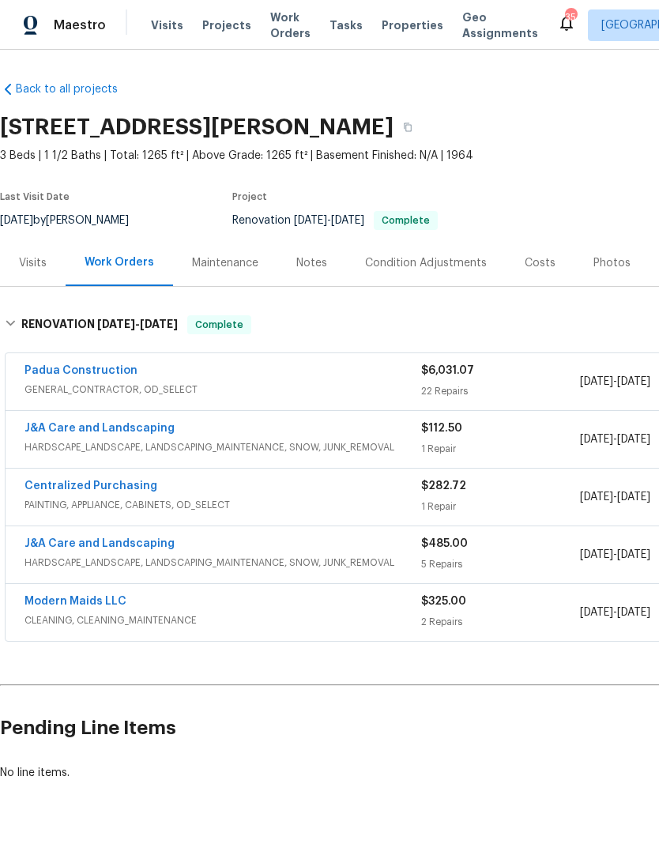
click at [123, 432] on link "J&A Care and Landscaping" at bounding box center [100, 428] width 150 height 11
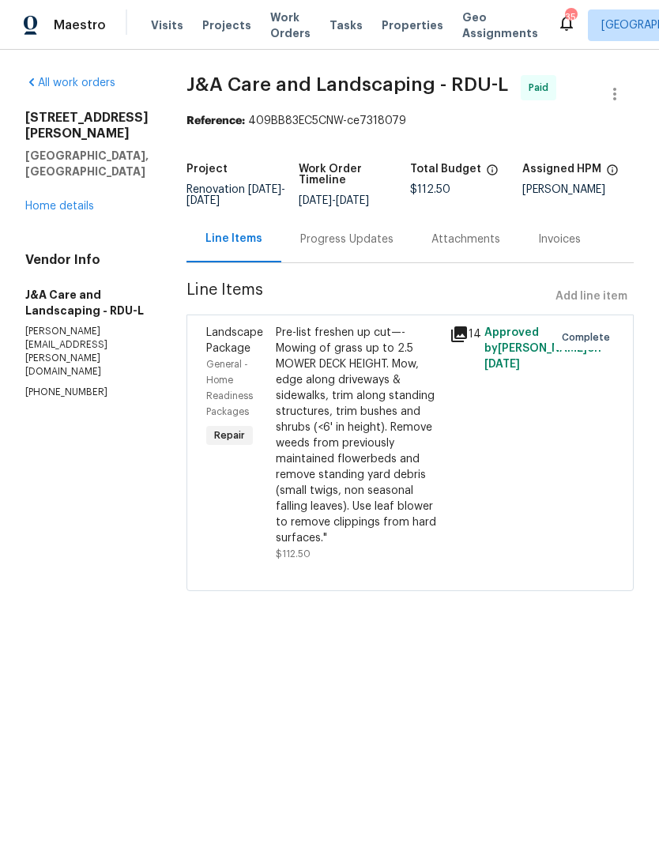
click at [360, 412] on div "Pre-list freshen up cut—- Mowing of grass up to 2.5 MOWER DECK HEIGHT. Mow, edg…" at bounding box center [358, 435] width 164 height 221
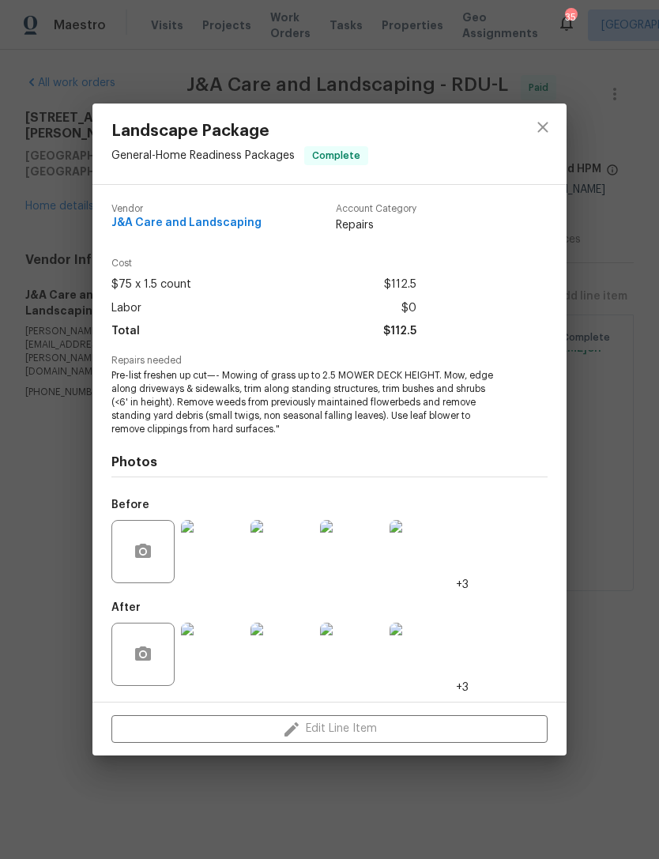
click at [218, 661] on img at bounding box center [212, 654] width 63 height 63
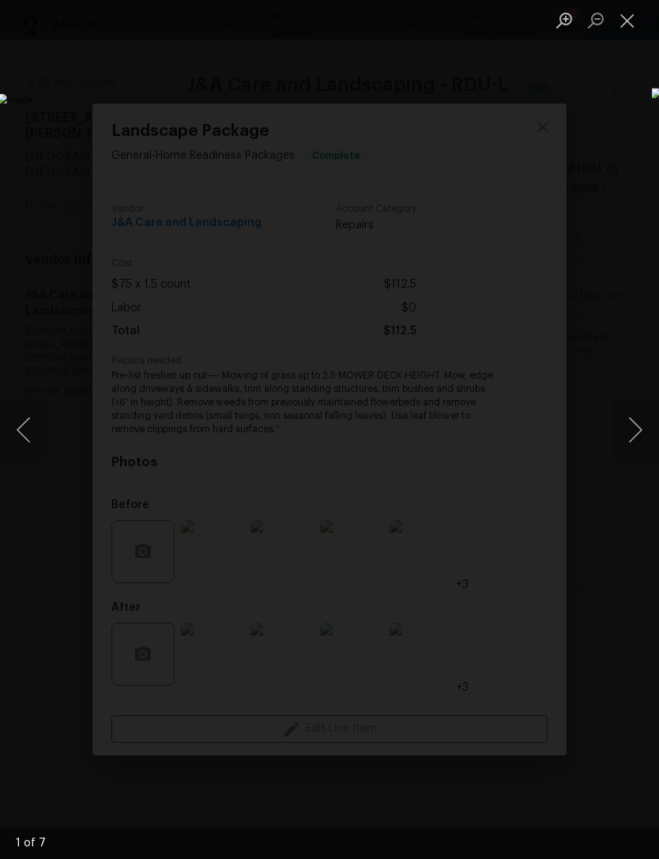
click at [643, 424] on button "Next image" at bounding box center [635, 429] width 47 height 63
click at [650, 432] on button "Next image" at bounding box center [635, 429] width 47 height 63
click at [643, 428] on button "Next image" at bounding box center [635, 429] width 47 height 63
click at [640, 432] on button "Next image" at bounding box center [635, 429] width 47 height 63
click at [641, 436] on button "Next image" at bounding box center [635, 429] width 47 height 63
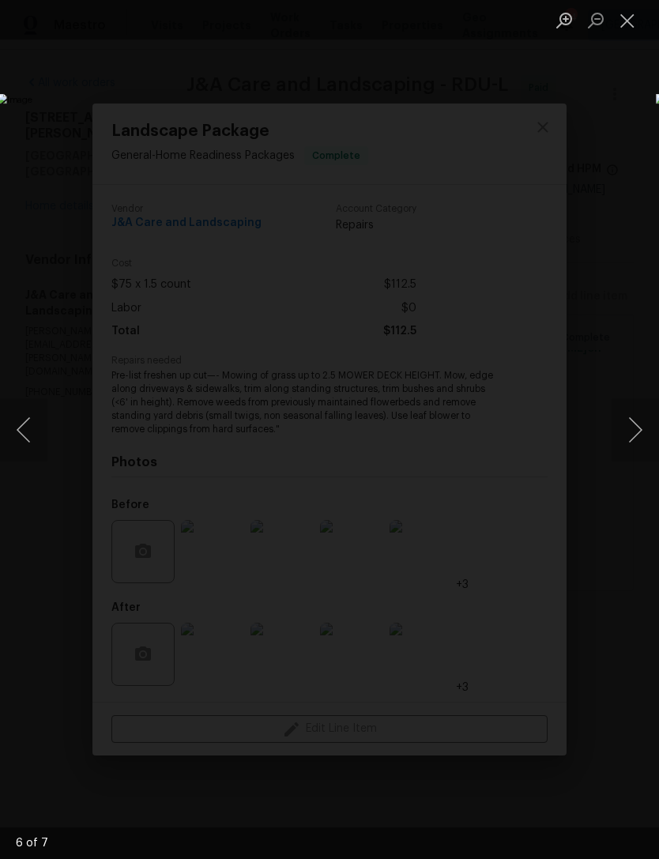
click at [643, 439] on button "Next image" at bounding box center [635, 429] width 47 height 63
click at [643, 447] on button "Next image" at bounding box center [635, 429] width 47 height 63
click at [644, 453] on button "Next image" at bounding box center [635, 429] width 47 height 63
click at [643, 450] on button "Next image" at bounding box center [635, 429] width 47 height 63
click at [628, 24] on button "Close lightbox" at bounding box center [628, 20] width 32 height 28
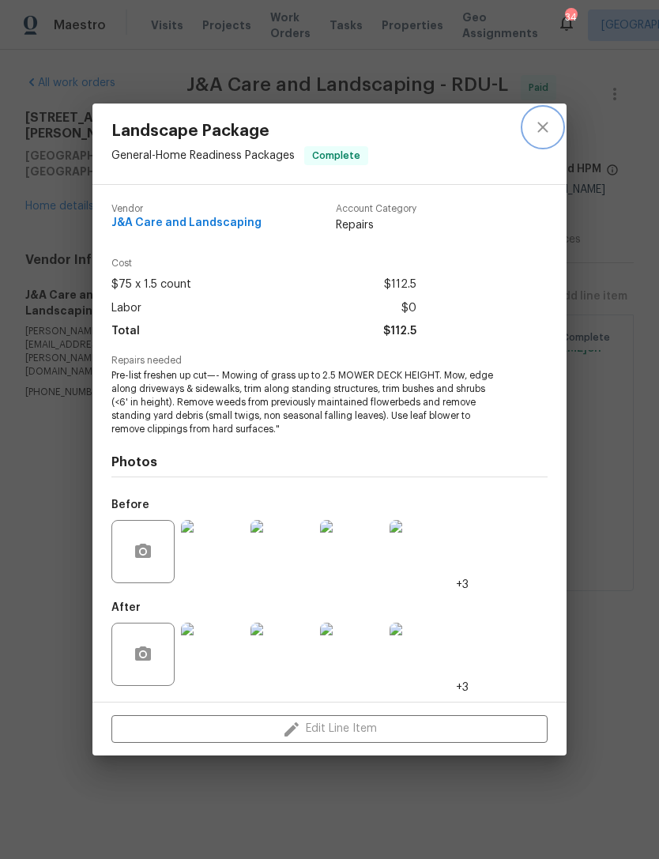
click at [541, 132] on icon "close" at bounding box center [543, 127] width 19 height 19
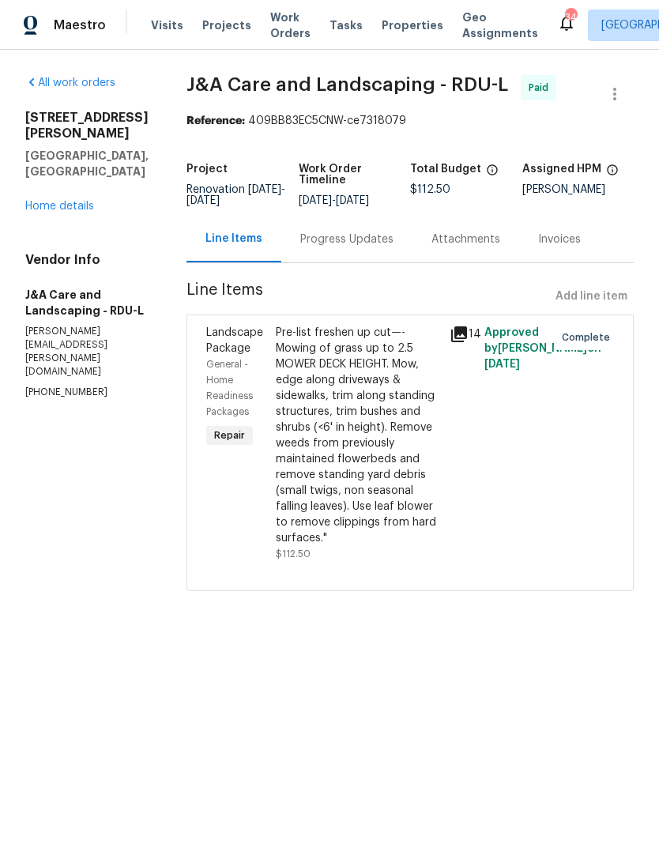
click at [360, 247] on div "Progress Updates" at bounding box center [346, 240] width 93 height 16
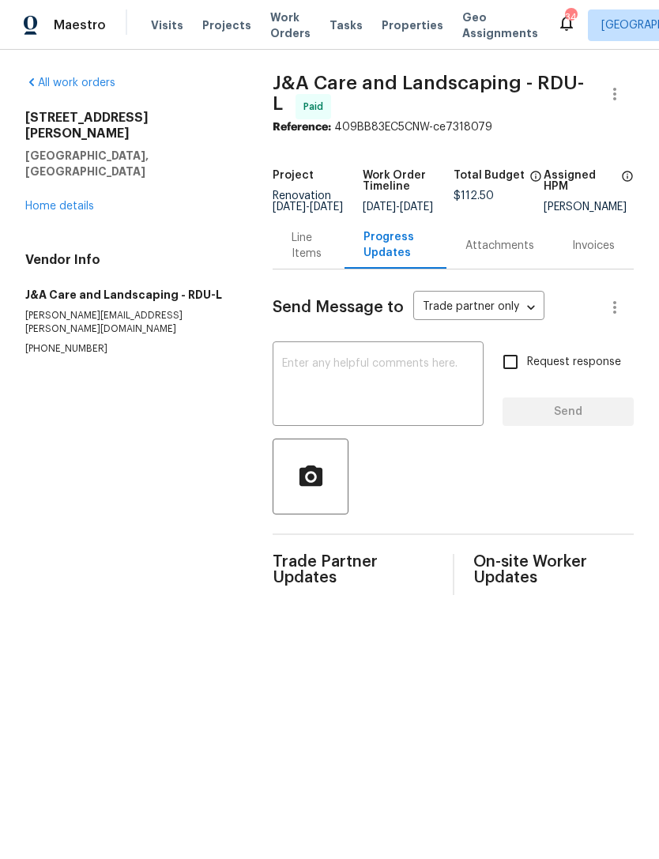
click at [68, 201] on link "Home details" at bounding box center [59, 206] width 69 height 11
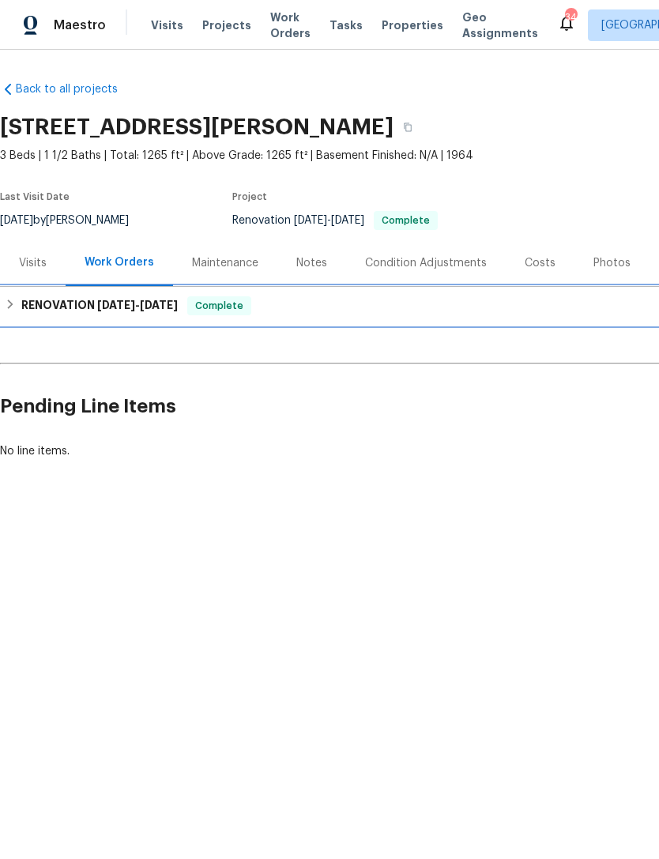
click at [109, 314] on h6 "RENOVATION 7/31/25 - 8/26/25" at bounding box center [99, 305] width 157 height 19
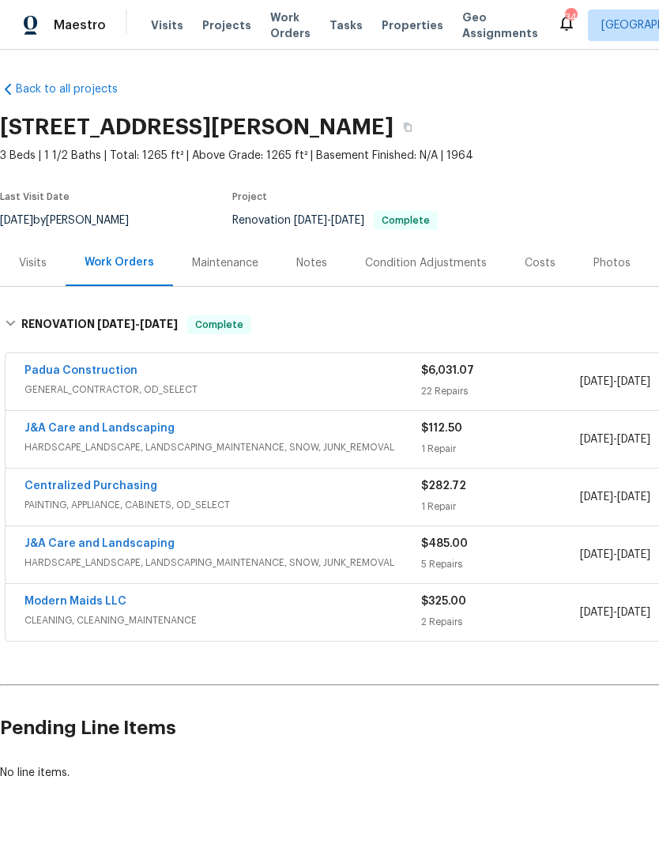
click at [114, 432] on link "J&A Care and Landscaping" at bounding box center [100, 428] width 150 height 11
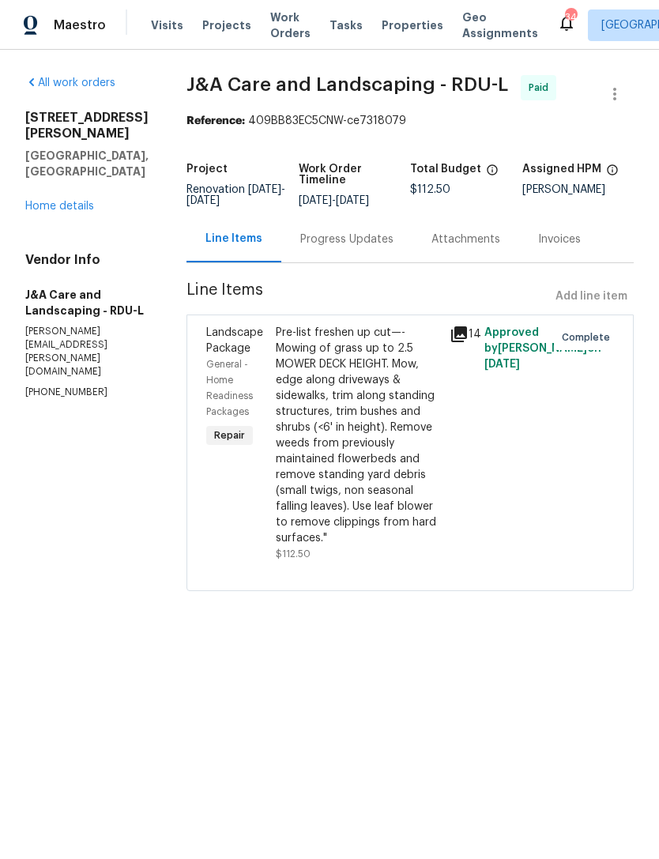
click at [356, 501] on div "Pre-list freshen up cut—- Mowing of grass up to 2.5 MOWER DECK HEIGHT. Mow, edg…" at bounding box center [358, 435] width 164 height 221
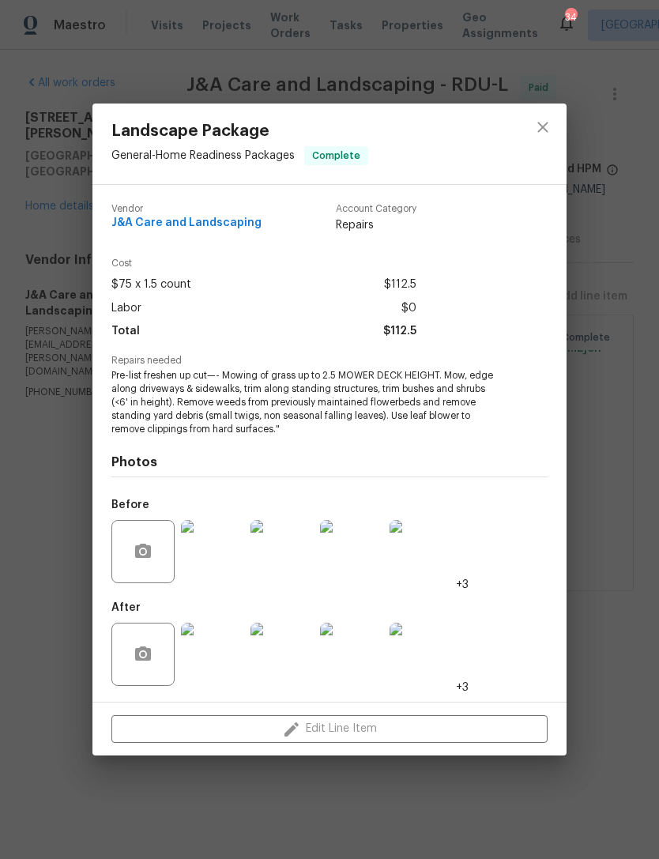
click at [201, 666] on img at bounding box center [212, 654] width 63 height 63
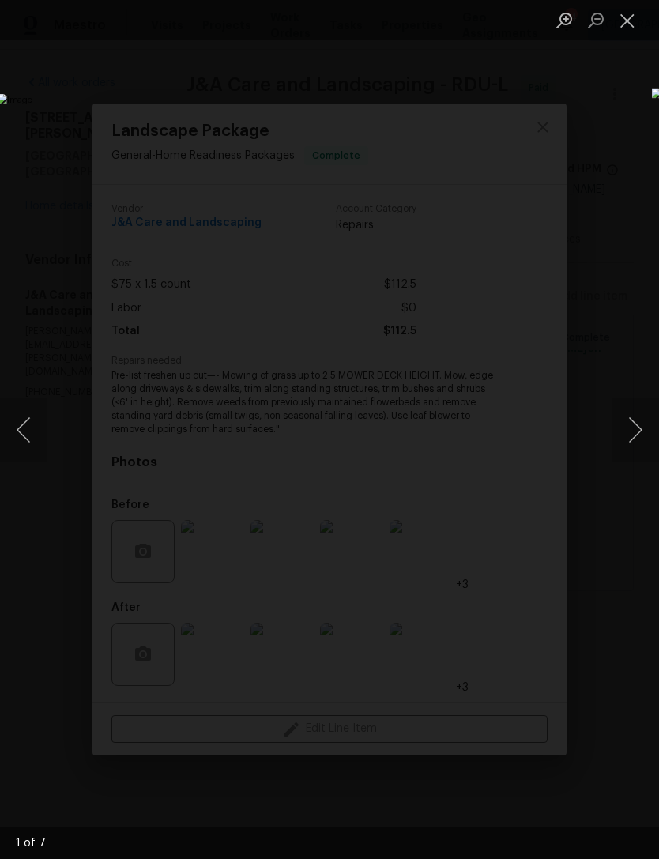
click at [639, 421] on button "Next image" at bounding box center [635, 429] width 47 height 63
click at [648, 424] on button "Next image" at bounding box center [635, 429] width 47 height 63
click at [647, 424] on button "Next image" at bounding box center [635, 429] width 47 height 63
click at [647, 417] on button "Next image" at bounding box center [635, 429] width 47 height 63
click at [646, 417] on button "Next image" at bounding box center [635, 429] width 47 height 63
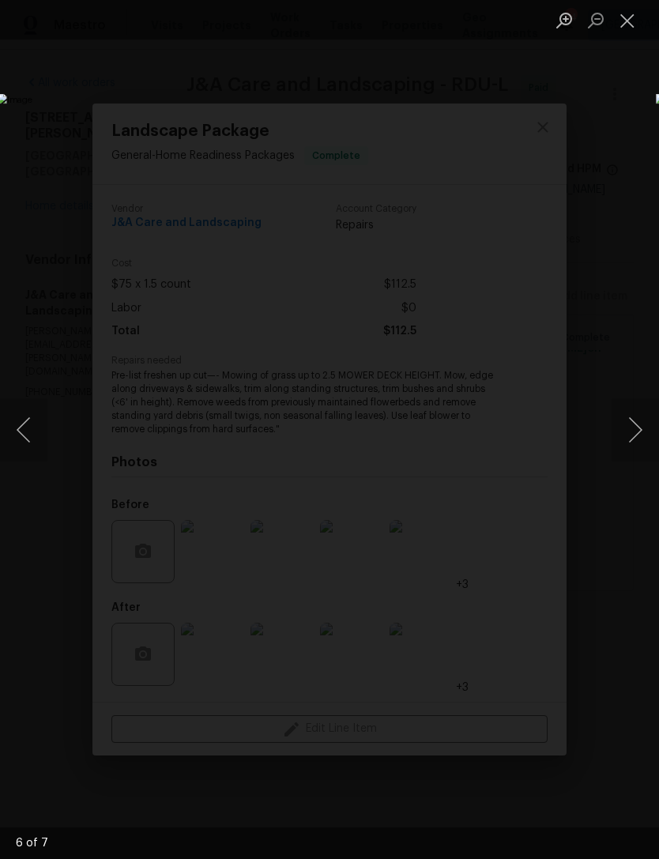
click at [650, 415] on button "Next image" at bounding box center [635, 429] width 47 height 63
click at [648, 418] on button "Next image" at bounding box center [635, 429] width 47 height 63
click at [643, 426] on button "Next image" at bounding box center [635, 429] width 47 height 63
click at [624, 17] on button "Close lightbox" at bounding box center [628, 20] width 32 height 28
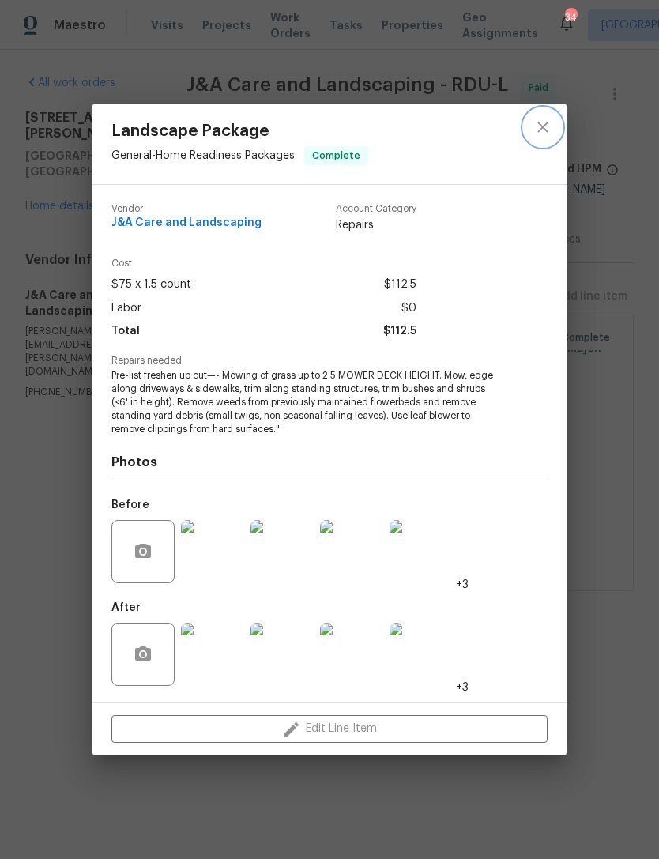
click at [544, 125] on icon "close" at bounding box center [543, 127] width 19 height 19
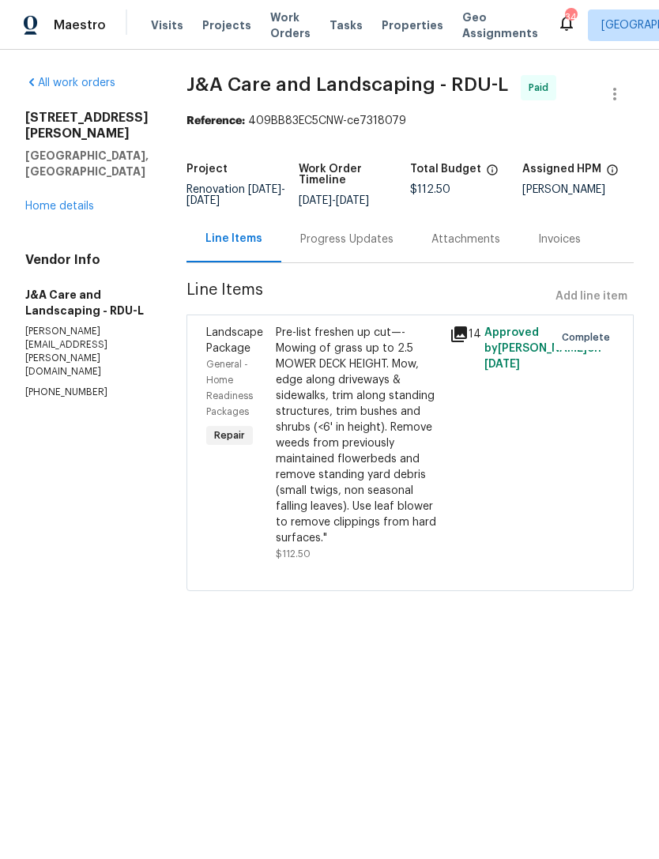
click at [70, 201] on link "Home details" at bounding box center [59, 206] width 69 height 11
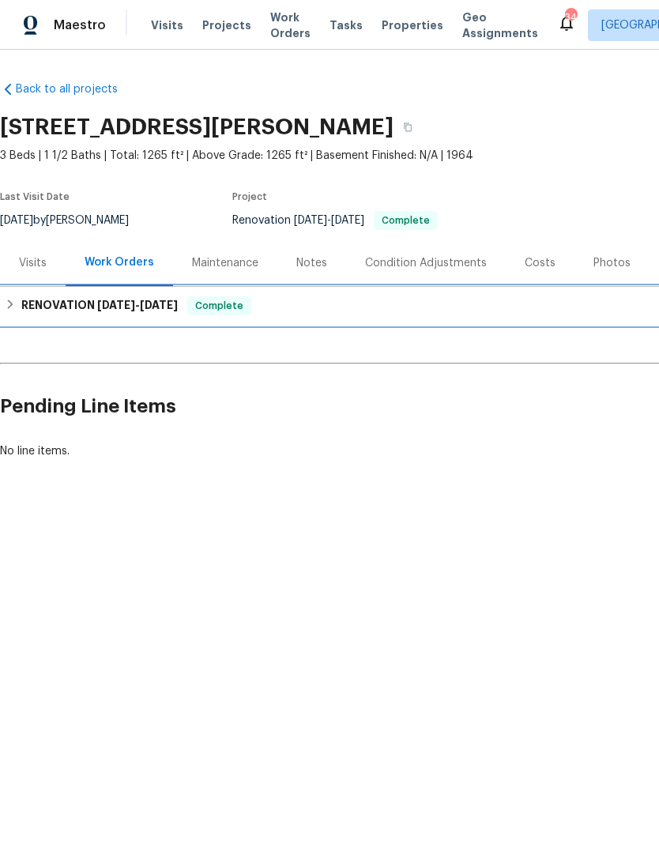
click at [89, 302] on h6 "RENOVATION 7/31/25 - 8/26/25" at bounding box center [99, 305] width 157 height 19
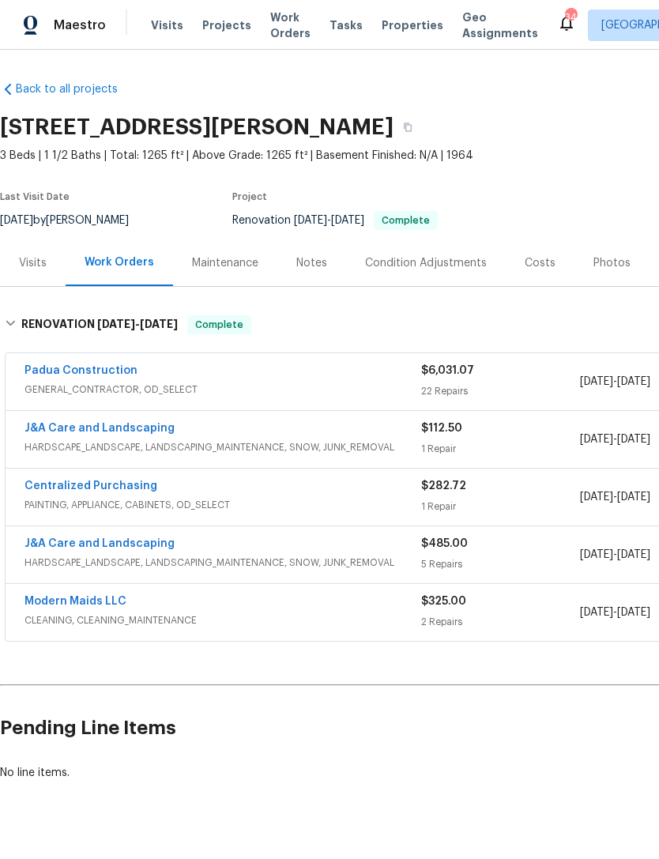
click at [115, 373] on link "Padua Construction" at bounding box center [81, 370] width 113 height 11
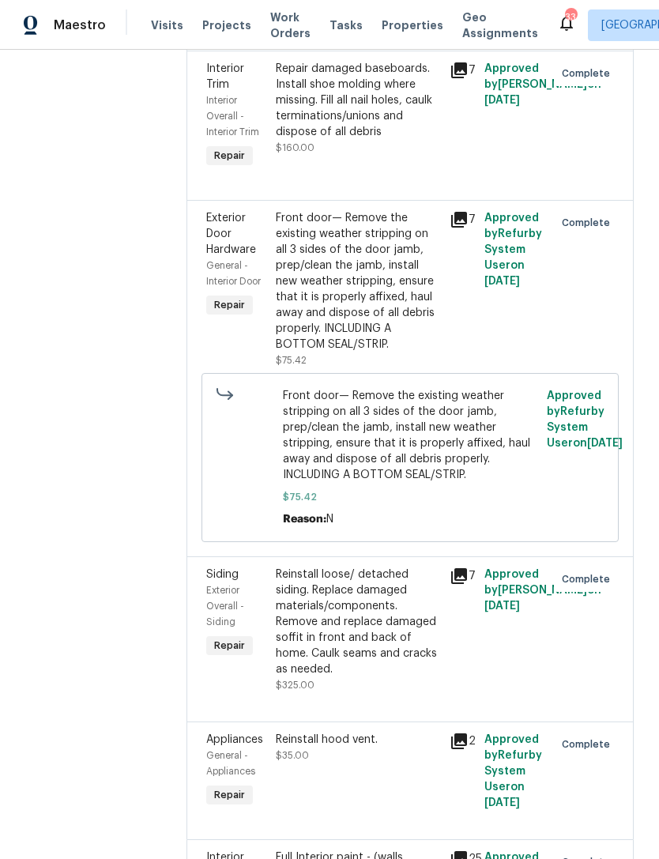
scroll to position [3736, 0]
click at [451, 568] on icon at bounding box center [459, 576] width 16 height 16
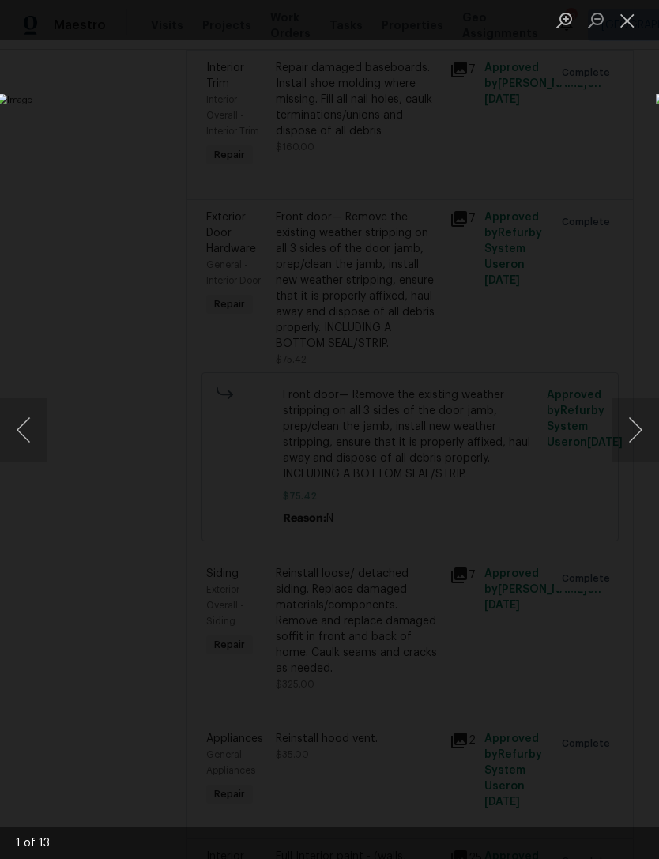
click at [512, 463] on img "Lightbox" at bounding box center [254, 430] width 515 height 672
click at [642, 429] on button "Next image" at bounding box center [635, 429] width 47 height 63
click at [647, 432] on button "Next image" at bounding box center [635, 429] width 47 height 63
click at [643, 437] on button "Next image" at bounding box center [635, 429] width 47 height 63
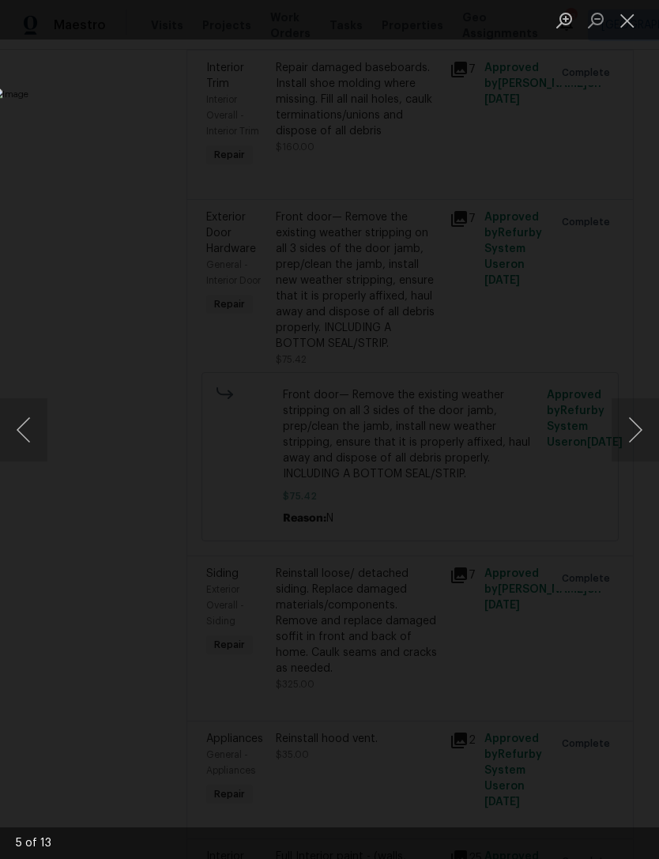
click at [645, 442] on button "Next image" at bounding box center [635, 429] width 47 height 63
click at [638, 443] on button "Next image" at bounding box center [635, 429] width 47 height 63
click at [647, 449] on button "Next image" at bounding box center [635, 429] width 47 height 63
click at [647, 448] on button "Next image" at bounding box center [635, 429] width 47 height 63
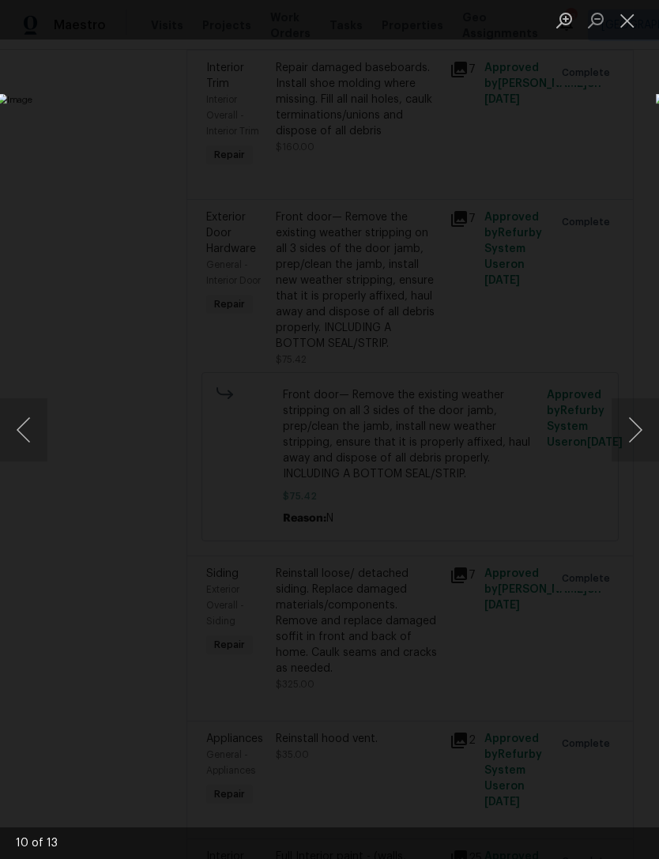
click at [640, 451] on button "Next image" at bounding box center [635, 429] width 47 height 63
click at [642, 18] on button "Close lightbox" at bounding box center [628, 20] width 32 height 28
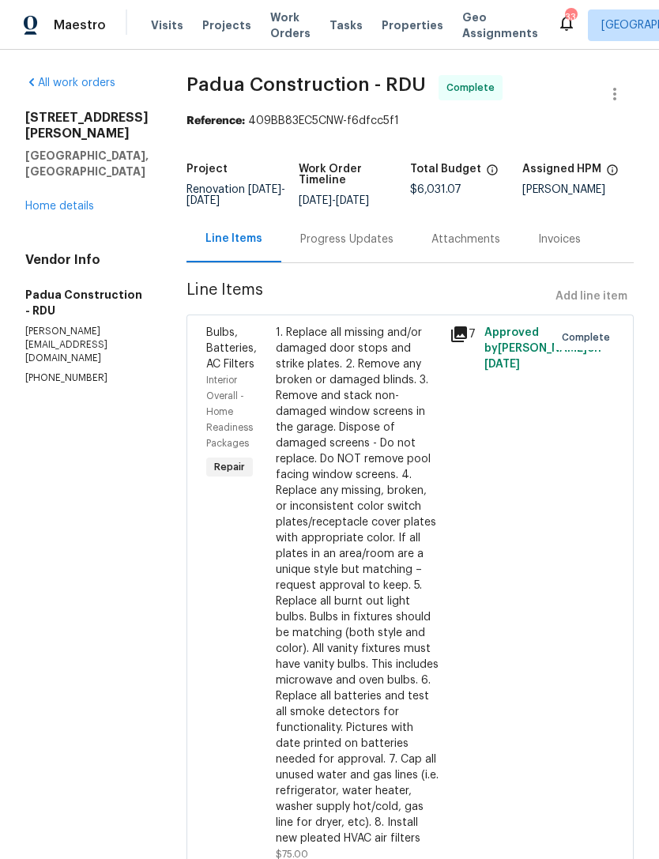
scroll to position [0, 0]
click at [51, 212] on link "Home details" at bounding box center [59, 206] width 69 height 11
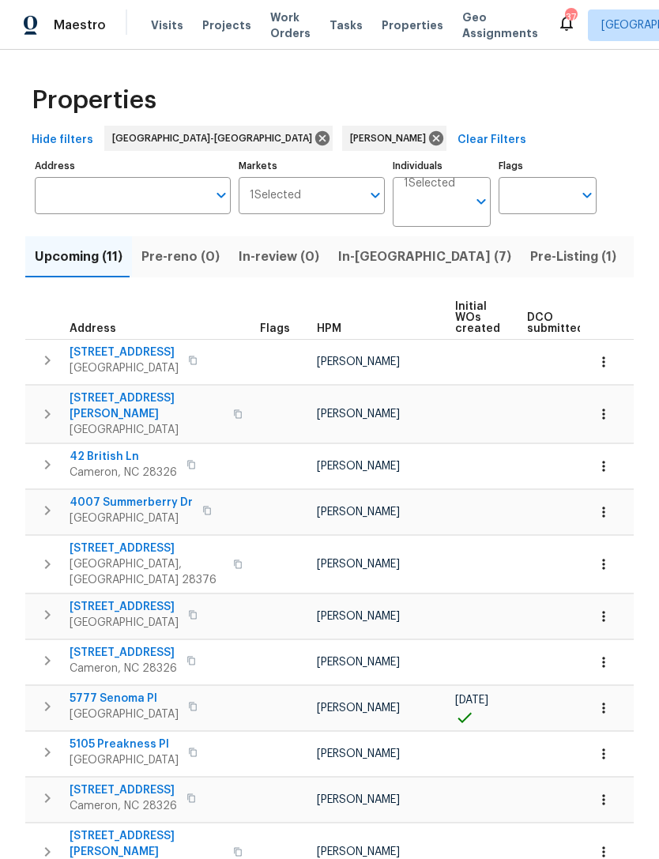
click at [530, 258] on span "Pre-Listing (1)" at bounding box center [573, 257] width 86 height 22
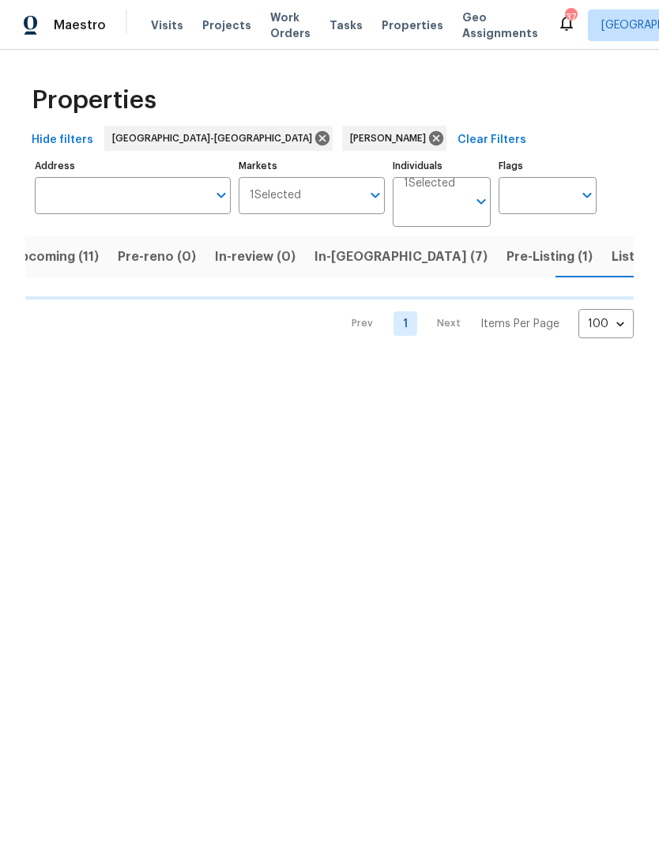
scroll to position [0, 24]
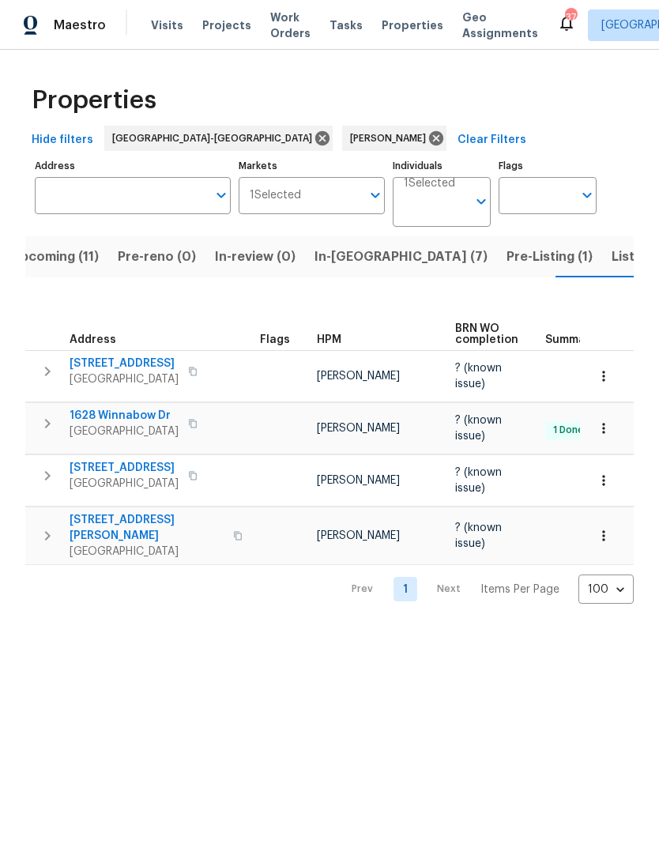
click at [612, 262] on span "Listed (4)" at bounding box center [642, 257] width 61 height 22
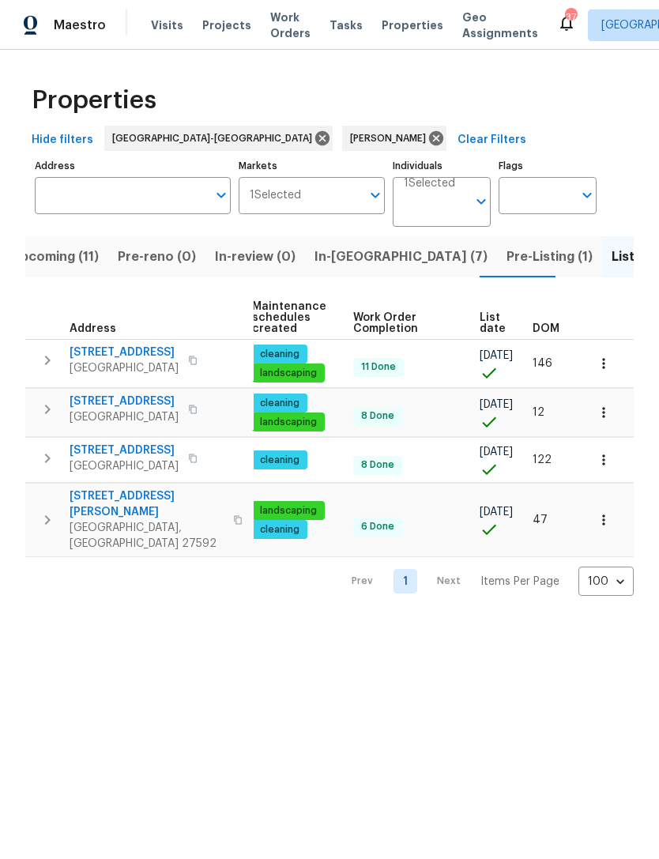
scroll to position [0, 203]
click at [454, 473] on td "8 Done" at bounding box center [410, 465] width 126 height 28
click at [601, 413] on icon "button" at bounding box center [604, 413] width 16 height 16
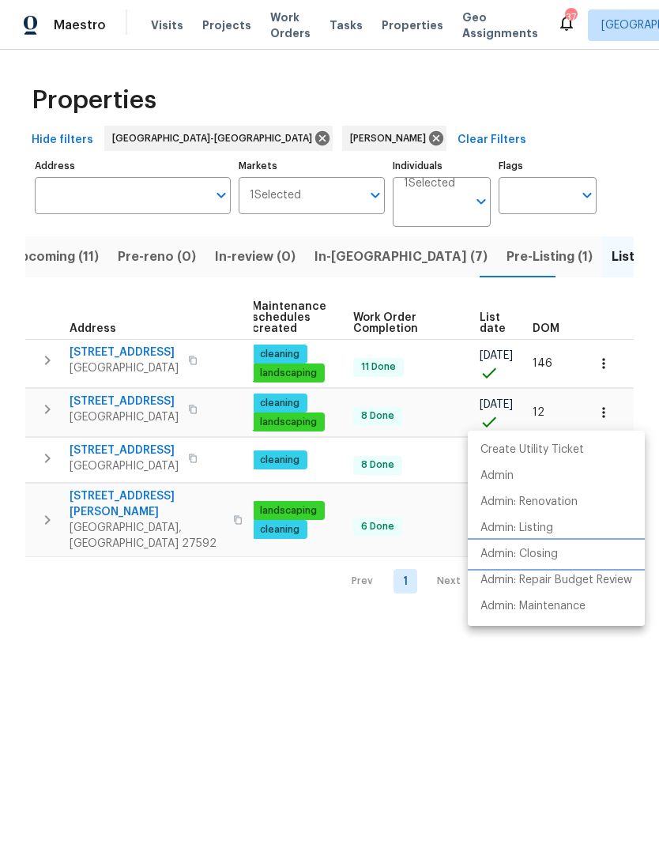
click at [541, 553] on p "Admin: Closing" at bounding box center [519, 554] width 77 height 17
click at [356, 703] on div at bounding box center [329, 429] width 659 height 859
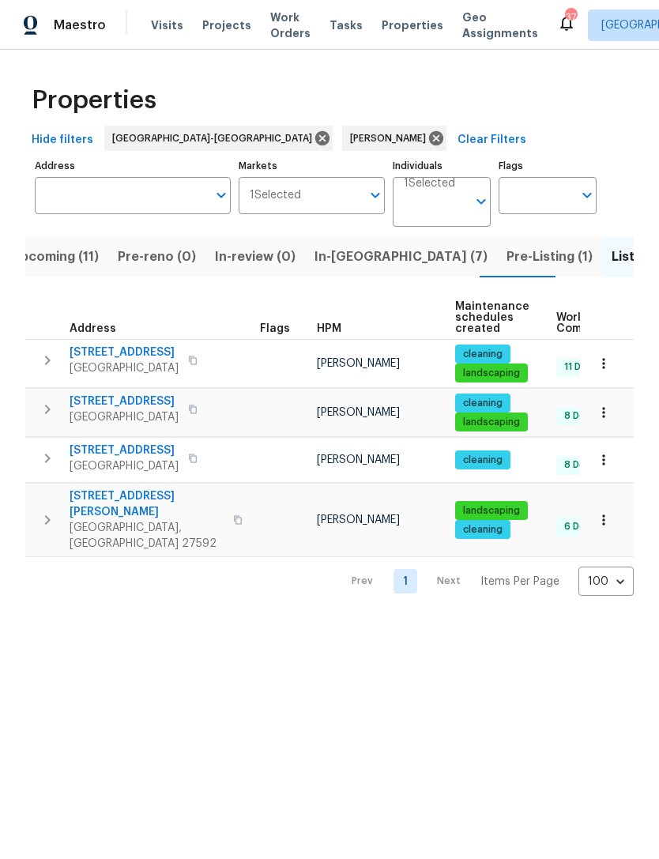
scroll to position [0, 0]
click at [507, 258] on span "Pre-Listing (1)" at bounding box center [550, 257] width 86 height 22
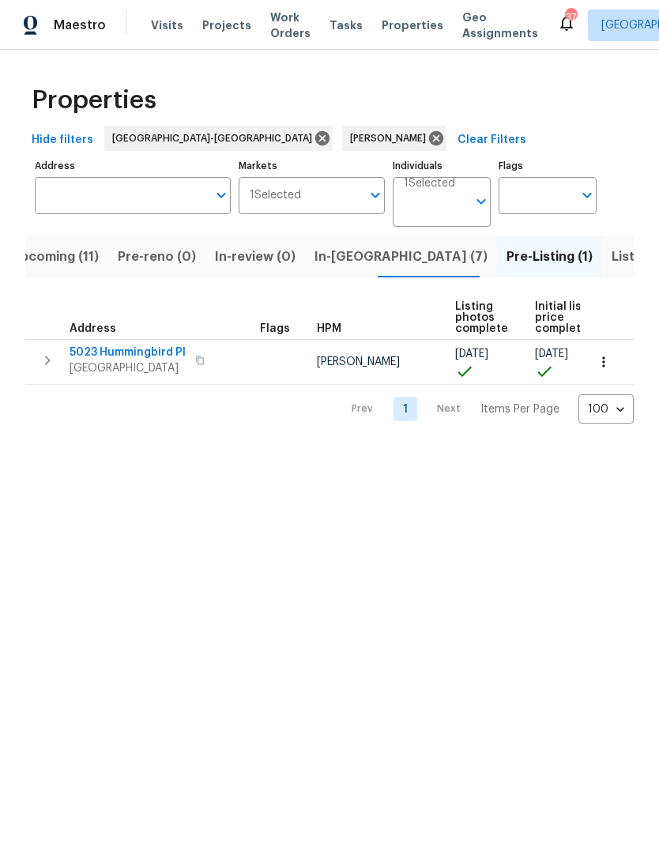
click at [346, 263] on span "In-[GEOGRAPHIC_DATA] (7)" at bounding box center [401, 257] width 173 height 22
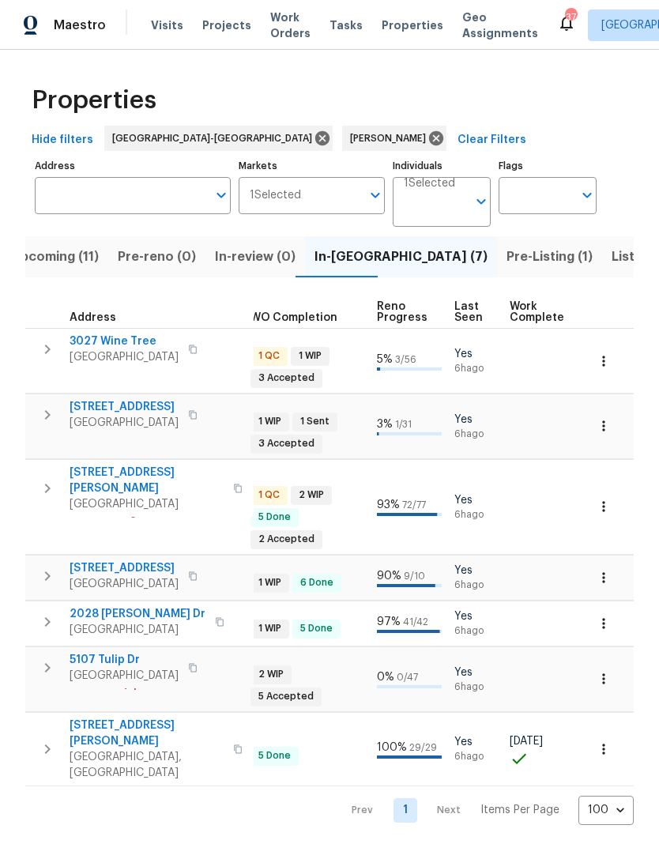
scroll to position [0, 603]
click at [68, 262] on span "Upcoming (11)" at bounding box center [55, 257] width 88 height 22
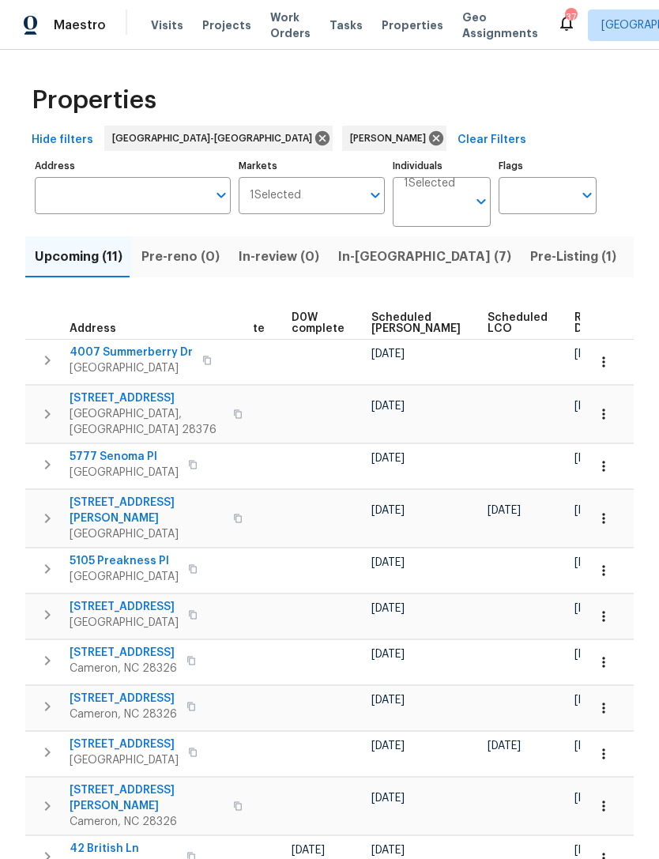
scroll to position [0, 398]
click at [393, 329] on span "Scheduled [PERSON_NAME]" at bounding box center [417, 323] width 89 height 22
